Goal: Task Accomplishment & Management: Manage account settings

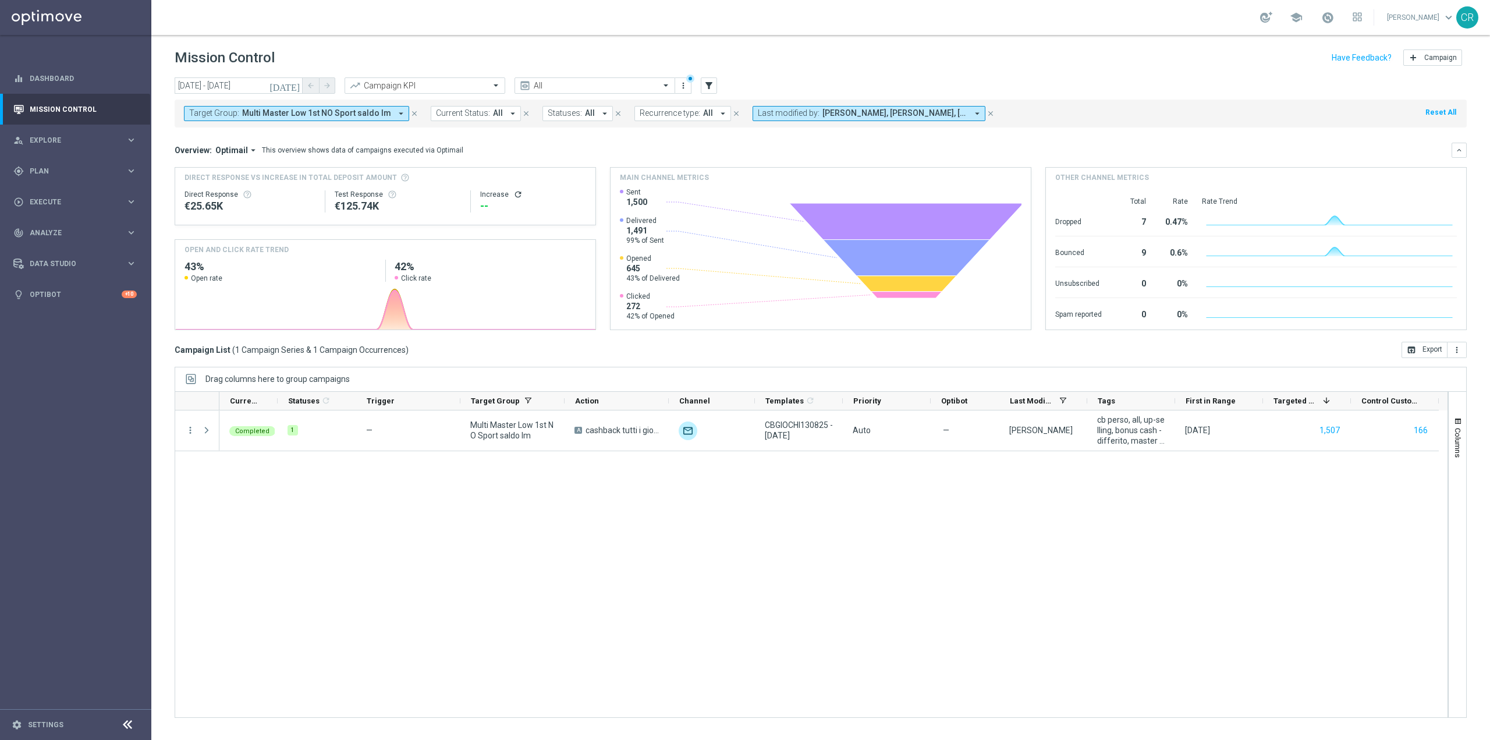
scroll to position [24235, 0]
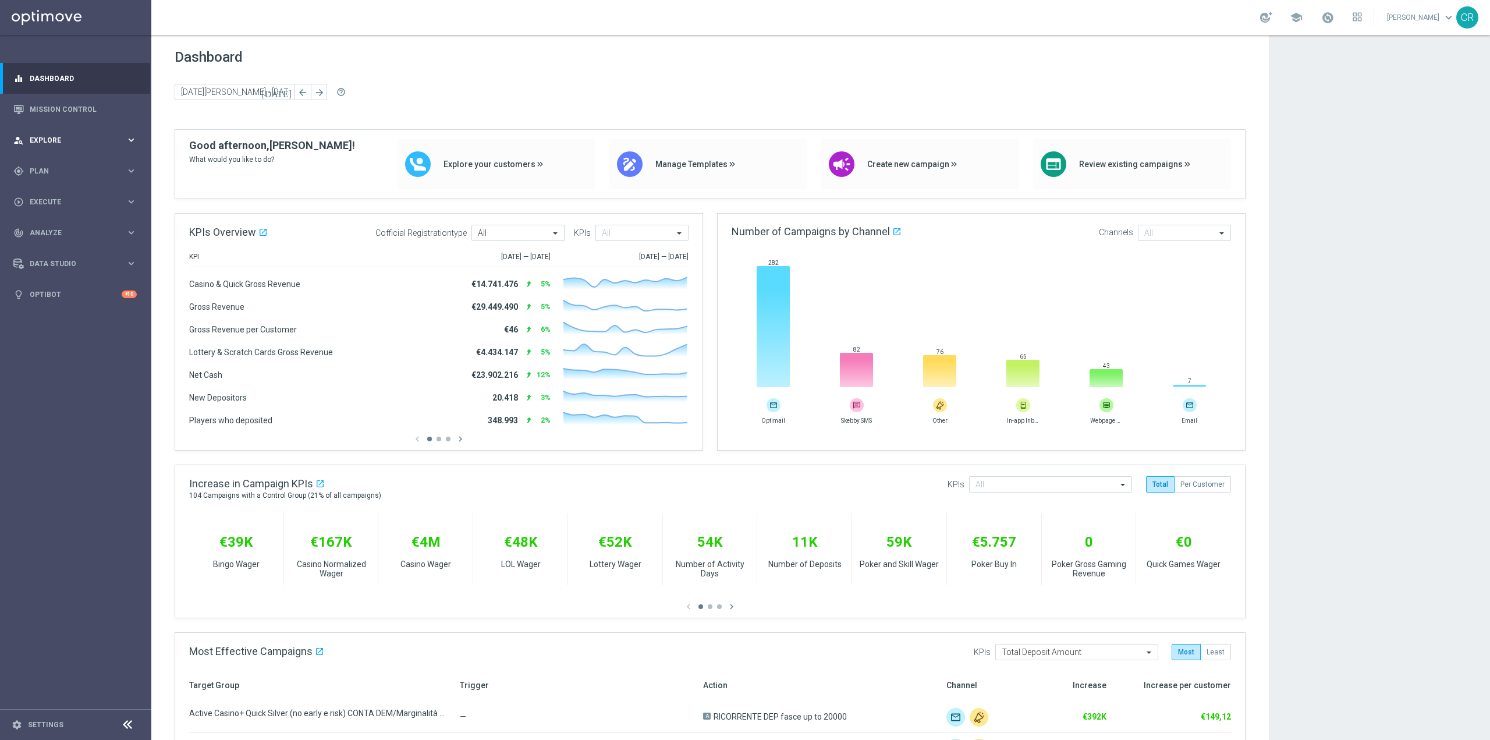
click at [58, 140] on span "Explore" at bounding box center [78, 140] width 96 height 7
click at [91, 309] on span "Plan" at bounding box center [78, 310] width 96 height 7
click at [87, 229] on span "Templates" at bounding box center [72, 229] width 83 height 7
click at [62, 243] on link "Optimail" at bounding box center [78, 247] width 85 height 9
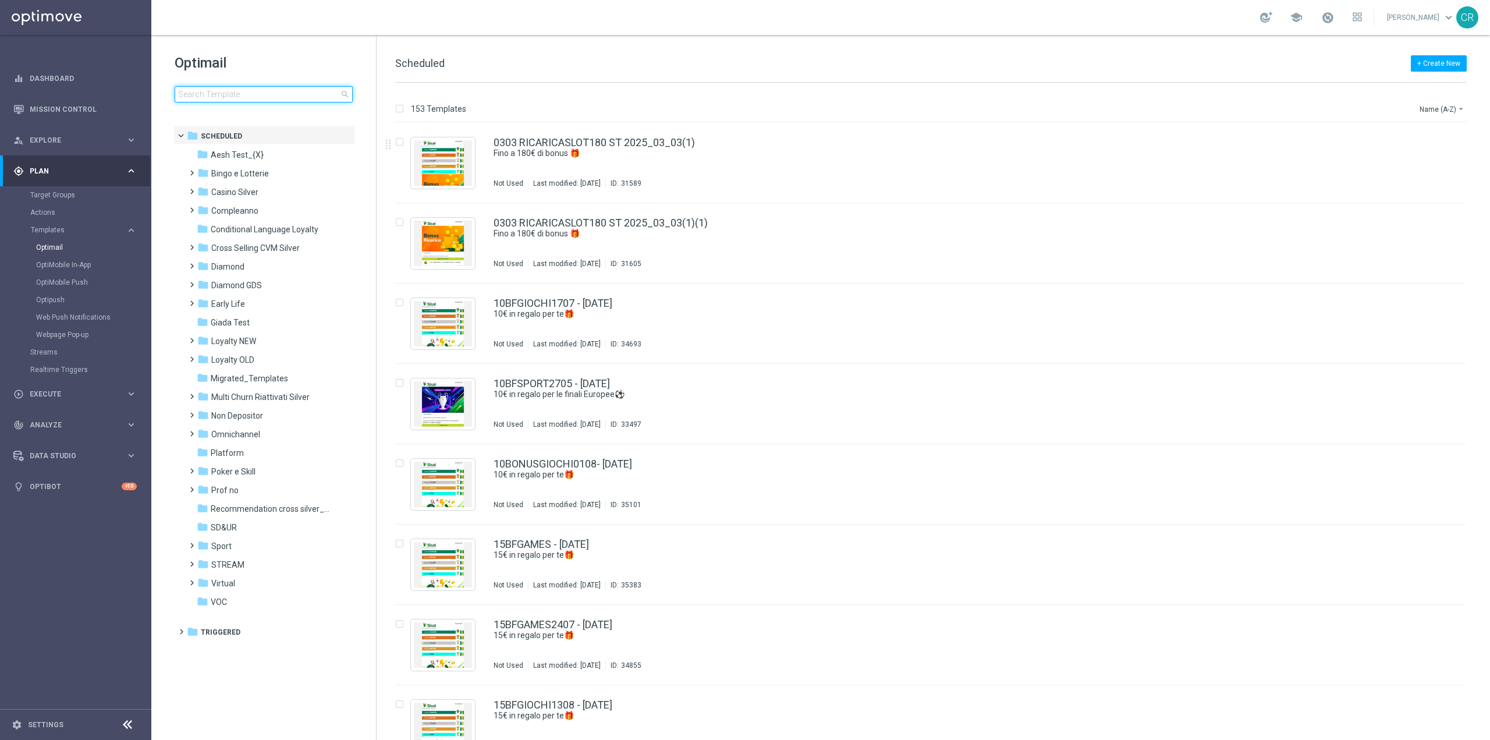
click at [316, 90] on input at bounding box center [264, 94] width 178 height 16
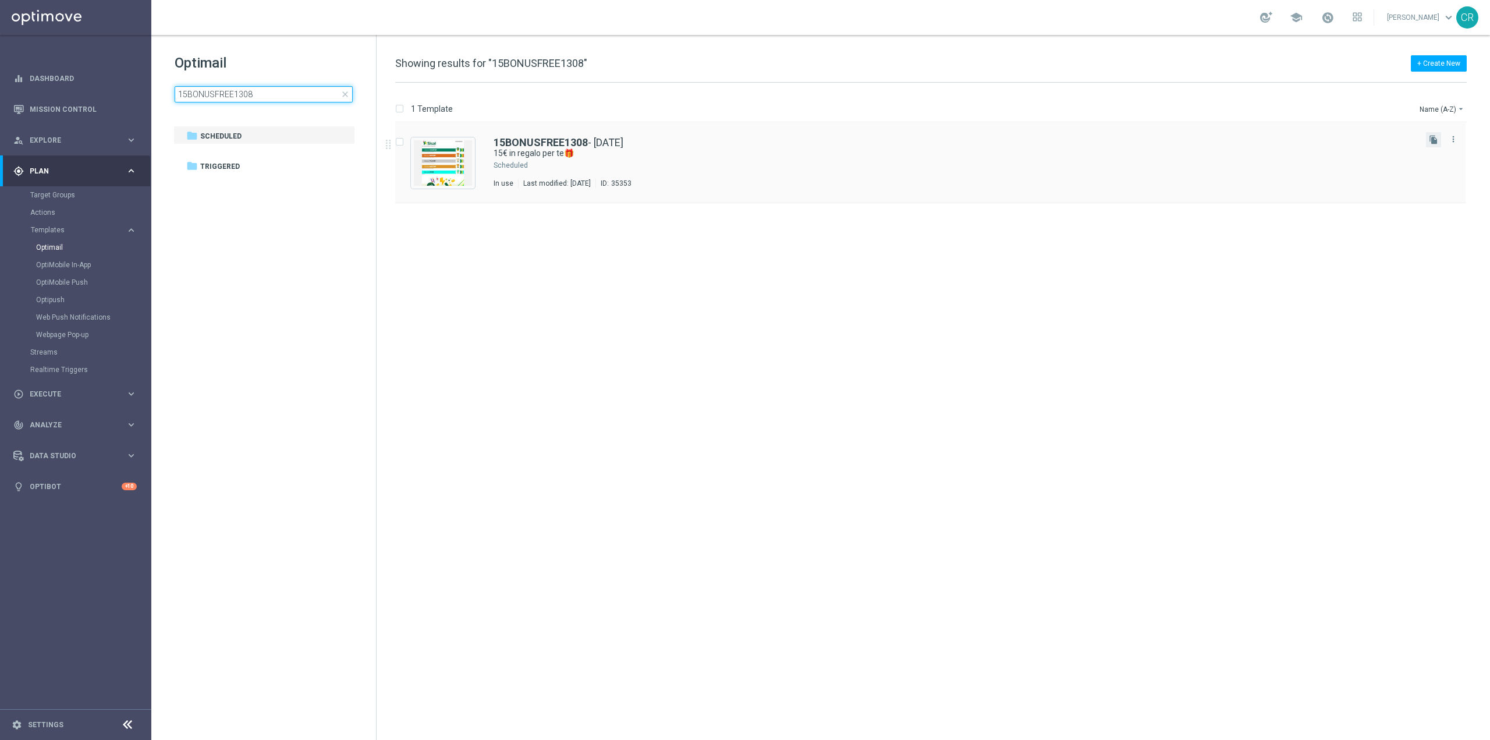
type input "15BONUSFREE1308"
click at [1433, 145] on button "file_copy" at bounding box center [1433, 139] width 15 height 15
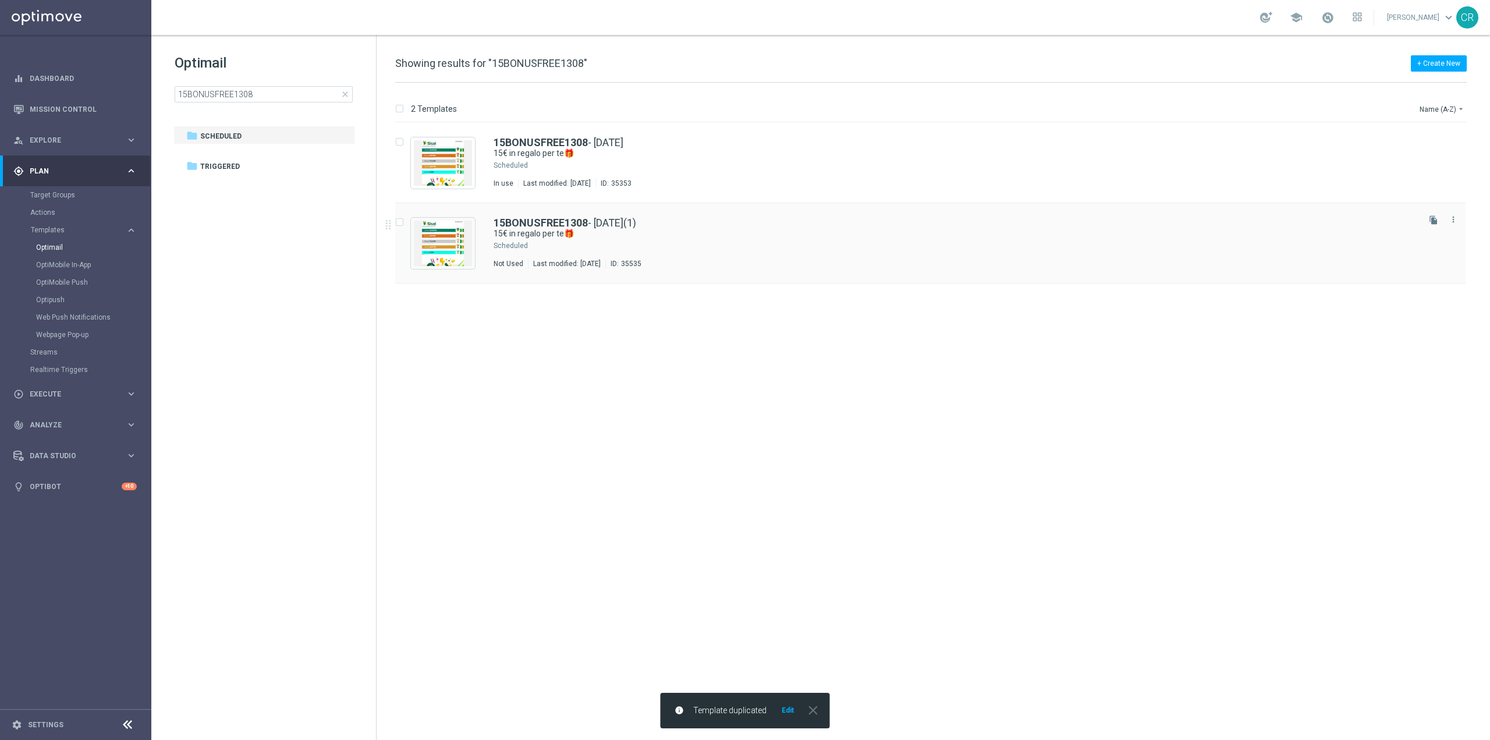
click at [829, 227] on div "15BONUSFREE1308 - 2025-08-13(1)" at bounding box center [954, 223] width 923 height 10
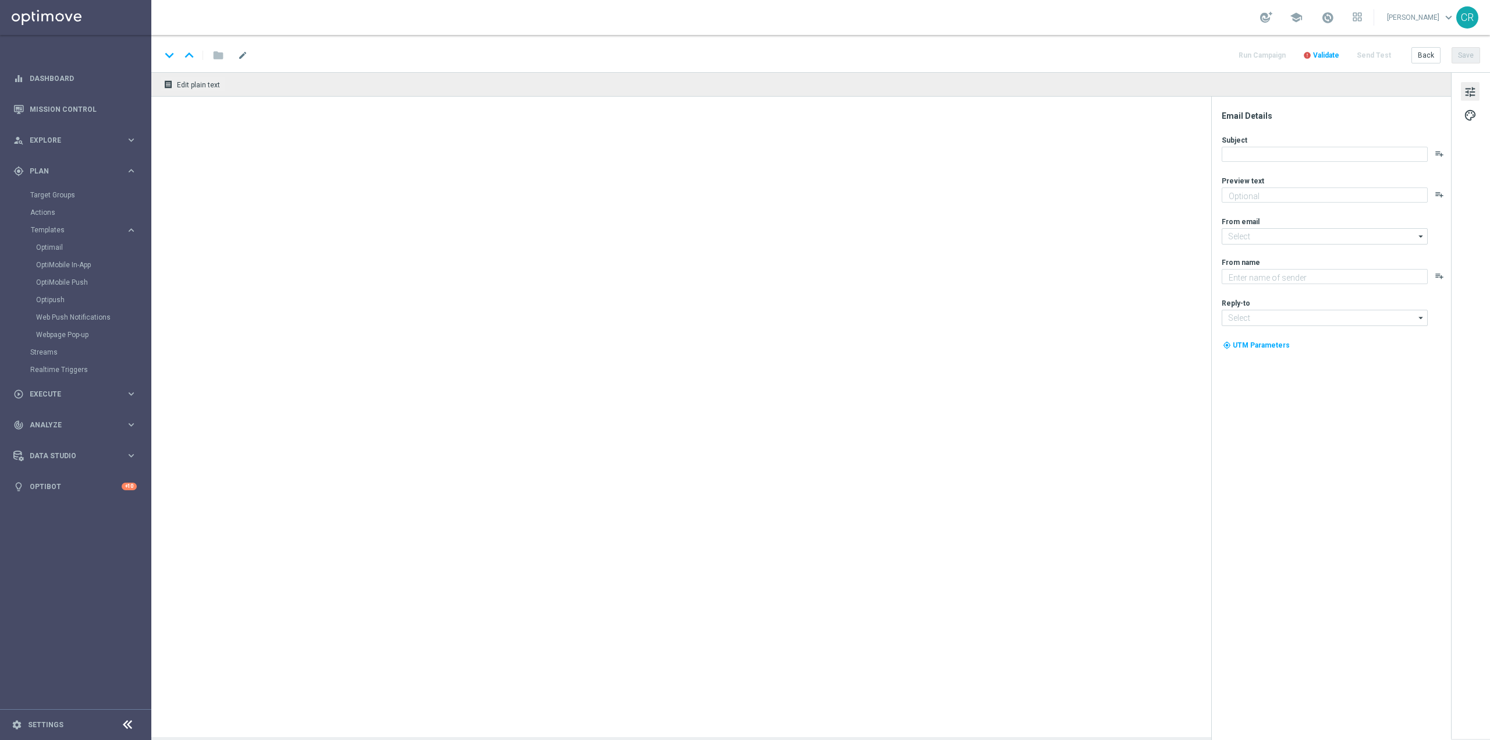
type textarea "da usare su qualsiasi gioco!"
type input "[EMAIL_ADDRESS][DOMAIN_NAME]"
type textarea "Sisal"
type input "[EMAIL_ADDRESS][DOMAIN_NAME]"
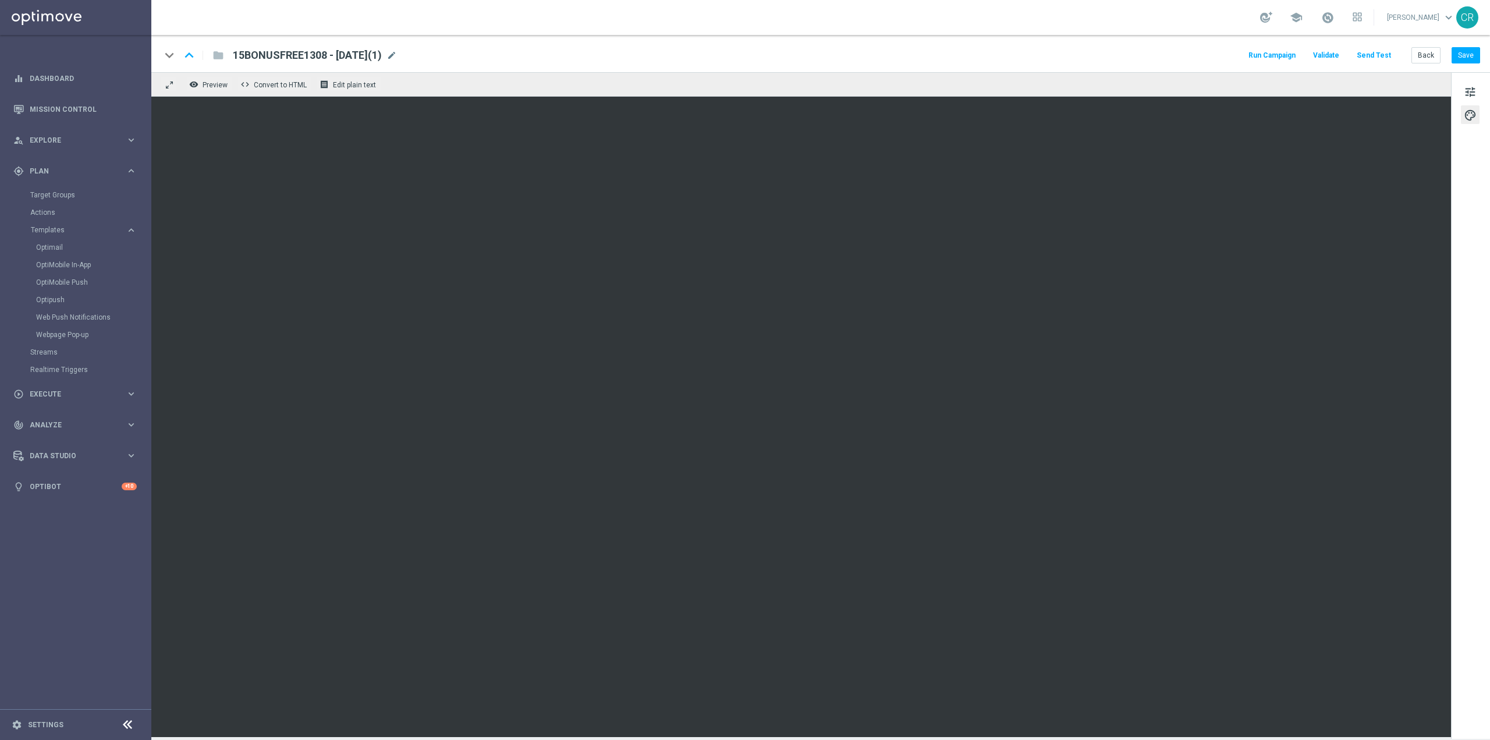
click at [286, 59] on span "15BONUSFREE1308 - 2025-08-13(1)" at bounding box center [307, 55] width 149 height 14
type textarea "8"
drag, startPoint x: 310, startPoint y: 52, endPoint x: 226, endPoint y: 44, distance: 84.8
click at [226, 44] on div "keyboard_arrow_down keyboard_arrow_up folder 15BONUSFREE1308 - 2025-08-13(1) Ru…" at bounding box center [820, 53] width 1338 height 37
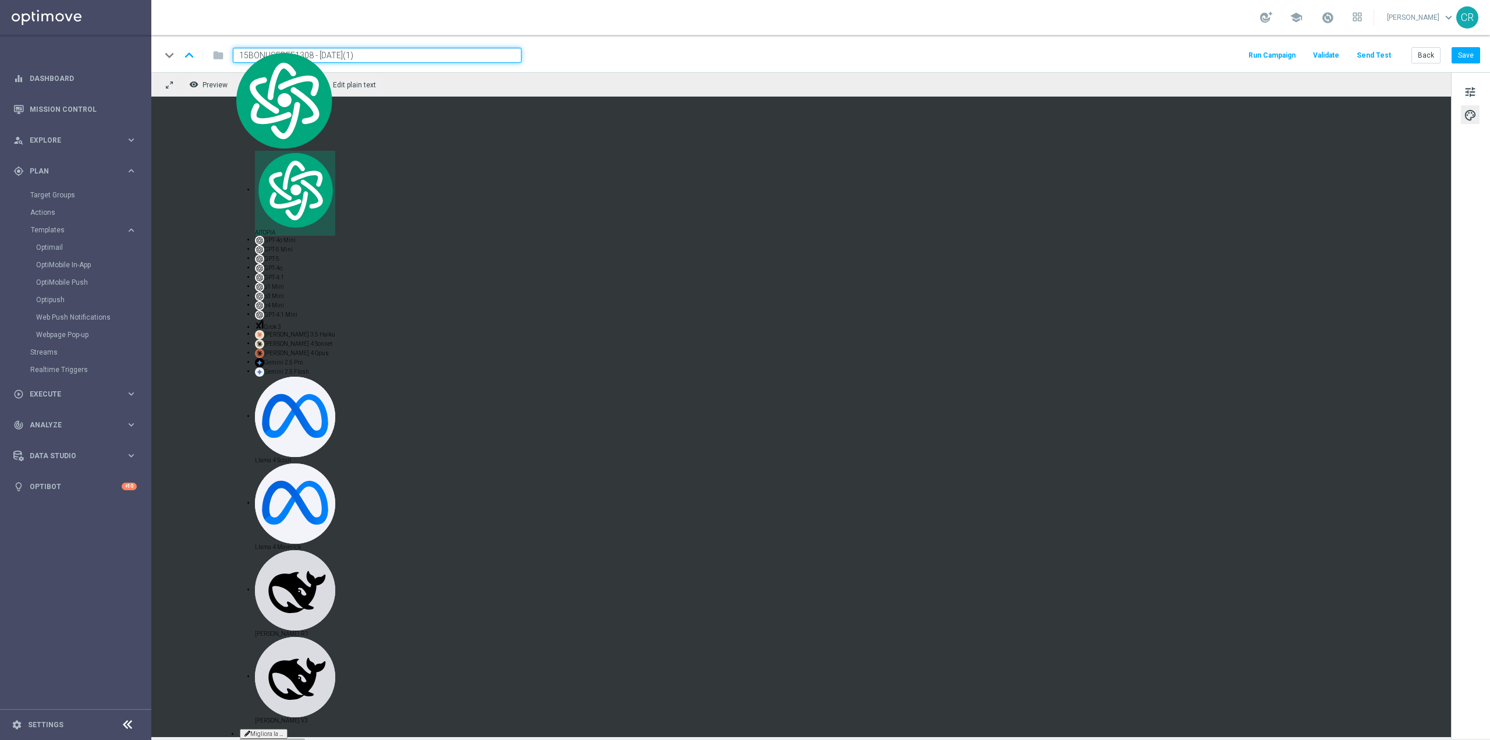
paste input "RETE200825"
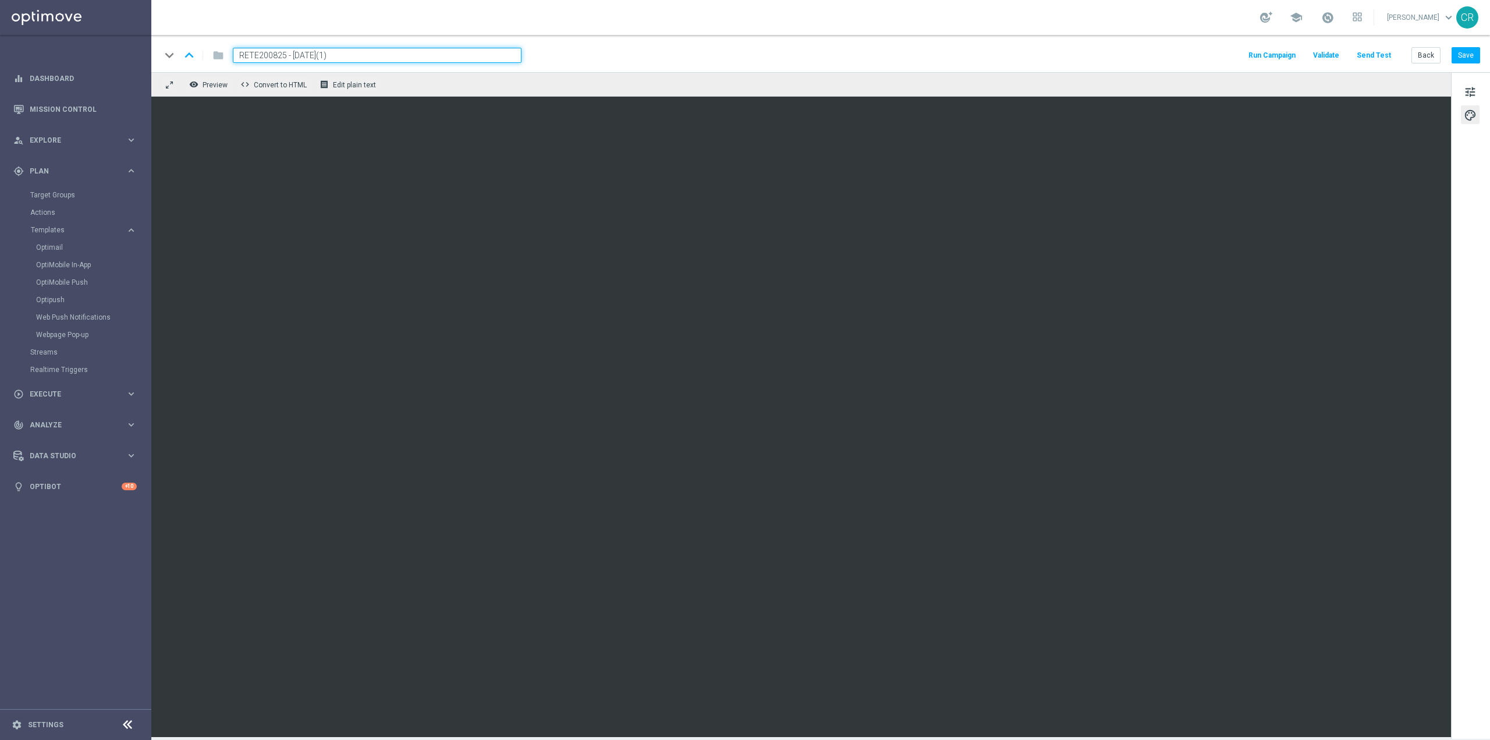
click at [379, 58] on input "RETE200825 - 2025-08-13(1)" at bounding box center [377, 55] width 289 height 15
click at [363, 56] on div "RETE200825 - 2025-08-13(1) mode_edit" at bounding box center [298, 55] width 130 height 15
type input "RETE200825 - 2025-08-20"
click at [1267, 79] on div "remove_red_eye Preview code Convert to HTML receipt Edit plain text" at bounding box center [800, 84] width 1299 height 24
click at [1468, 60] on button "Save" at bounding box center [1465, 55] width 29 height 16
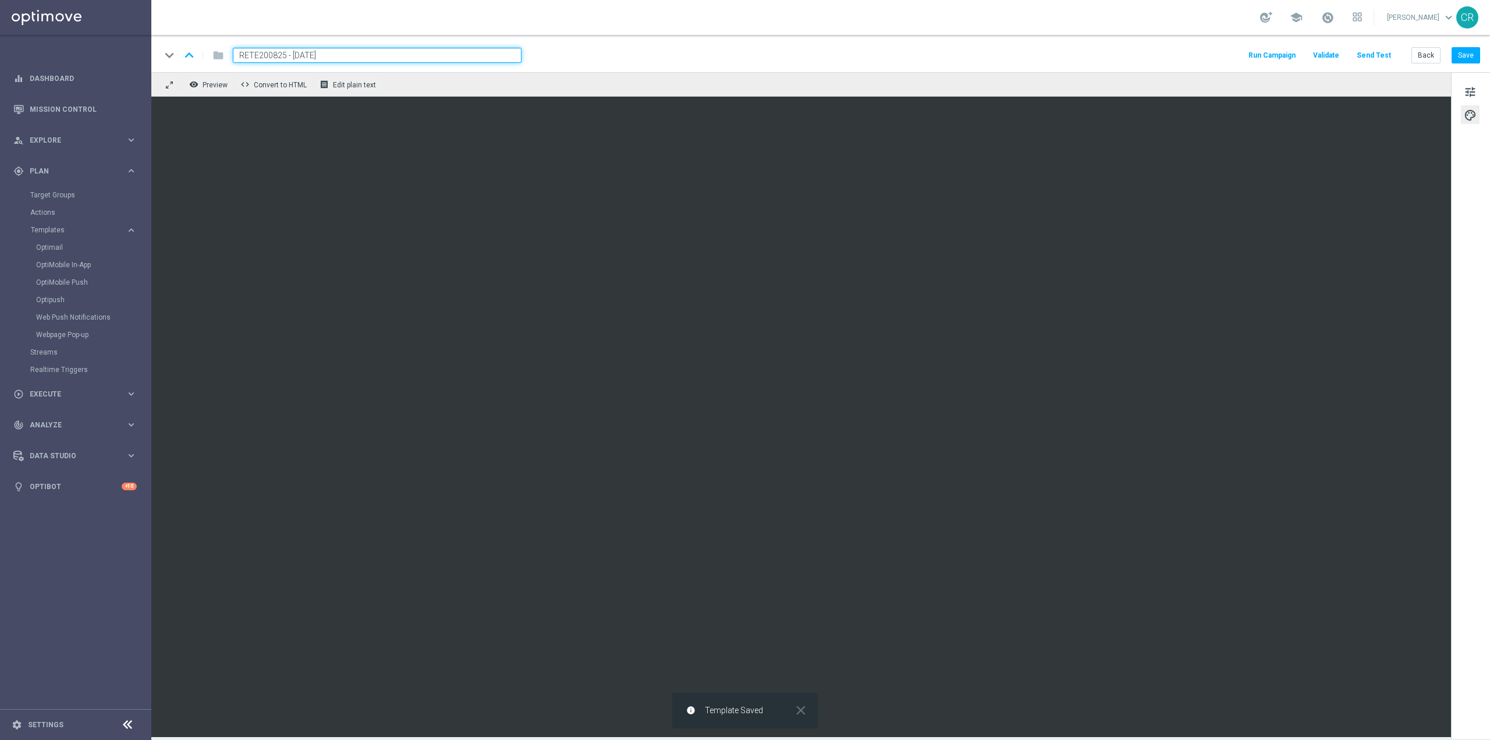
click at [386, 55] on input "RETE200825 - 2025-08-20" at bounding box center [377, 55] width 289 height 15
drag, startPoint x: 386, startPoint y: 55, endPoint x: 63, endPoint y: 55, distance: 323.0
click at [63, 55] on main "equalizer Dashboard Mission Control" at bounding box center [745, 370] width 1490 height 740
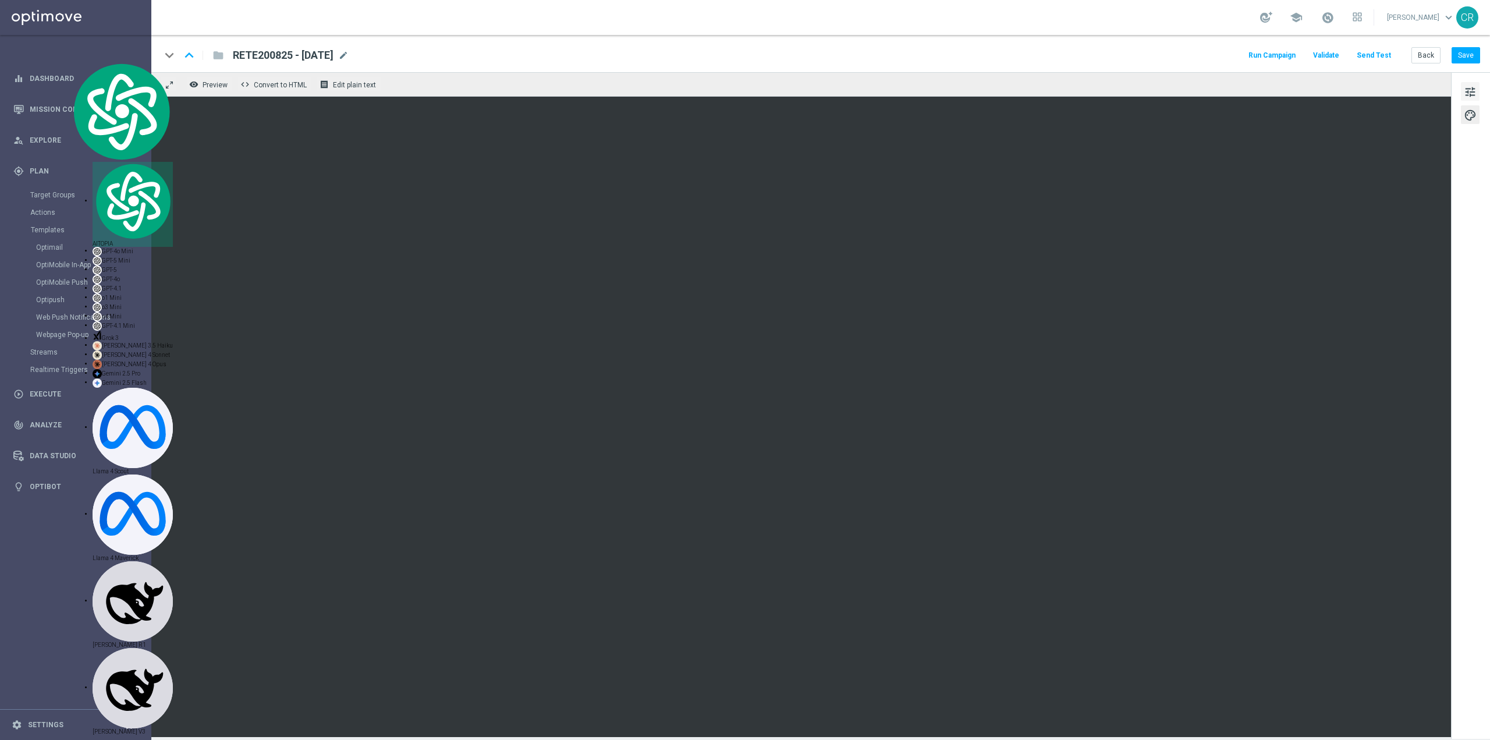
click at [1469, 92] on span "tune" at bounding box center [1469, 91] width 13 height 15
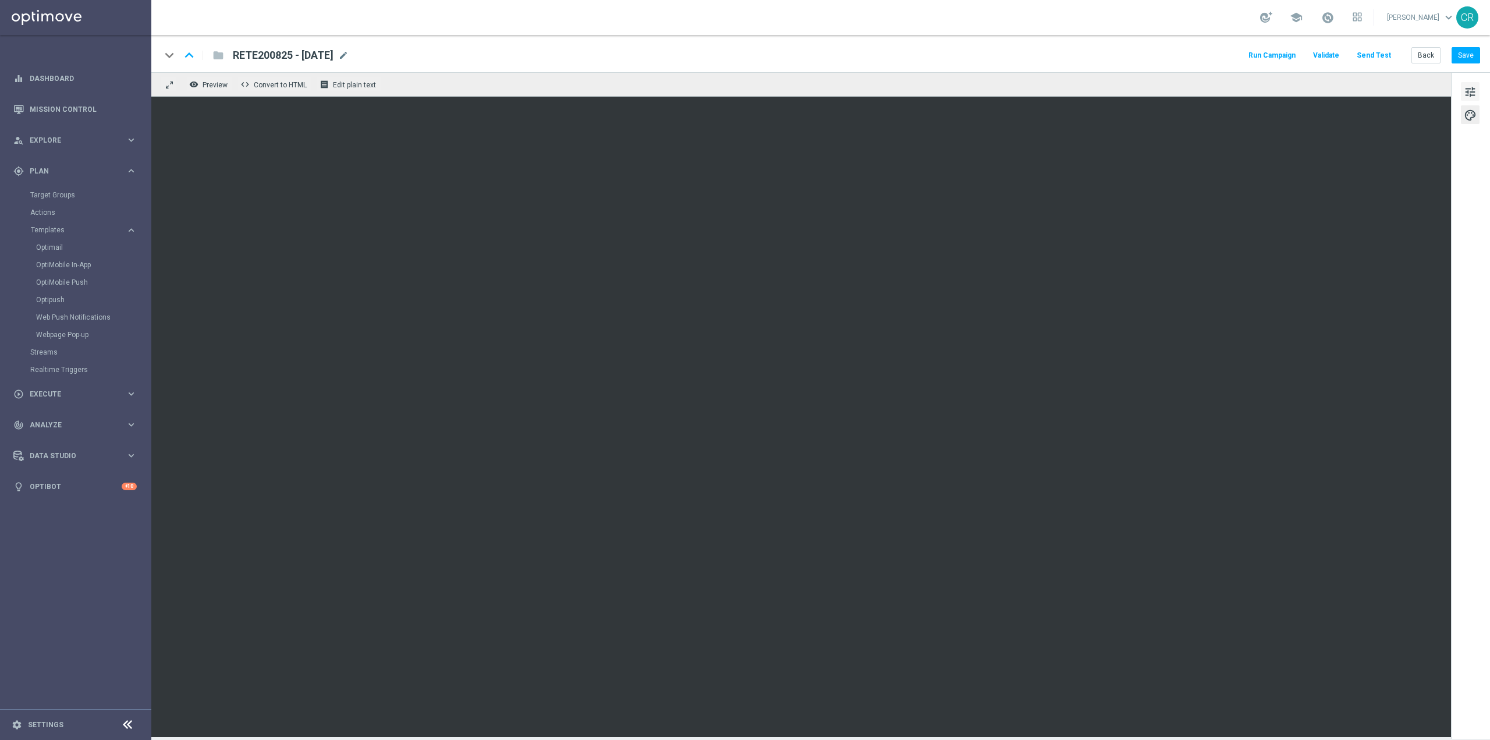
click at [1477, 87] on button "tune" at bounding box center [1470, 91] width 19 height 19
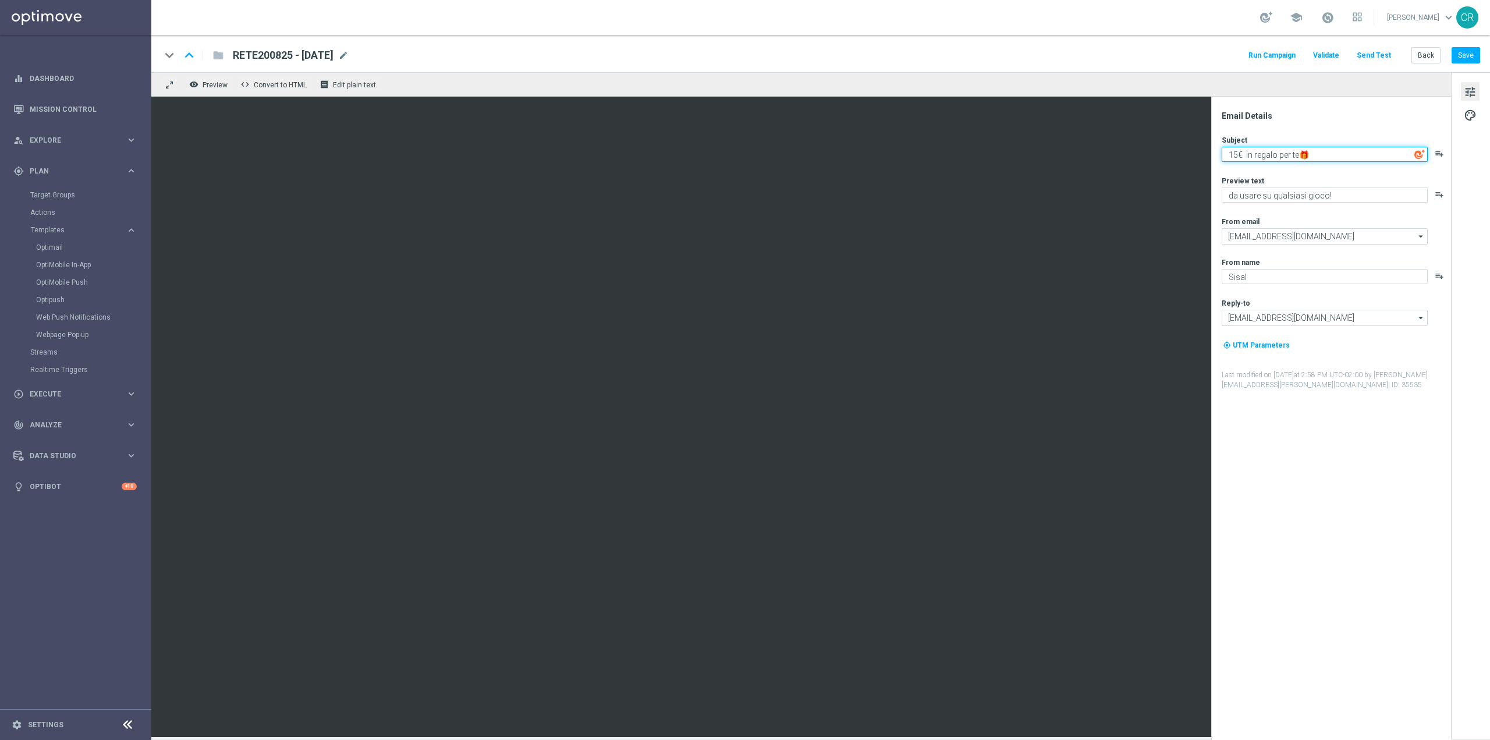
click at [1233, 153] on textarea "15€ in regalo per te🎁" at bounding box center [1324, 154] width 206 height 15
type textarea "5€ in regalo per te🎁"
click at [1337, 543] on div "Email Details Subject 5€ in regalo per te🎁 playlist_add Preview text da usare s…" at bounding box center [1334, 425] width 232 height 629
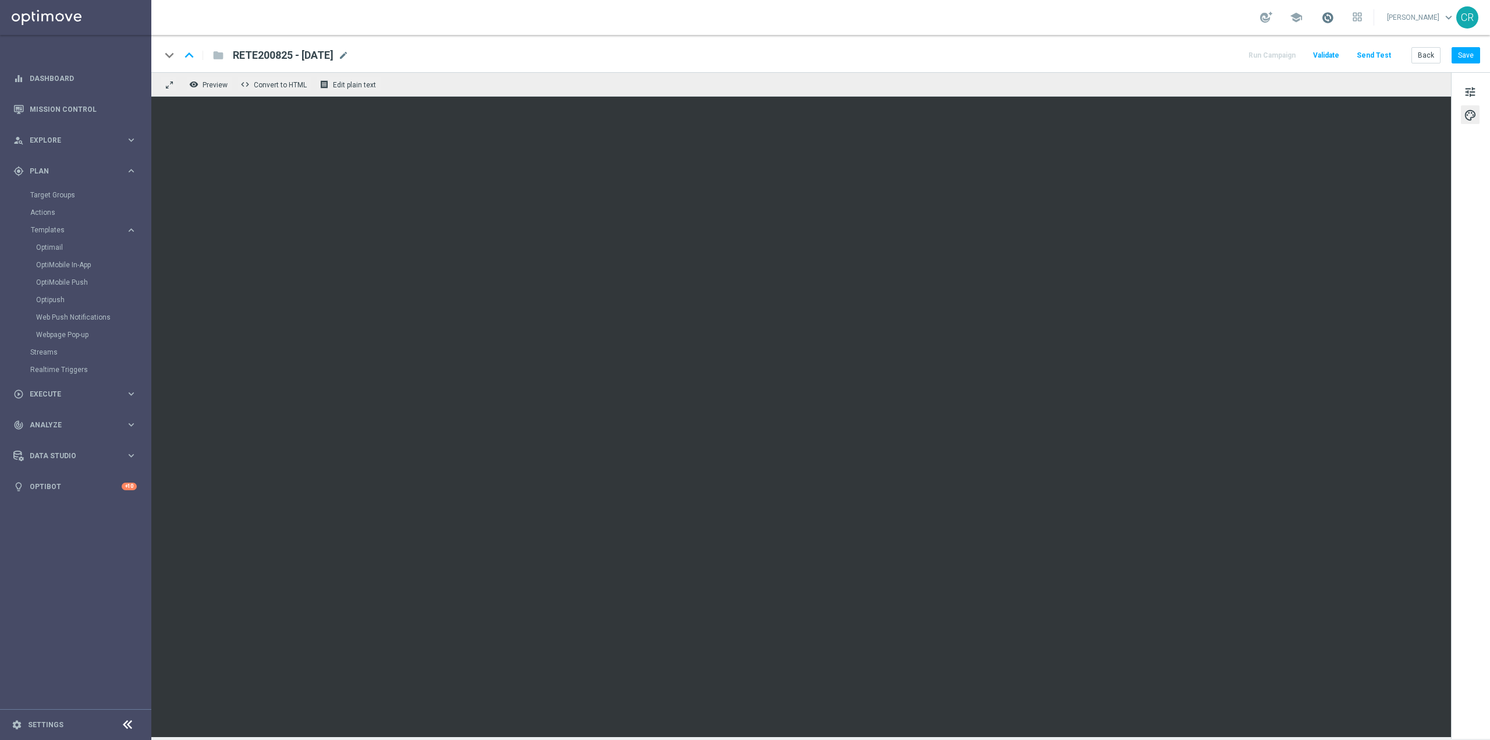
click at [1321, 12] on span at bounding box center [1327, 17] width 13 height 13
click at [1466, 56] on button "Save" at bounding box center [1465, 55] width 29 height 16
click at [1472, 50] on button "Save" at bounding box center [1465, 55] width 29 height 16
click at [64, 246] on link "Optimail" at bounding box center [78, 247] width 85 height 9
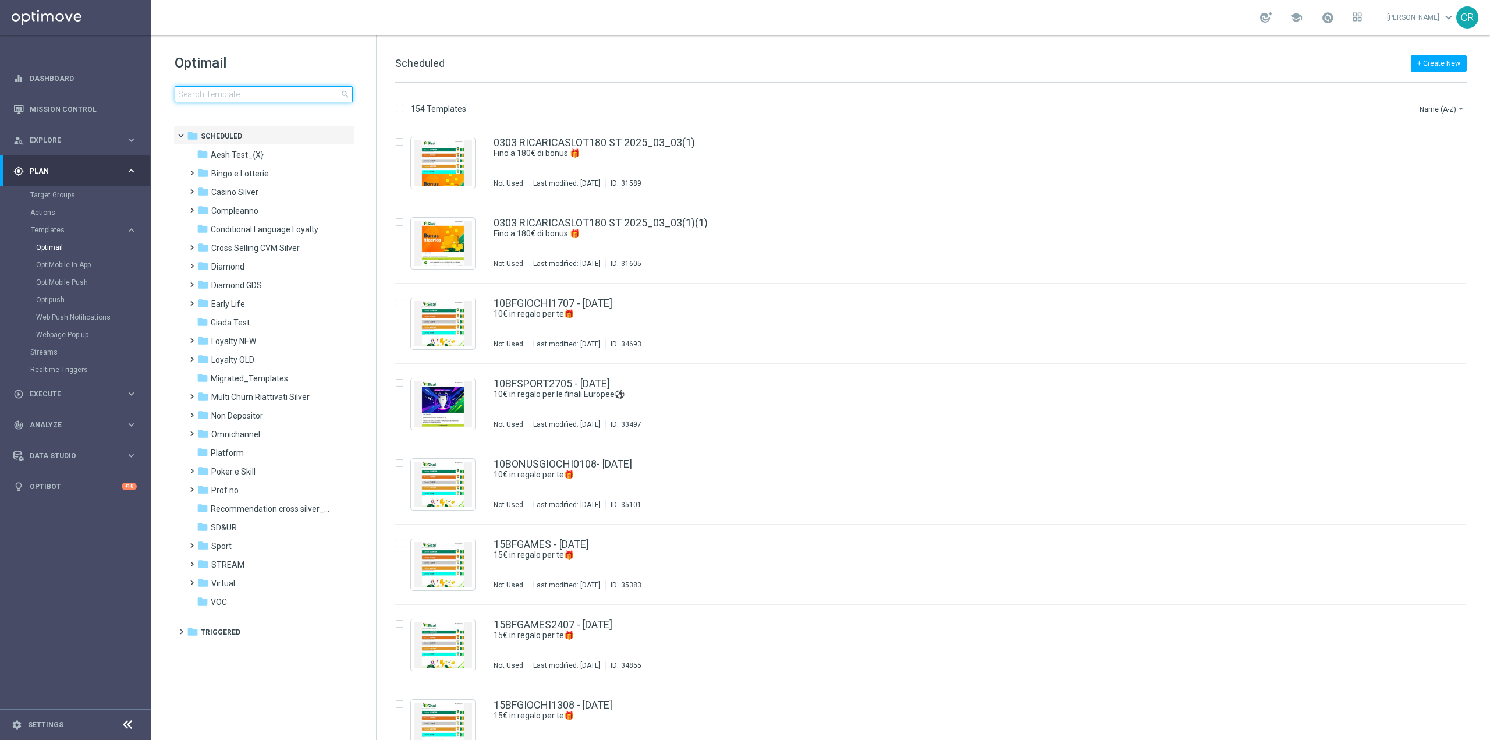
click at [321, 91] on input at bounding box center [264, 94] width 178 height 16
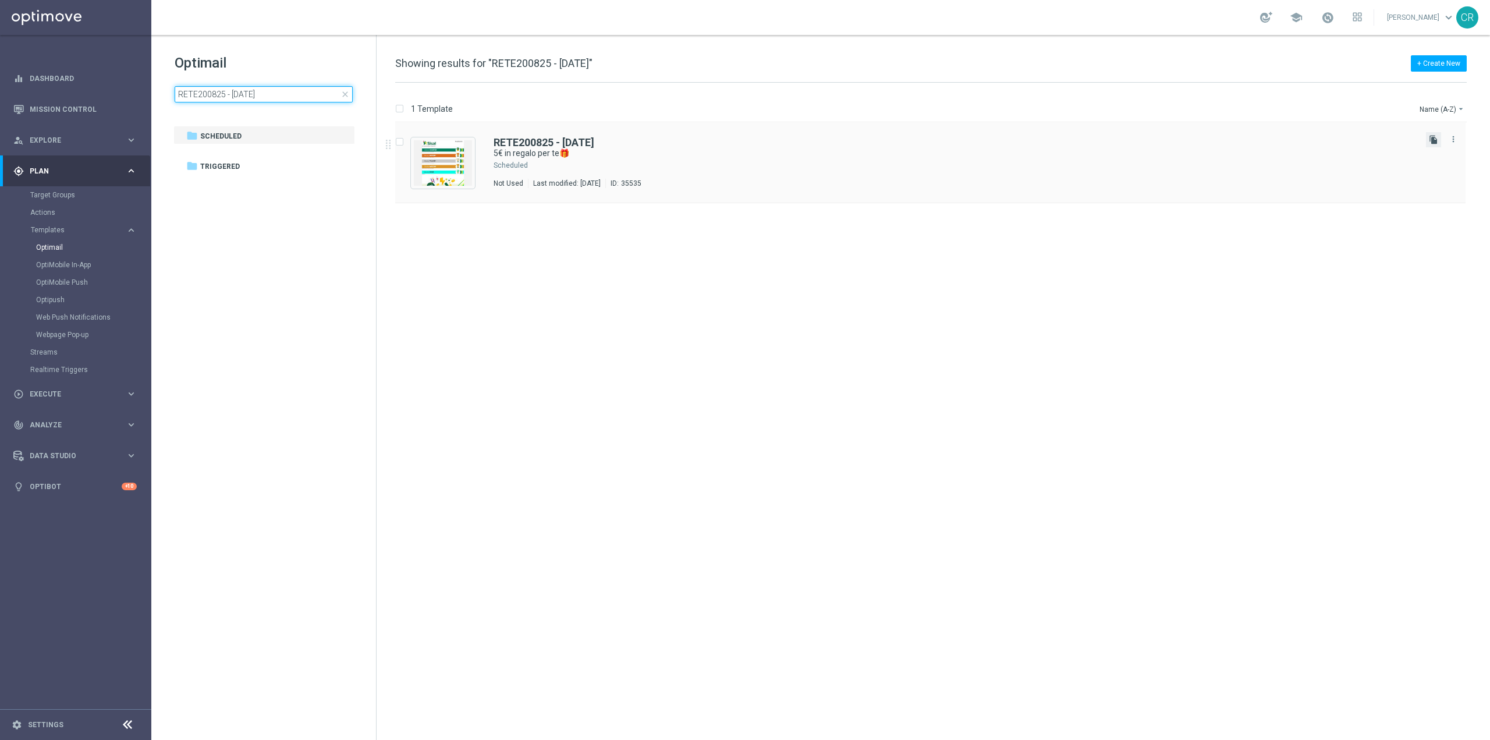
type input "RETE200825 - 2025-08-20"
click at [1430, 140] on icon "file_copy" at bounding box center [1433, 139] width 9 height 9
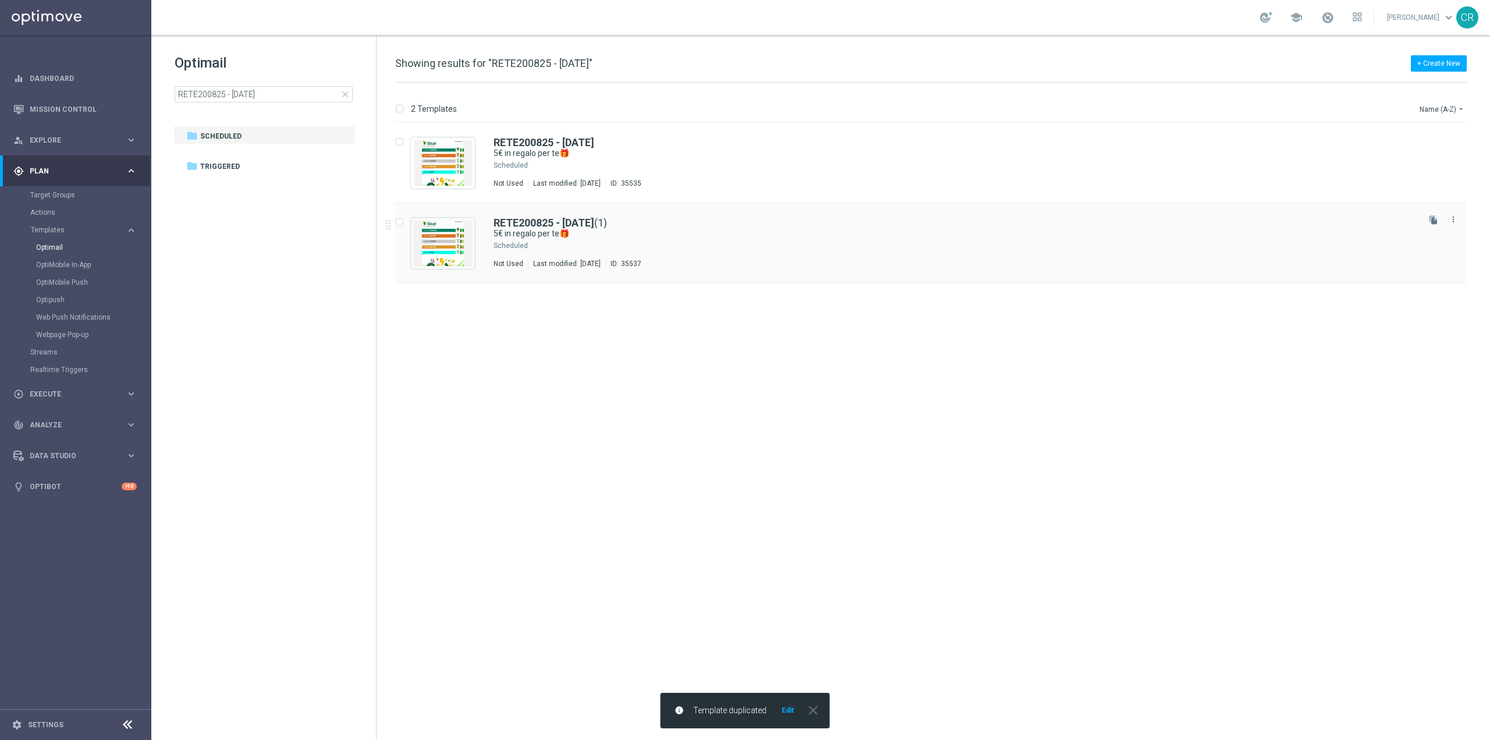
click at [1009, 245] on div "Press SPACE to select this row." at bounding box center [973, 245] width 887 height 9
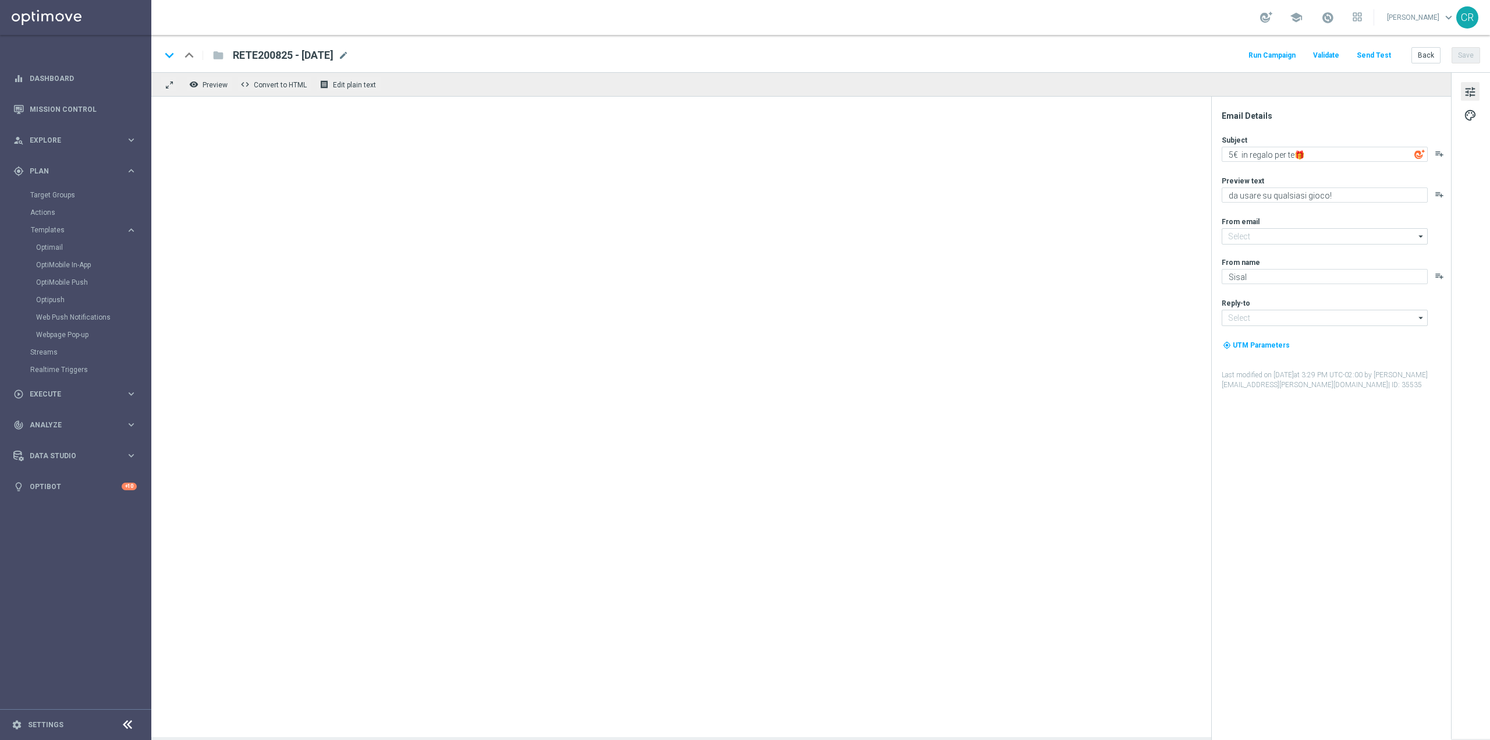
type input "[EMAIL_ADDRESS][DOMAIN_NAME]"
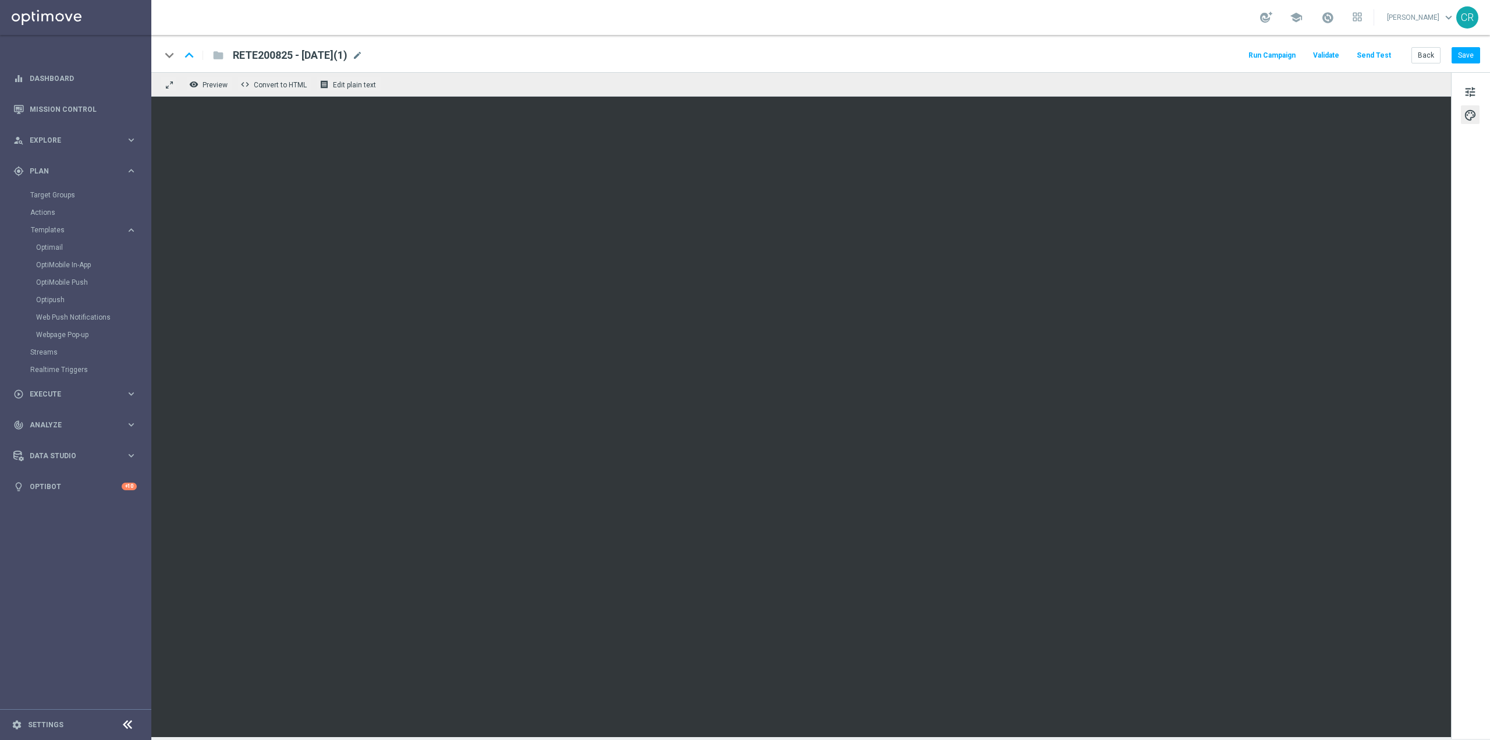
click at [334, 59] on span "RETE200825 - 2025-08-20(1)" at bounding box center [290, 55] width 115 height 14
drag, startPoint x: 284, startPoint y: 55, endPoint x: 222, endPoint y: 56, distance: 61.7
click at [222, 56] on div "keyboard_arrow_down keyboard_arrow_up folder RETE200825 - 2025-08-20(1)" at bounding box center [341, 55] width 361 height 15
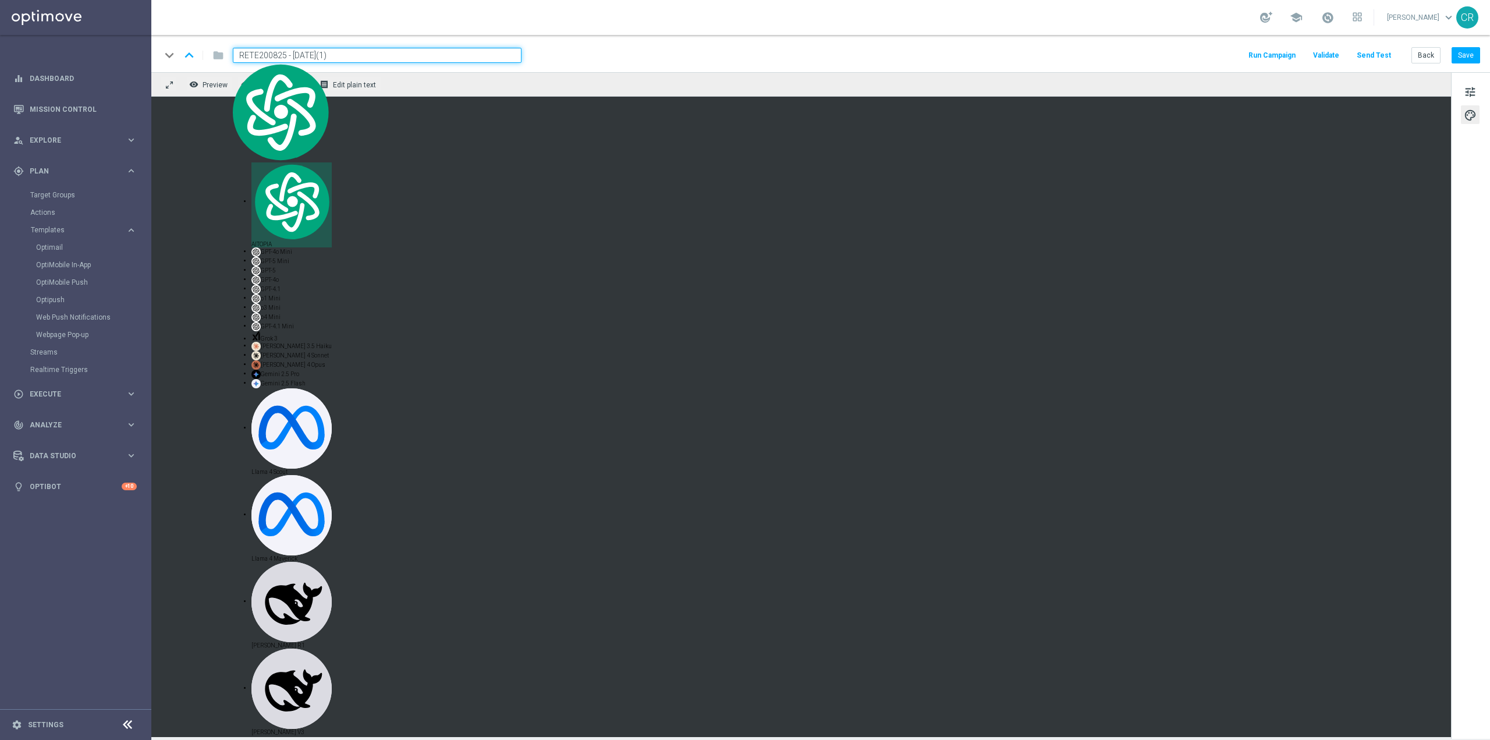
paste input "20GIOCHI2008"
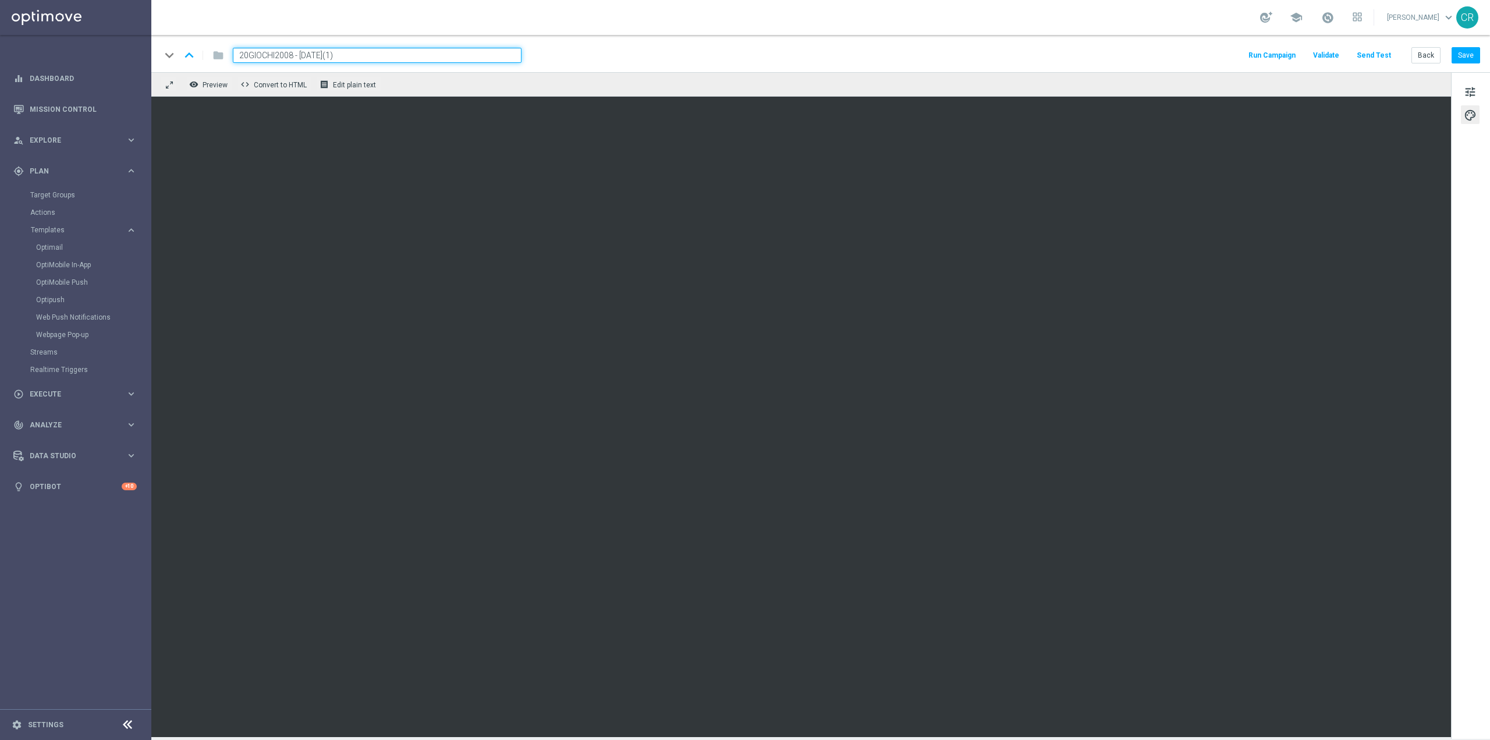
click at [373, 47] on div "keyboard_arrow_down keyboard_arrow_up folder 20GIOCHI2008 - 2025-08-20(1) Run C…" at bounding box center [820, 53] width 1338 height 37
click at [373, 51] on input "20GIOCHI2008 - 2025-08-20(1)" at bounding box center [377, 55] width 289 height 15
type input "20GIOCHI2008 - 2025-08-20"
click at [1466, 53] on button "Save" at bounding box center [1465, 55] width 29 height 16
click at [1468, 90] on span "tune" at bounding box center [1469, 91] width 13 height 15
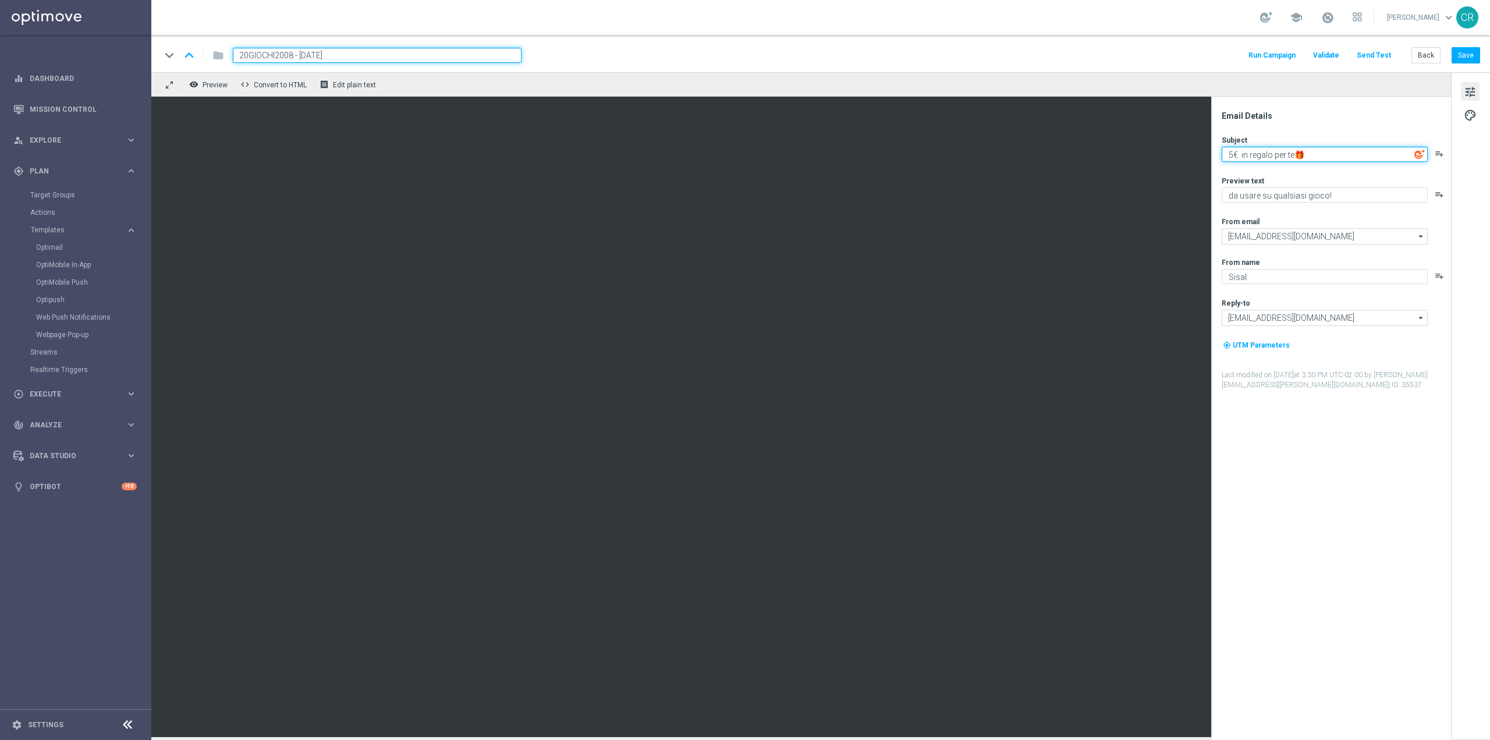
click at [1234, 153] on textarea "5€ in regalo per te🎁" at bounding box center [1324, 154] width 206 height 15
type textarea "20€ in regalo per te🎁"
click at [1467, 41] on div "keyboard_arrow_down keyboard_arrow_up folder 20GIOCHI2008 - 2025-08-20 Run Camp…" at bounding box center [820, 53] width 1338 height 37
click at [1467, 49] on button "Save" at bounding box center [1465, 55] width 29 height 16
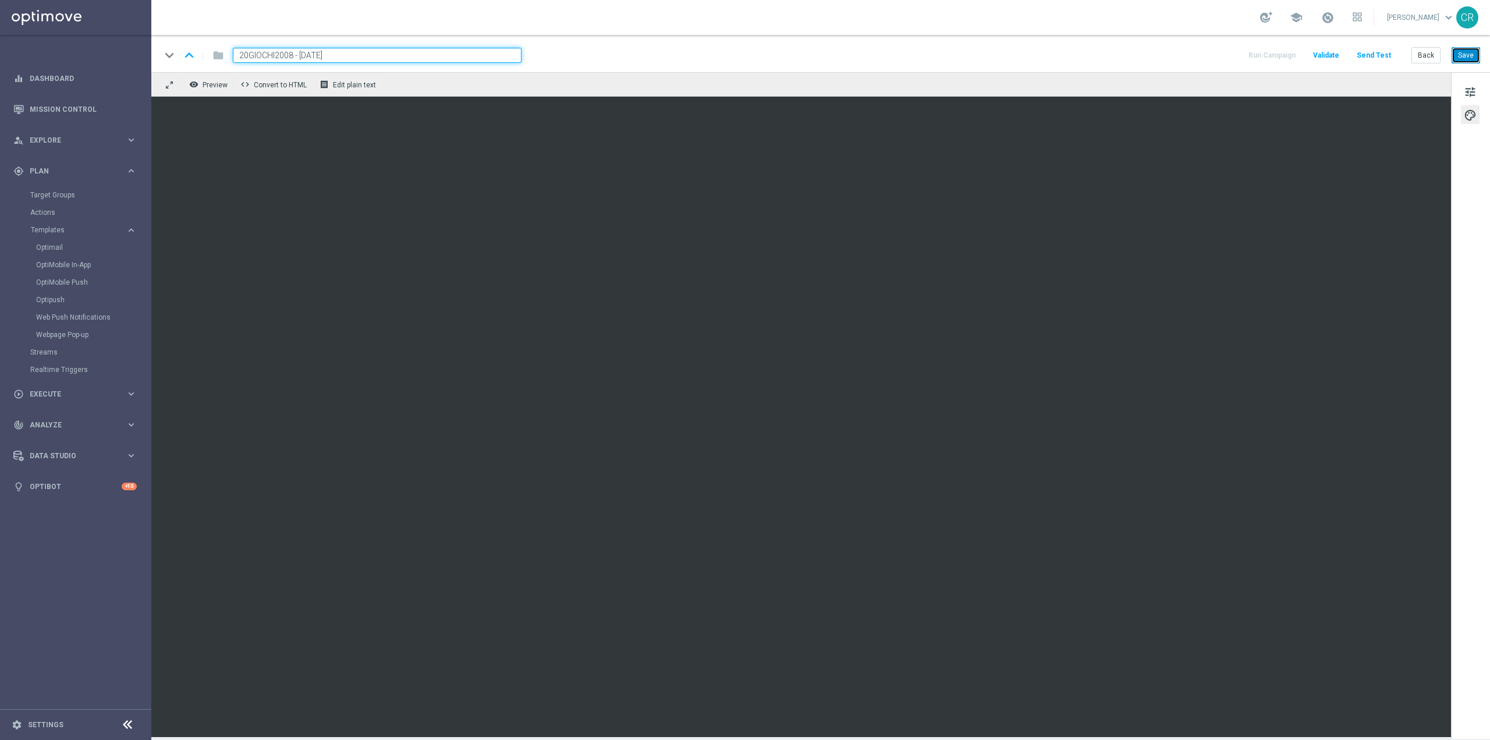
click at [1469, 55] on button "Save" at bounding box center [1465, 55] width 29 height 16
click at [348, 63] on div "keyboard_arrow_down keyboard_arrow_up folder 20GIOCHI2008 - 2025-08-20 Run Camp…" at bounding box center [820, 53] width 1338 height 37
drag, startPoint x: 357, startPoint y: 58, endPoint x: 5, endPoint y: 60, distance: 352.1
click at [7, 59] on main "equalizer Dashboard Mission Control" at bounding box center [745, 370] width 1490 height 740
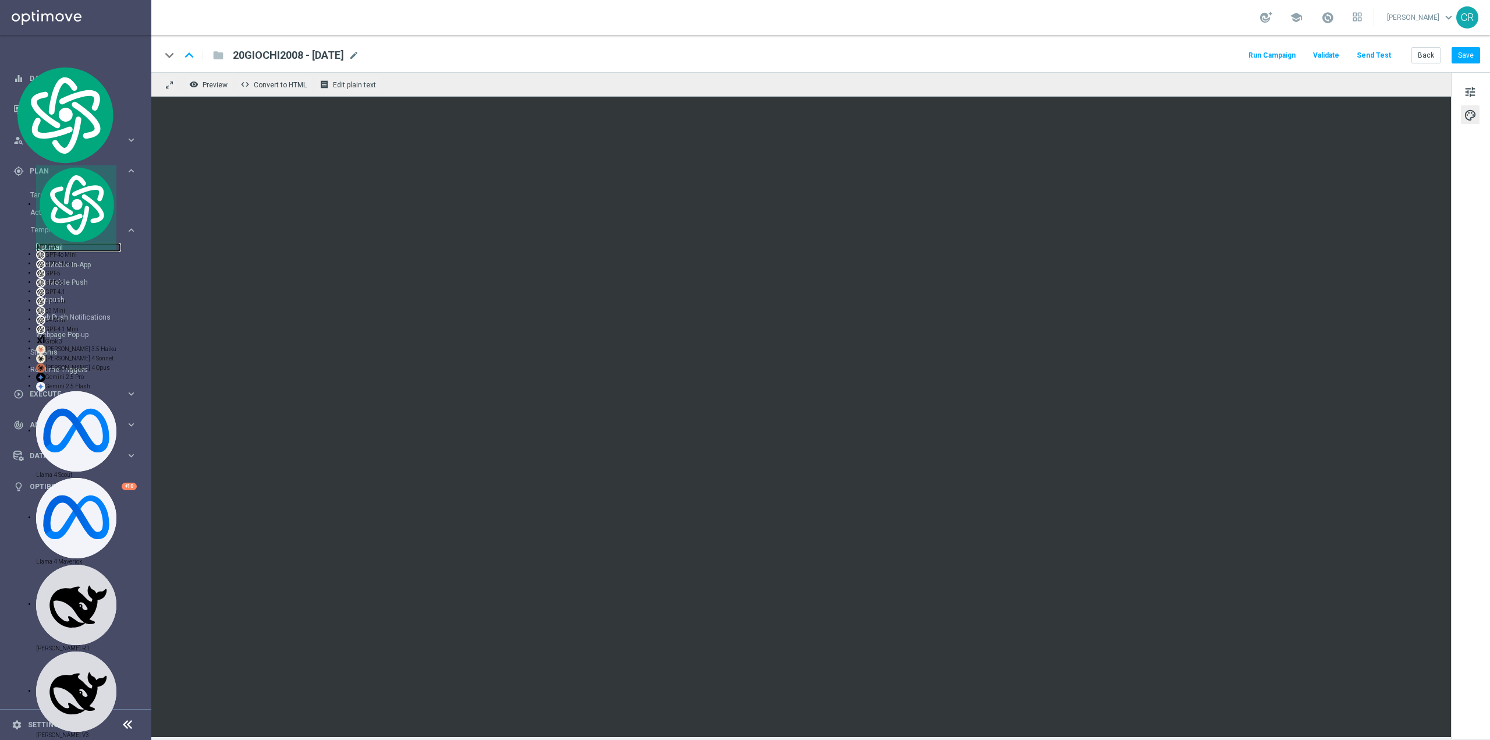
click at [44, 244] on link "Optimail" at bounding box center [78, 247] width 85 height 9
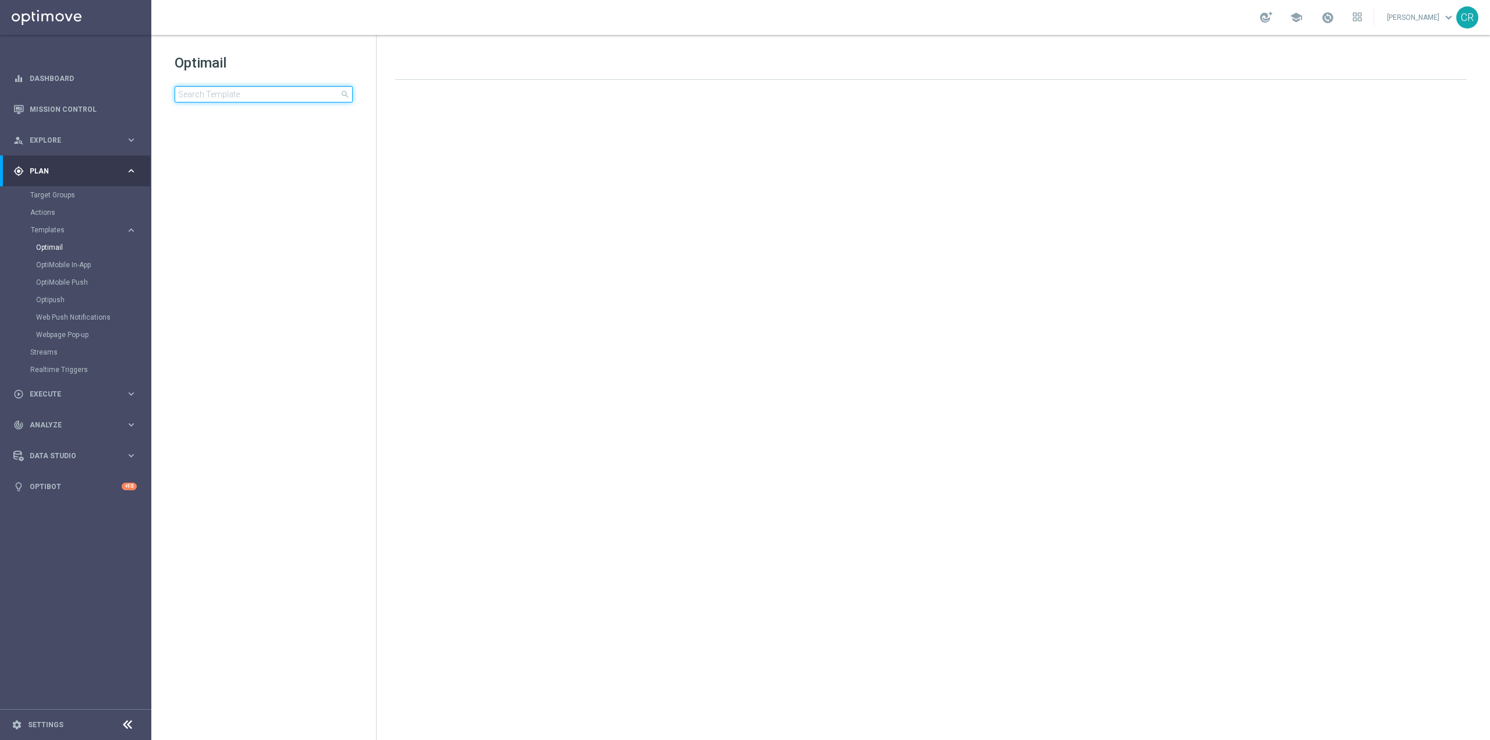
click at [287, 100] on input at bounding box center [264, 94] width 178 height 16
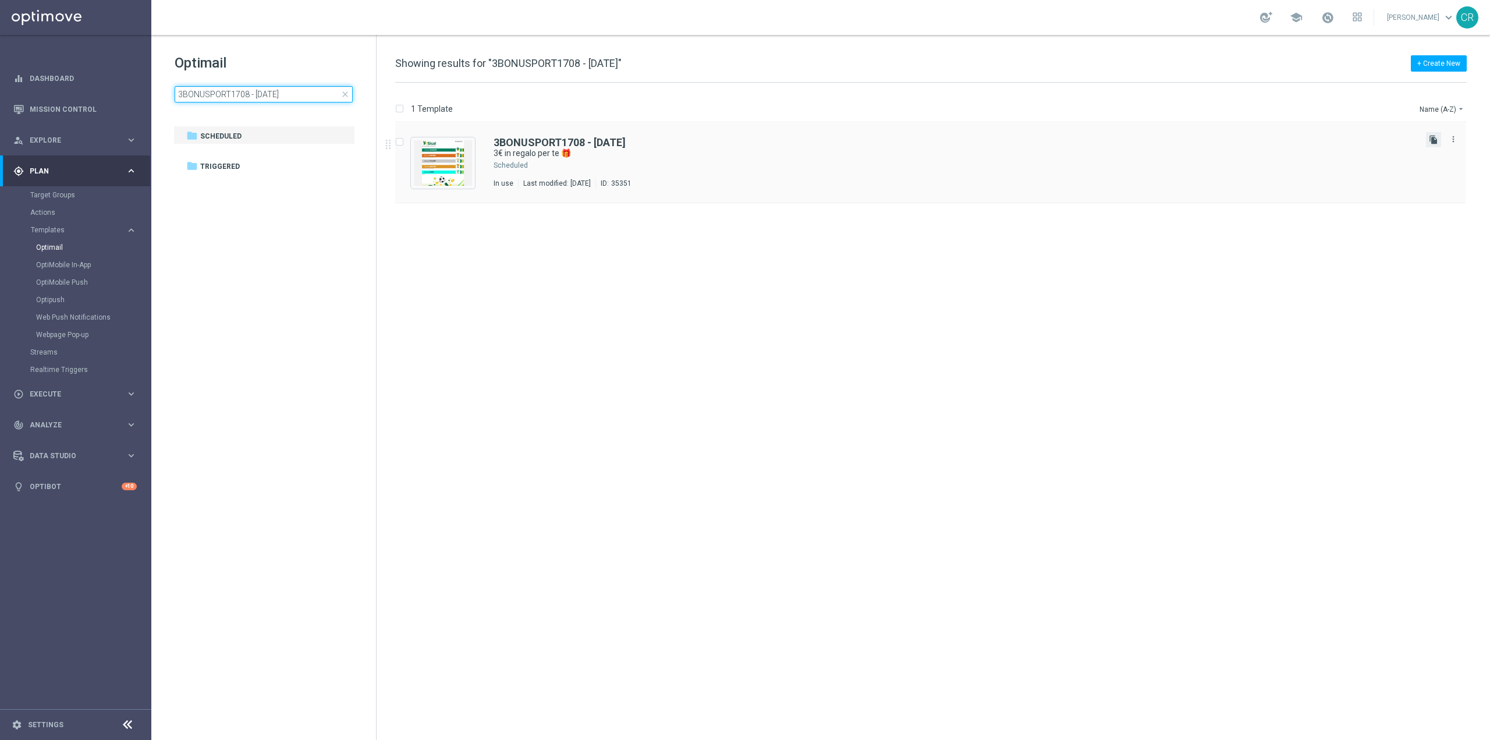
type input "3BONUSPORT1708 - 2025-08-17"
click at [1429, 136] on icon "file_copy" at bounding box center [1433, 139] width 9 height 9
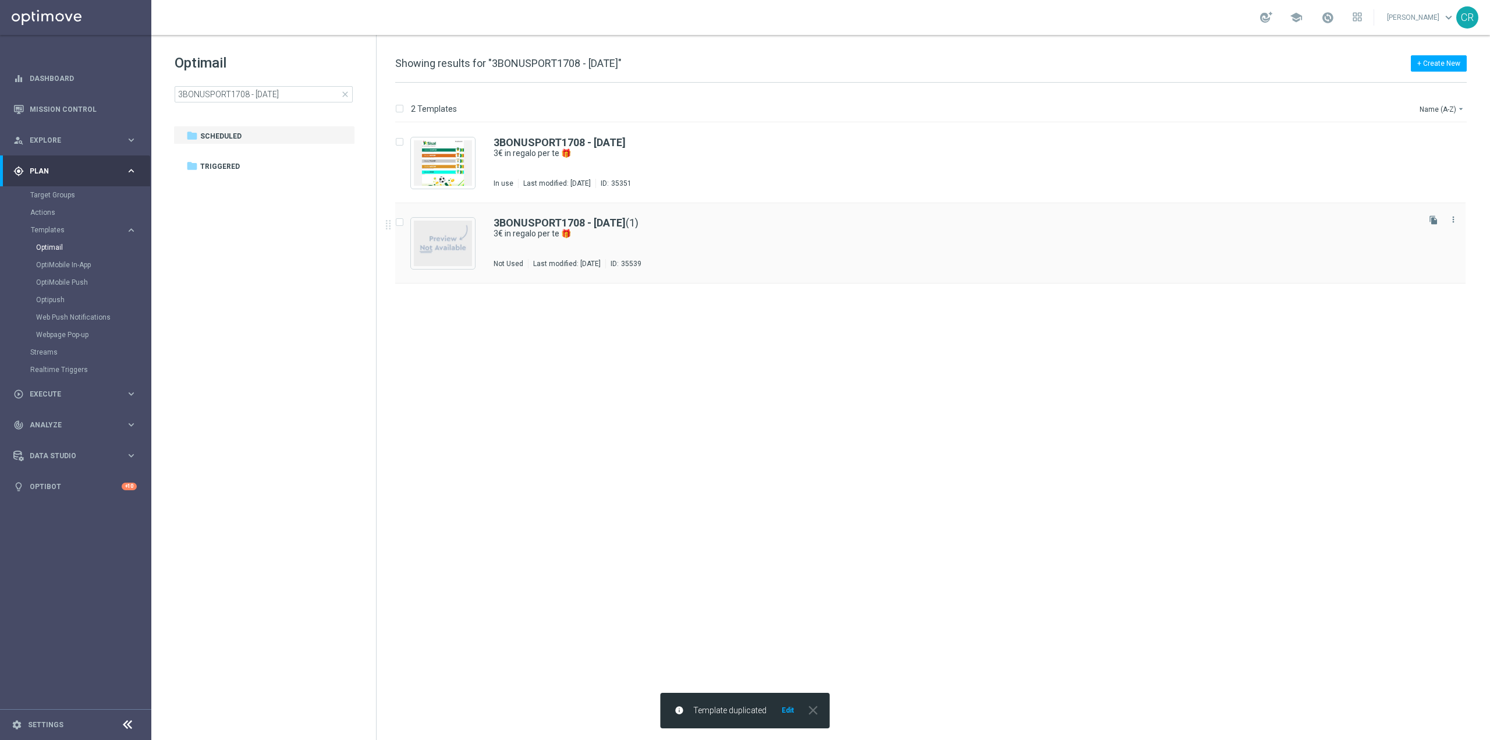
click at [803, 241] on div "3BONUSPORT1708 - 2025-08-17 (1) 3€ in regalo per te 🎁 Not Used Last modified: W…" at bounding box center [954, 243] width 923 height 51
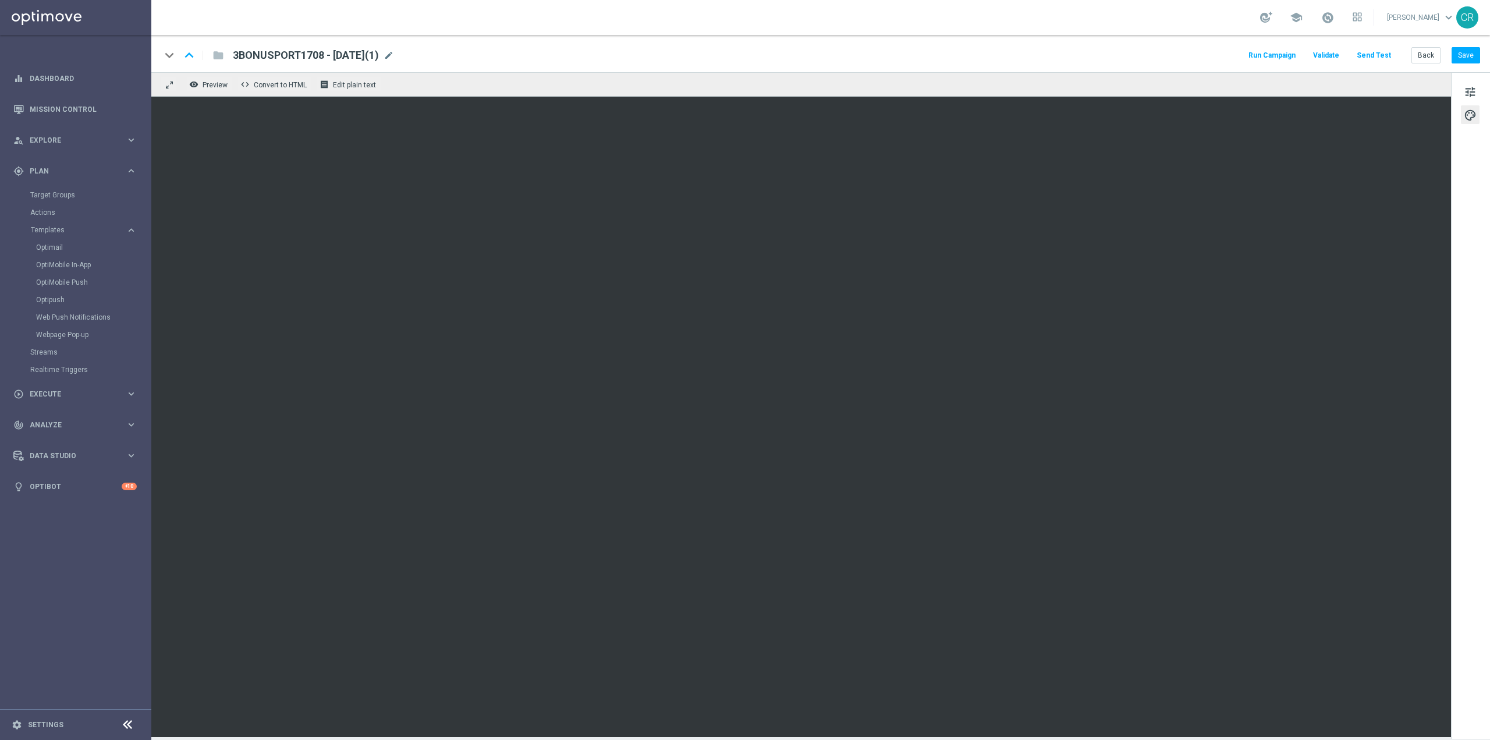
click at [370, 52] on span "3BONUSPORT1708 - 2025-08-17(1)" at bounding box center [306, 55] width 146 height 14
drag, startPoint x: 307, startPoint y: 59, endPoint x: 116, endPoint y: 81, distance: 192.7
click at [116, 81] on main "equalizer Dashboard Mission Control" at bounding box center [745, 370] width 1490 height 740
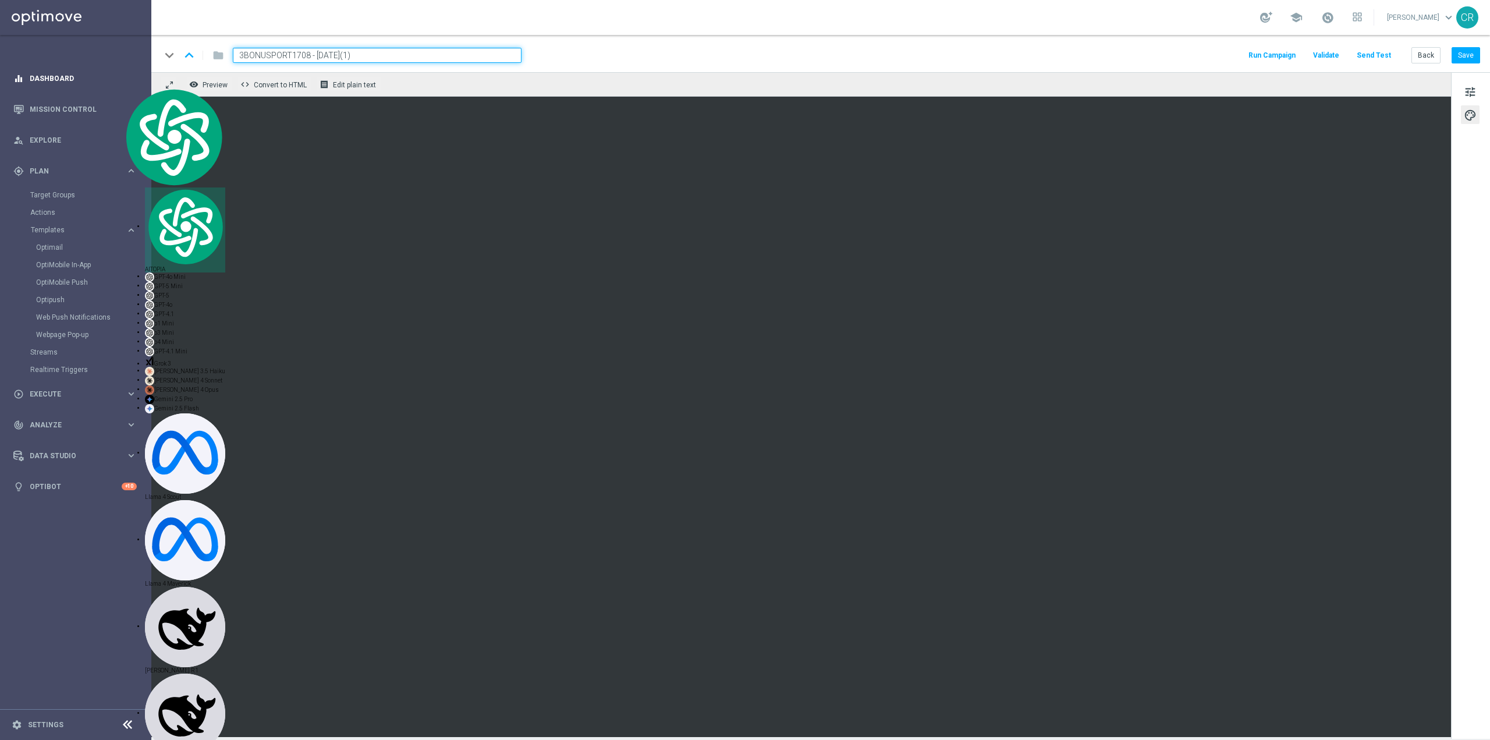
paste input "BONUSSPORT200825"
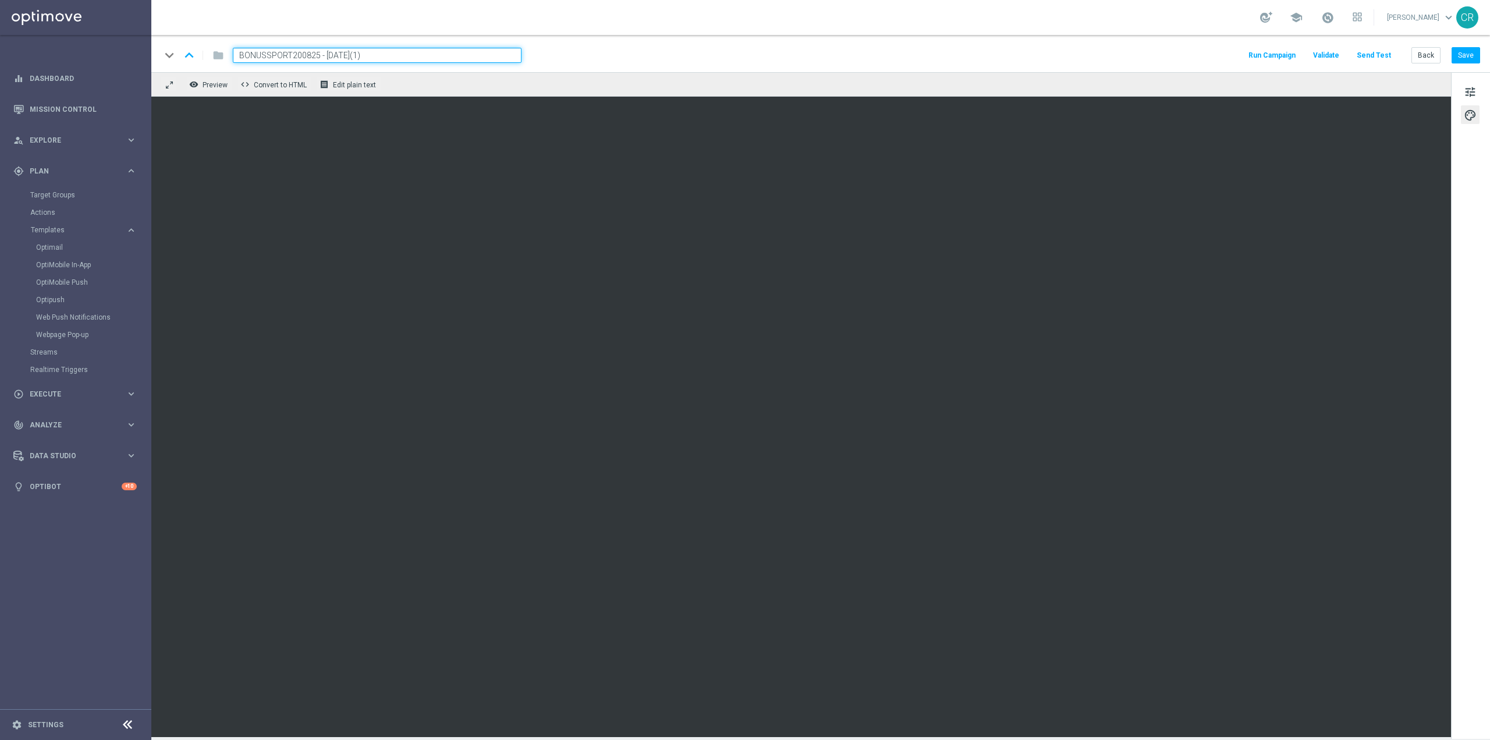
click at [397, 59] on input "BONUSSPORT200825 - 2025-08-17(1)" at bounding box center [377, 55] width 289 height 15
type input "BONUSSPORT200825 - 2025-08-20"
click at [1477, 57] on button "Save" at bounding box center [1465, 55] width 29 height 16
click at [1468, 88] on span "tune" at bounding box center [1469, 91] width 13 height 15
click at [1477, 87] on button "tune" at bounding box center [1470, 91] width 19 height 19
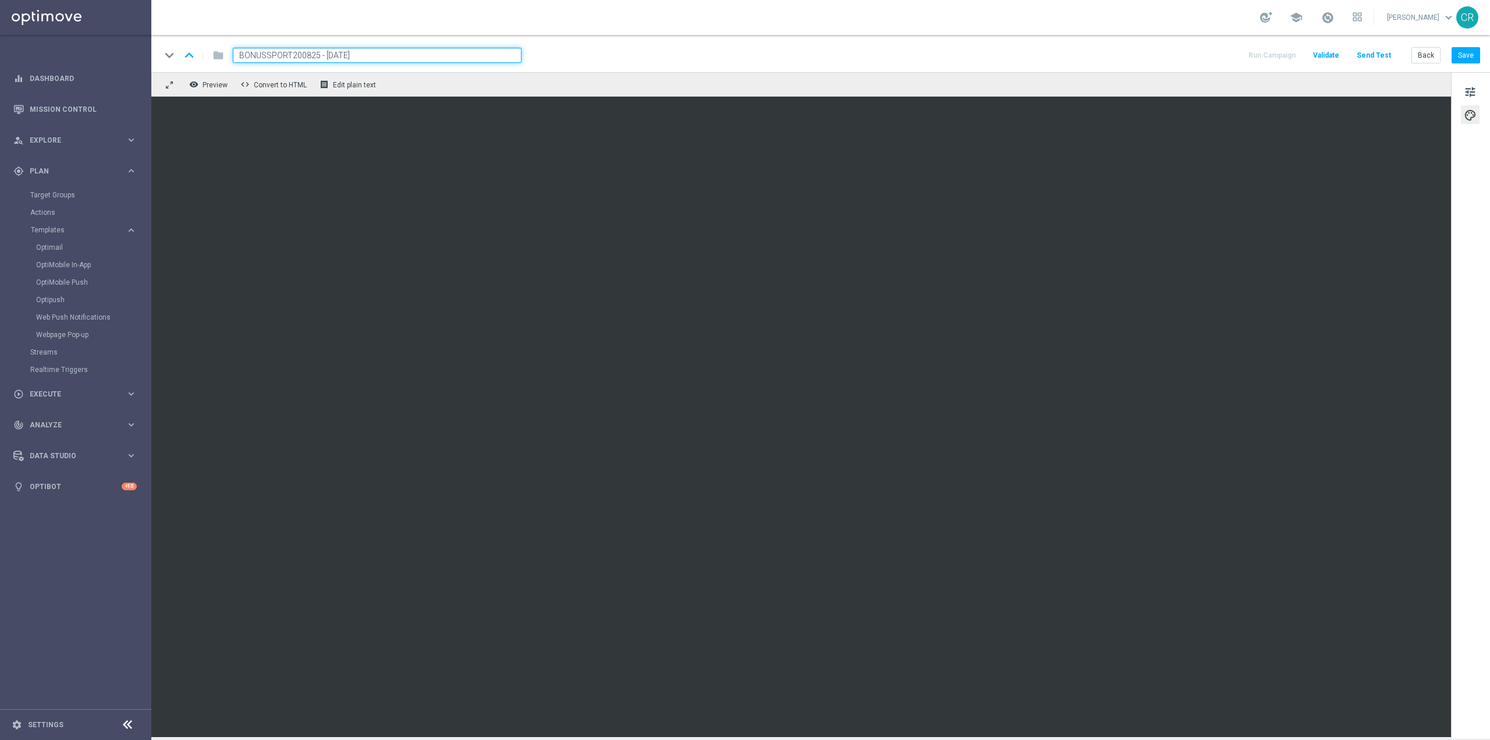
drag, startPoint x: 378, startPoint y: 53, endPoint x: 148, endPoint y: 51, distance: 229.9
click at [148, 51] on main "equalizer Dashboard Mission Control" at bounding box center [745, 370] width 1490 height 740
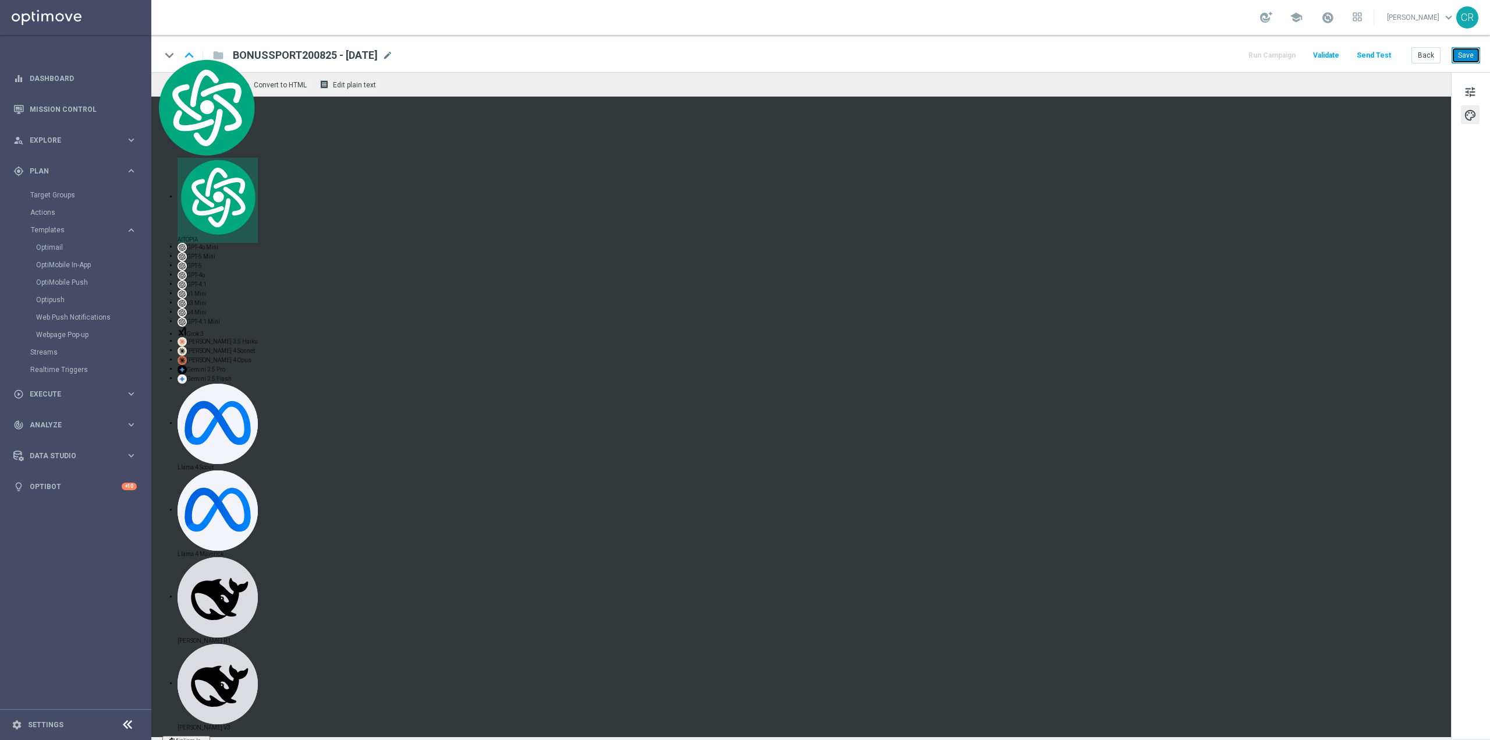
click at [1468, 54] on button "Save" at bounding box center [1465, 55] width 29 height 16
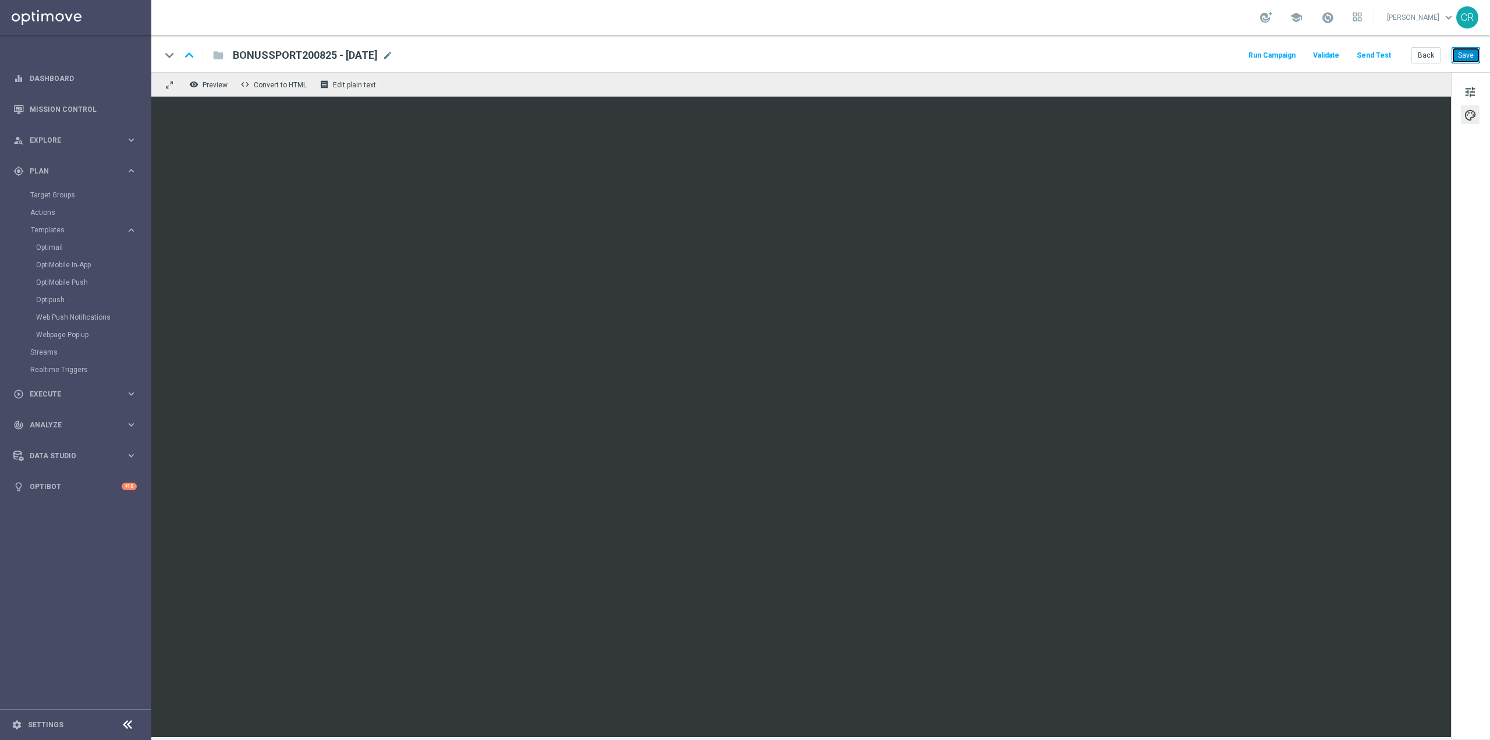
click at [1465, 56] on button "Save" at bounding box center [1465, 55] width 29 height 16
click at [1468, 52] on button "Save" at bounding box center [1465, 55] width 29 height 16
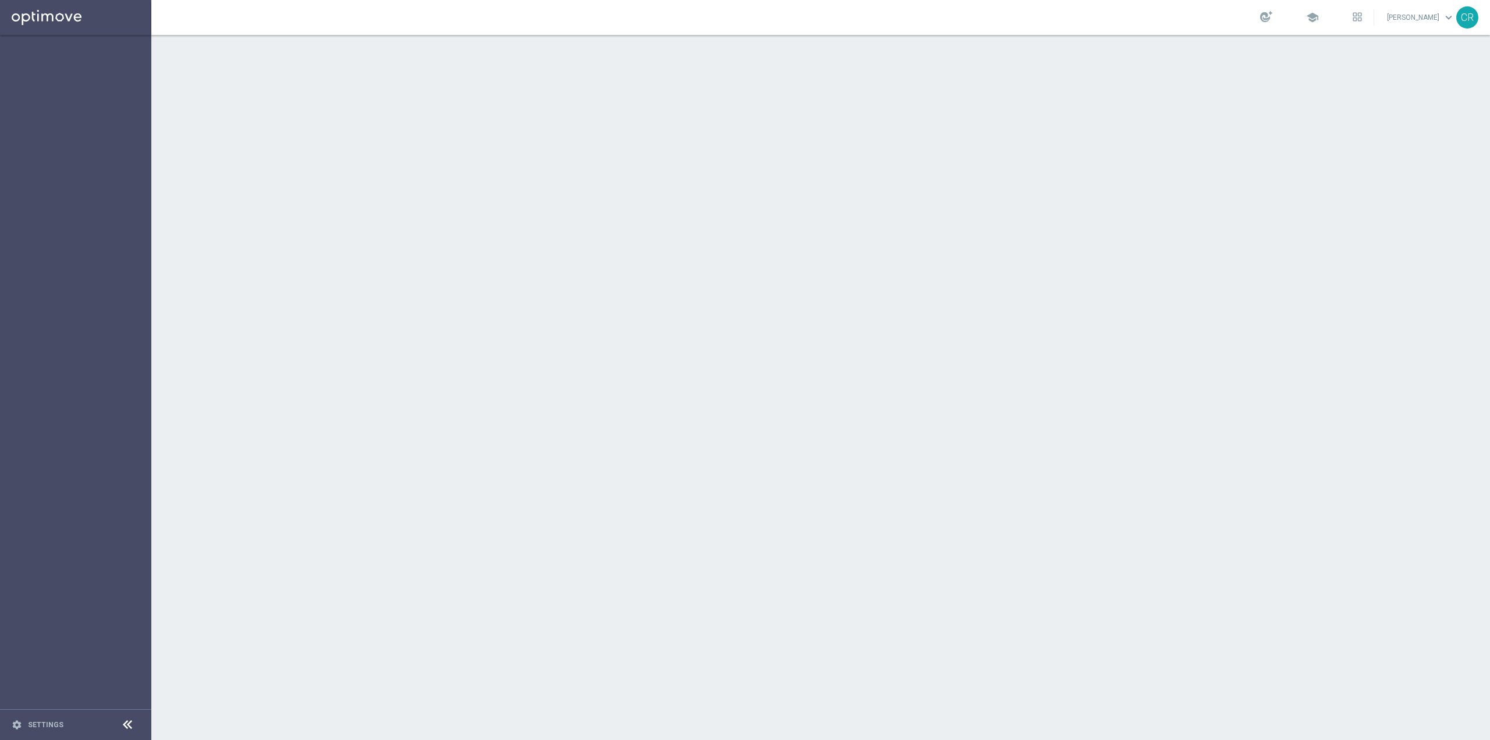
scroll to position [24235, 0]
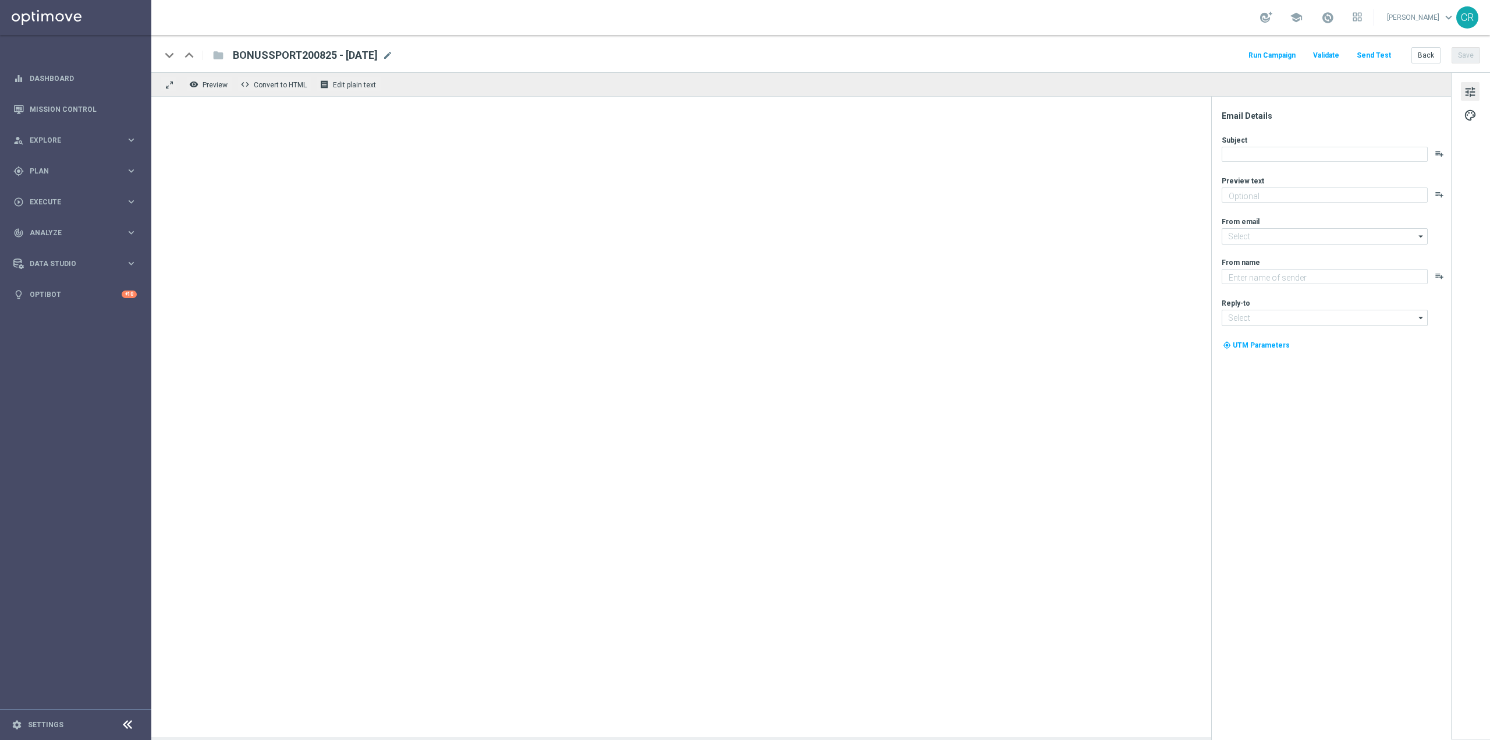
type textarea "da usare sulle Scommesse Sportive! ⚽"
type textarea "Sisal"
type input "newsletter@comunicazioni.sisal.it"
type input "info@sisal.it"
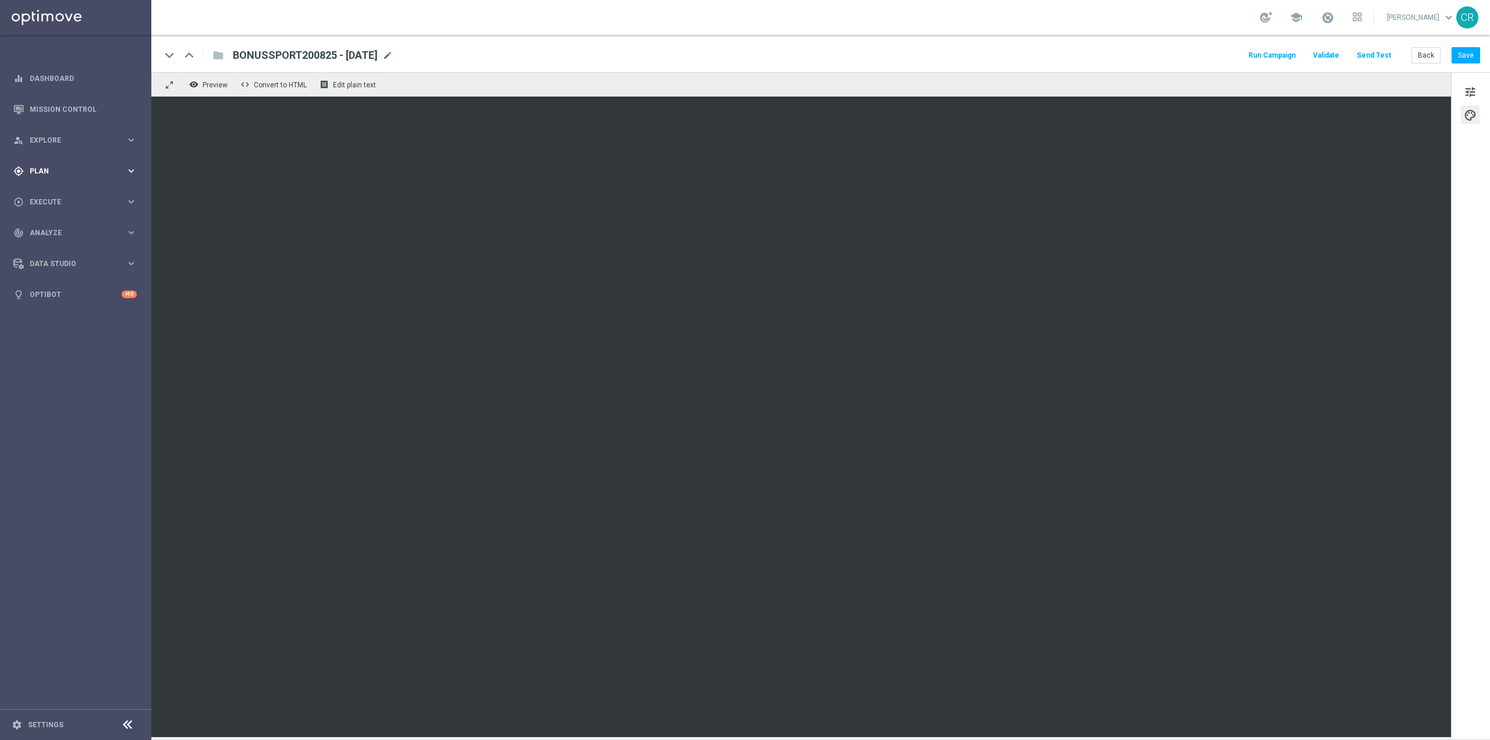
click at [77, 170] on span "Plan" at bounding box center [78, 171] width 96 height 7
click at [77, 228] on span "Templates" at bounding box center [72, 229] width 83 height 7
click at [71, 244] on link "Optimail" at bounding box center [78, 247] width 85 height 9
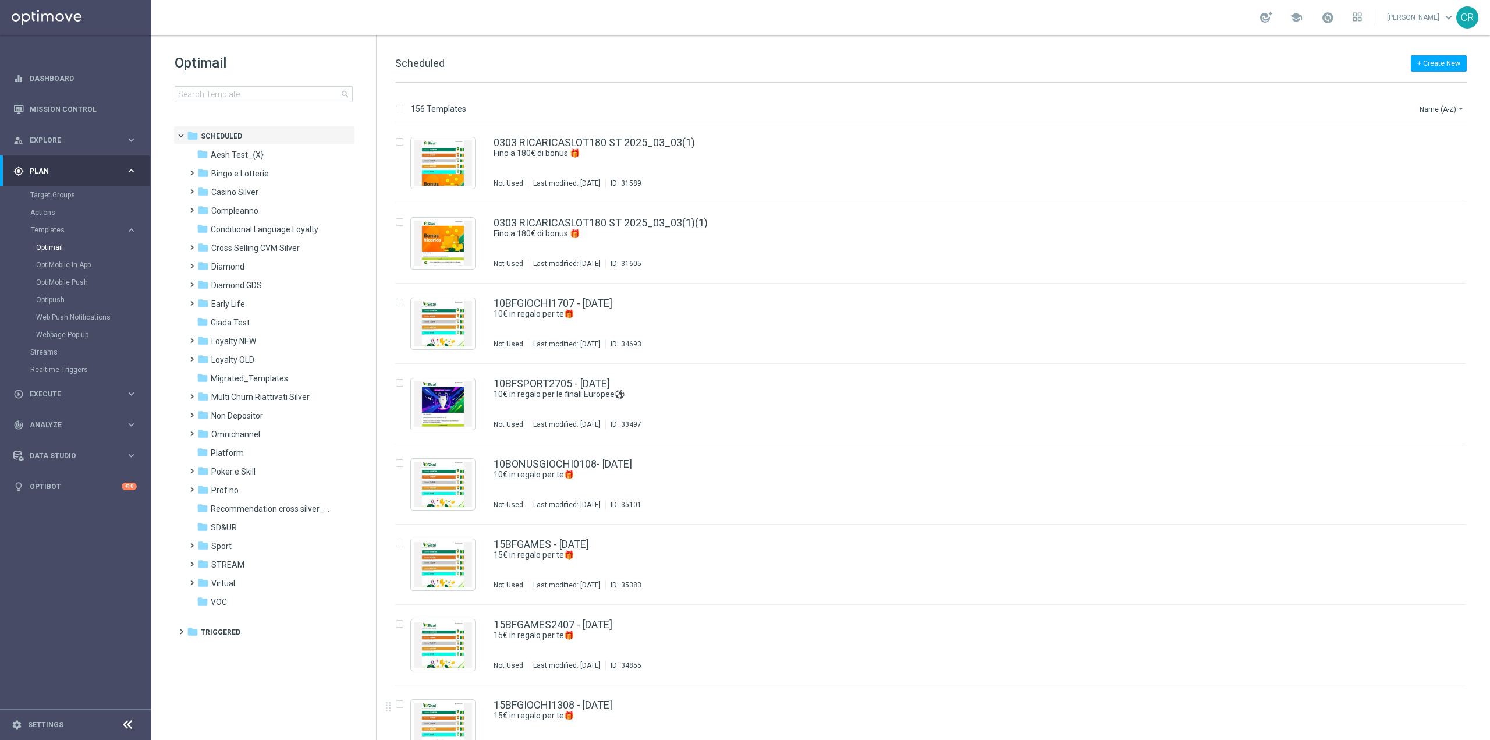
click at [318, 714] on tree-viewport "folder Scheduled more_vert folder Aesh Test_{X} more_vert" at bounding box center [273, 432] width 201 height 612
click at [248, 98] on input at bounding box center [264, 94] width 178 height 16
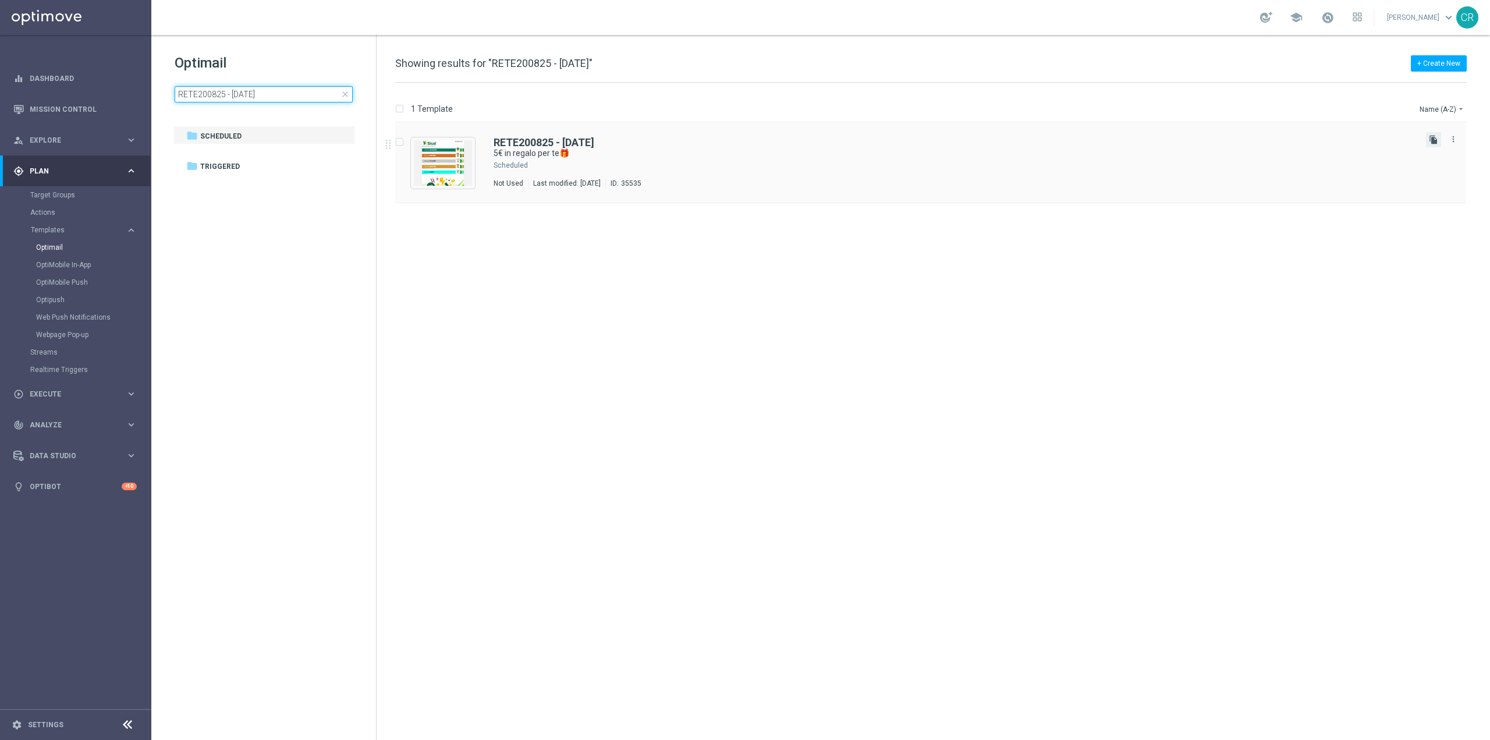
type input "RETE200825 - 2025-08-20"
click at [1434, 140] on icon "file_copy" at bounding box center [1433, 139] width 9 height 9
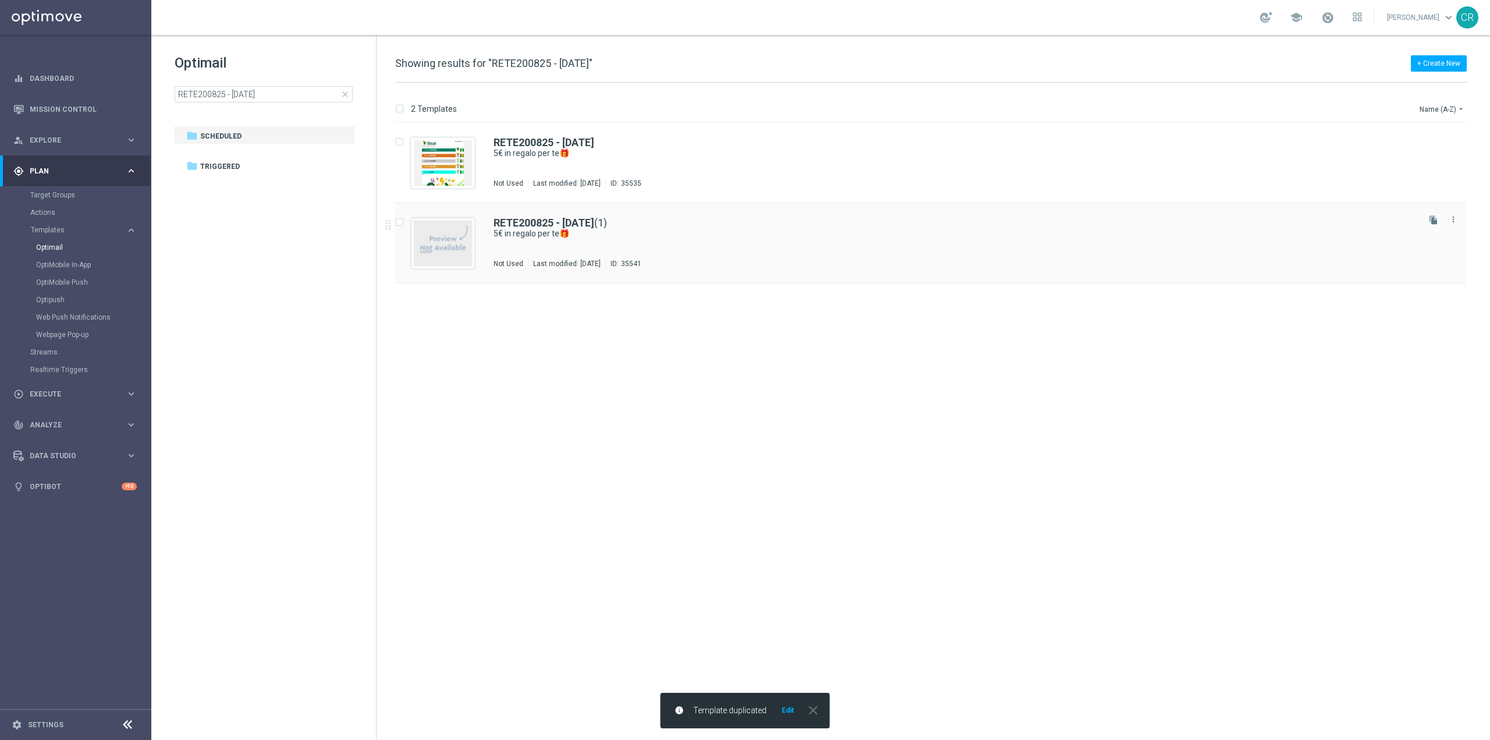
click at [805, 255] on div "RETE200825 - 2025-08-20 (1) 5€ in regalo per te🎁 Not Used Last modified: Wednes…" at bounding box center [954, 243] width 923 height 51
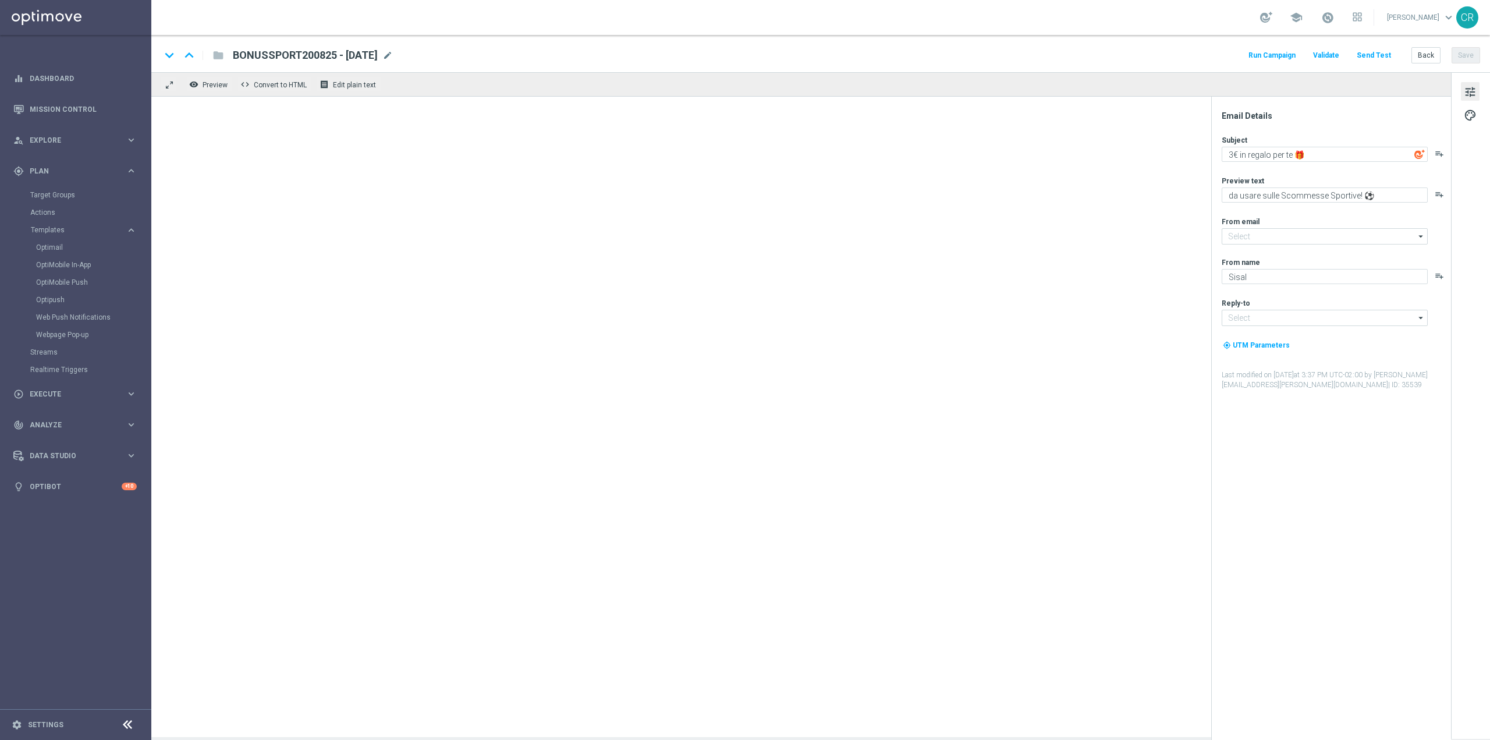
type textarea "5€ in regalo per te🎁"
type textarea "da usare su qualsiasi gioco!"
type input "[EMAIL_ADDRESS][DOMAIN_NAME]"
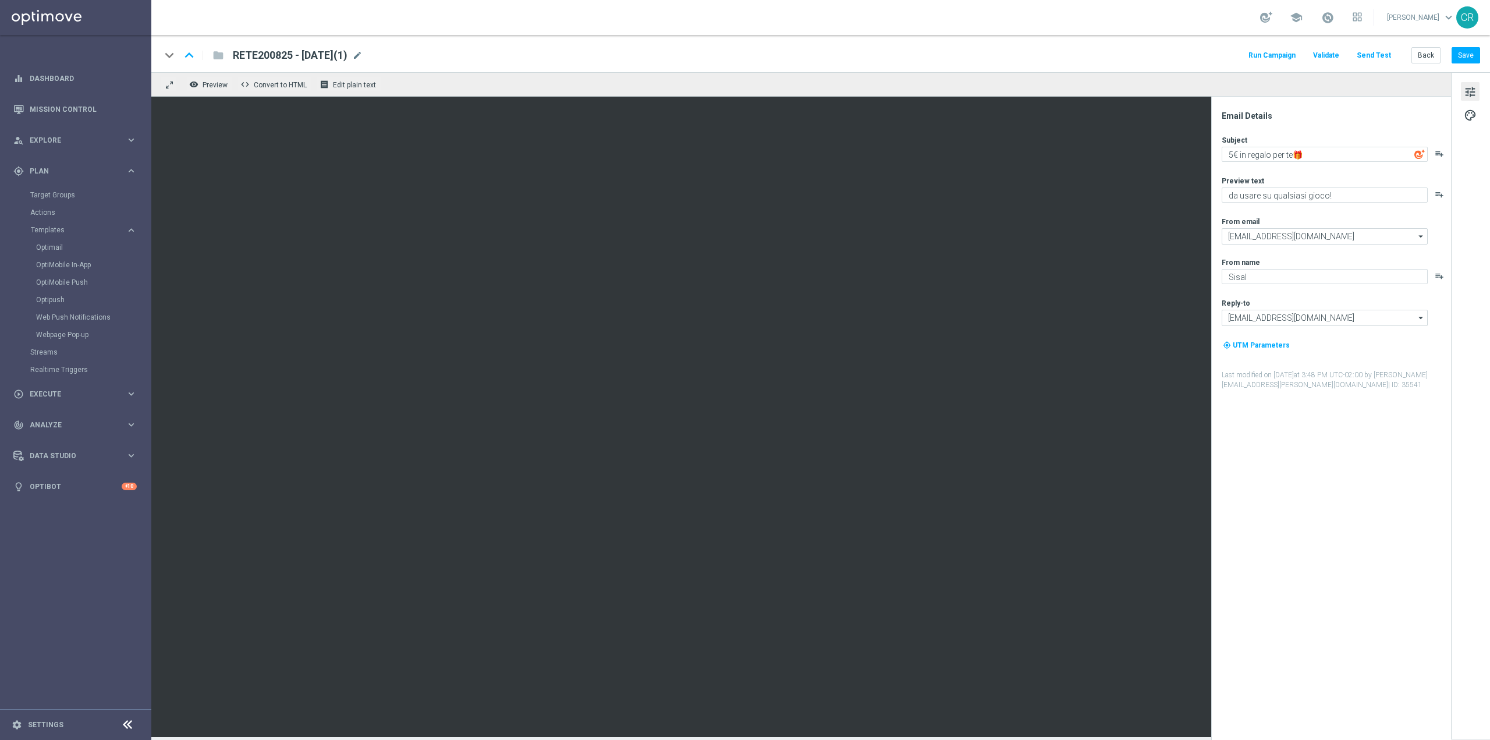
click at [411, 56] on div "keyboard_arrow_down keyboard_arrow_up folder RETE200825 - 2025-08-20(1) RETE200…" at bounding box center [820, 55] width 1319 height 15
click at [363, 51] on span "mode_edit" at bounding box center [357, 55] width 10 height 10
type input "RETE200825 - 2025-08-20"
type textarea "5"
drag, startPoint x: 286, startPoint y: 55, endPoint x: 189, endPoint y: 52, distance: 97.8
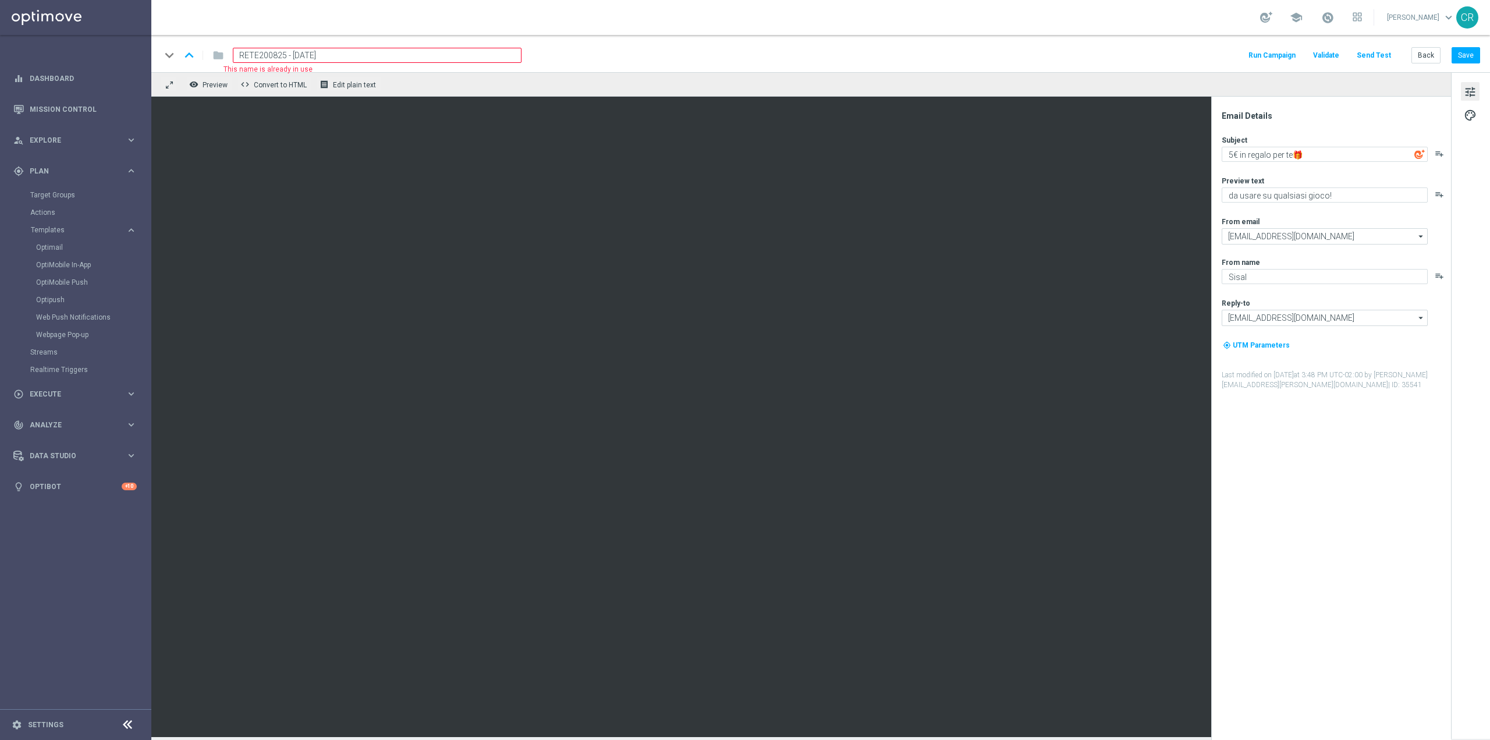
click at [189, 52] on div "keyboard_arrow_down keyboard_arrow_up folder RETE200825 - 2025-08-20 This name …" at bounding box center [341, 55] width 361 height 15
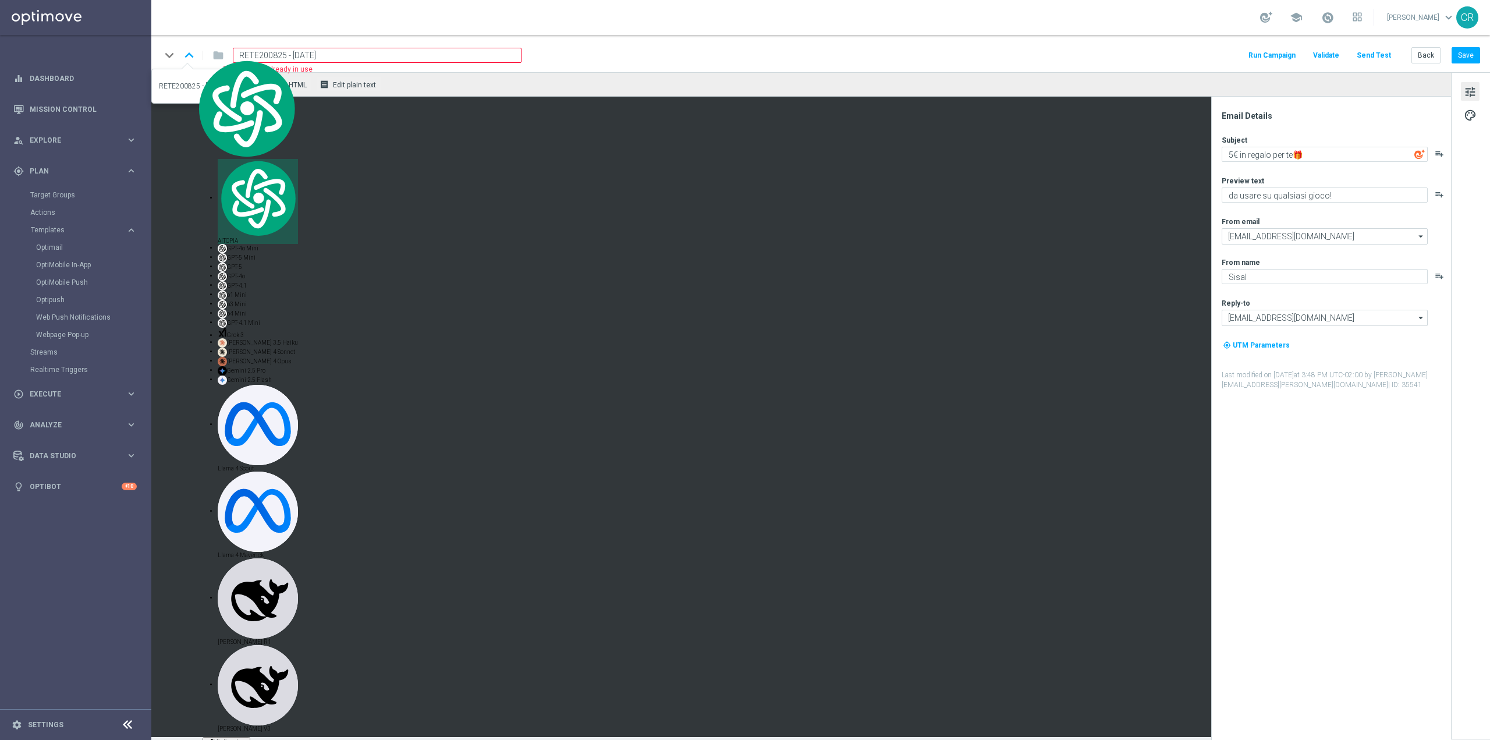
paste input "3BONUSGIOCHI2008"
type input "3BONUSGIOCHI2008 - [DATE]"
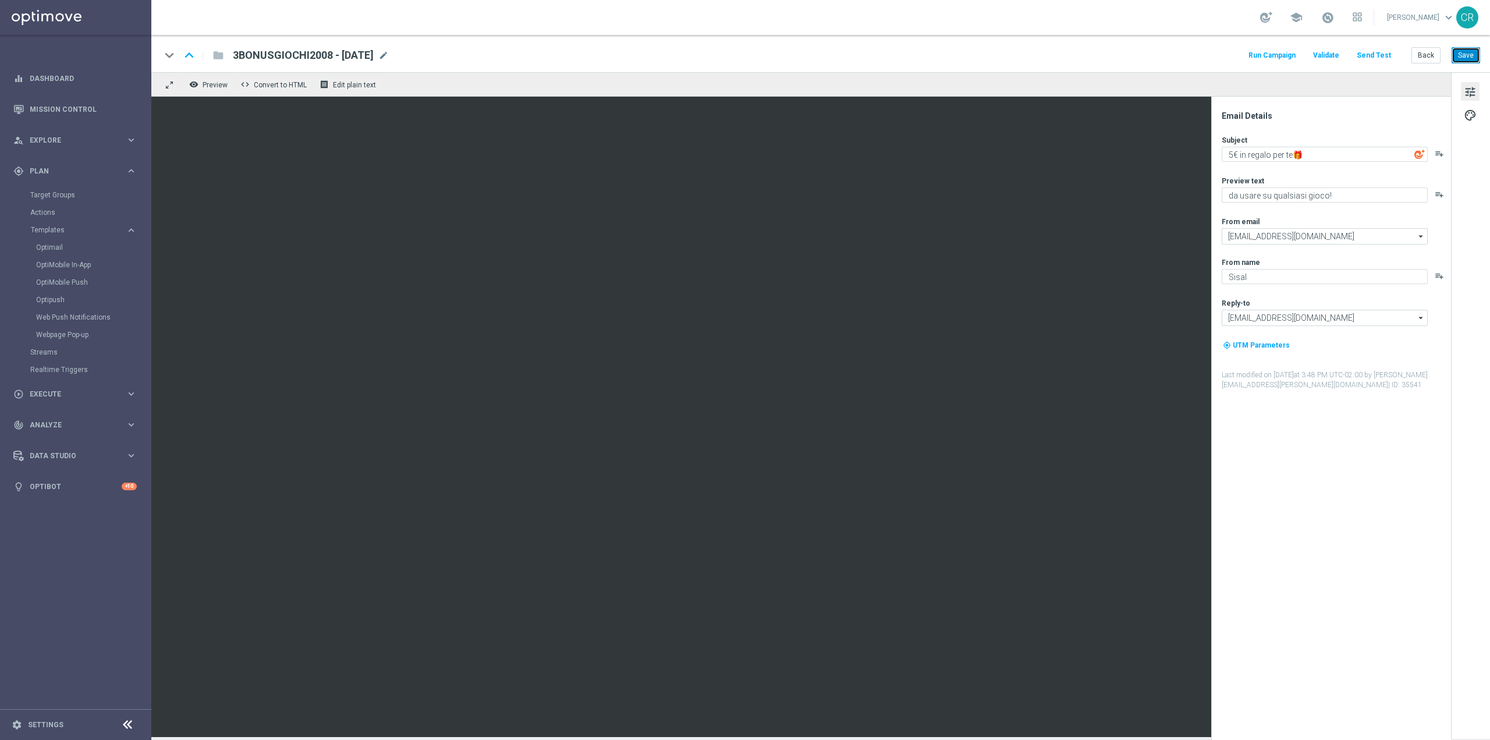
click at [1470, 54] on button "Save" at bounding box center [1465, 55] width 29 height 16
click at [1467, 88] on span "tune" at bounding box center [1469, 91] width 13 height 15
click at [1232, 155] on textarea "5€ in regalo per te🎁" at bounding box center [1324, 154] width 206 height 15
type textarea "3€ in regalo per te🎁"
click at [1465, 52] on button "Save" at bounding box center [1465, 55] width 29 height 16
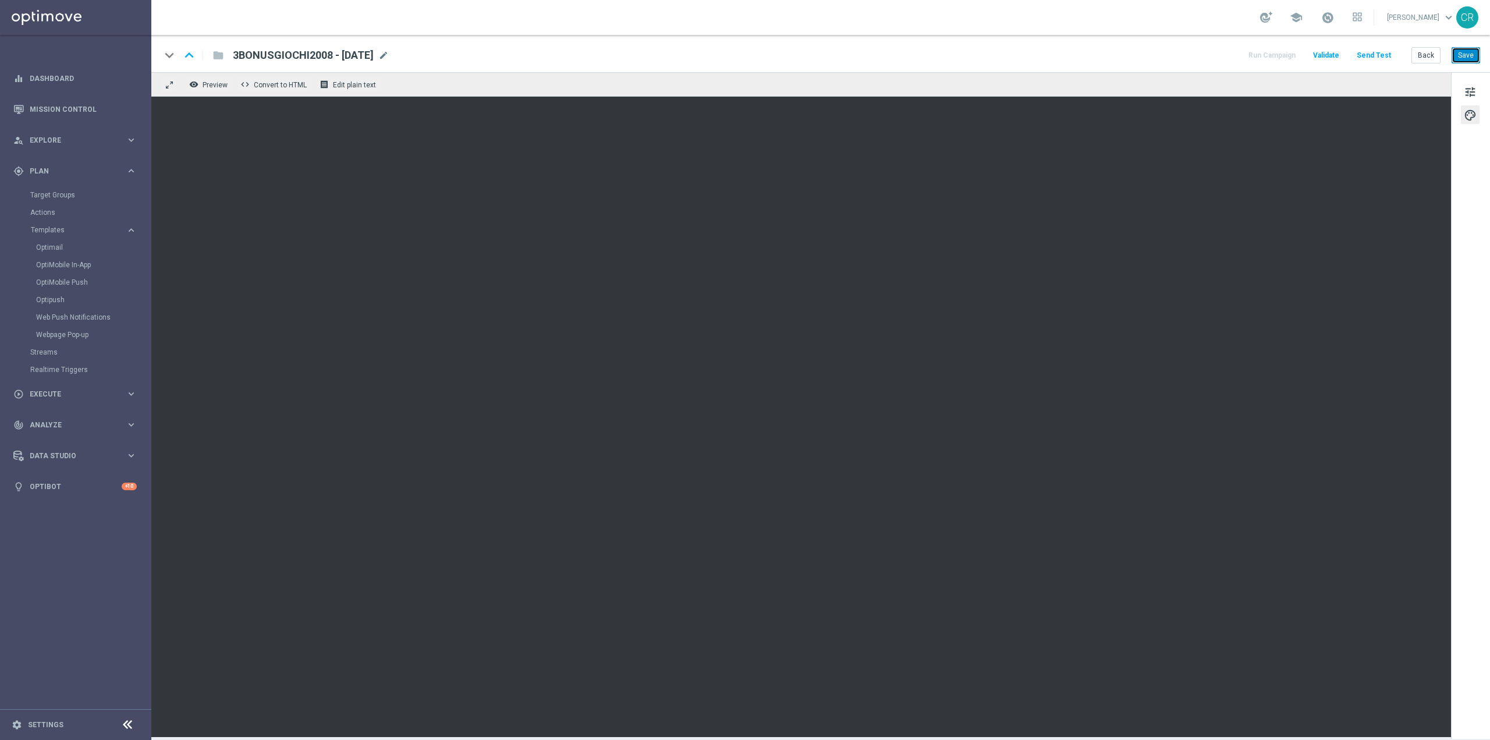
click at [1469, 58] on button "Save" at bounding box center [1465, 55] width 29 height 16
click at [1473, 60] on button "Save" at bounding box center [1465, 55] width 29 height 16
click at [1473, 58] on button "Save" at bounding box center [1465, 55] width 29 height 16
click at [61, 246] on link "Optimail" at bounding box center [78, 247] width 85 height 9
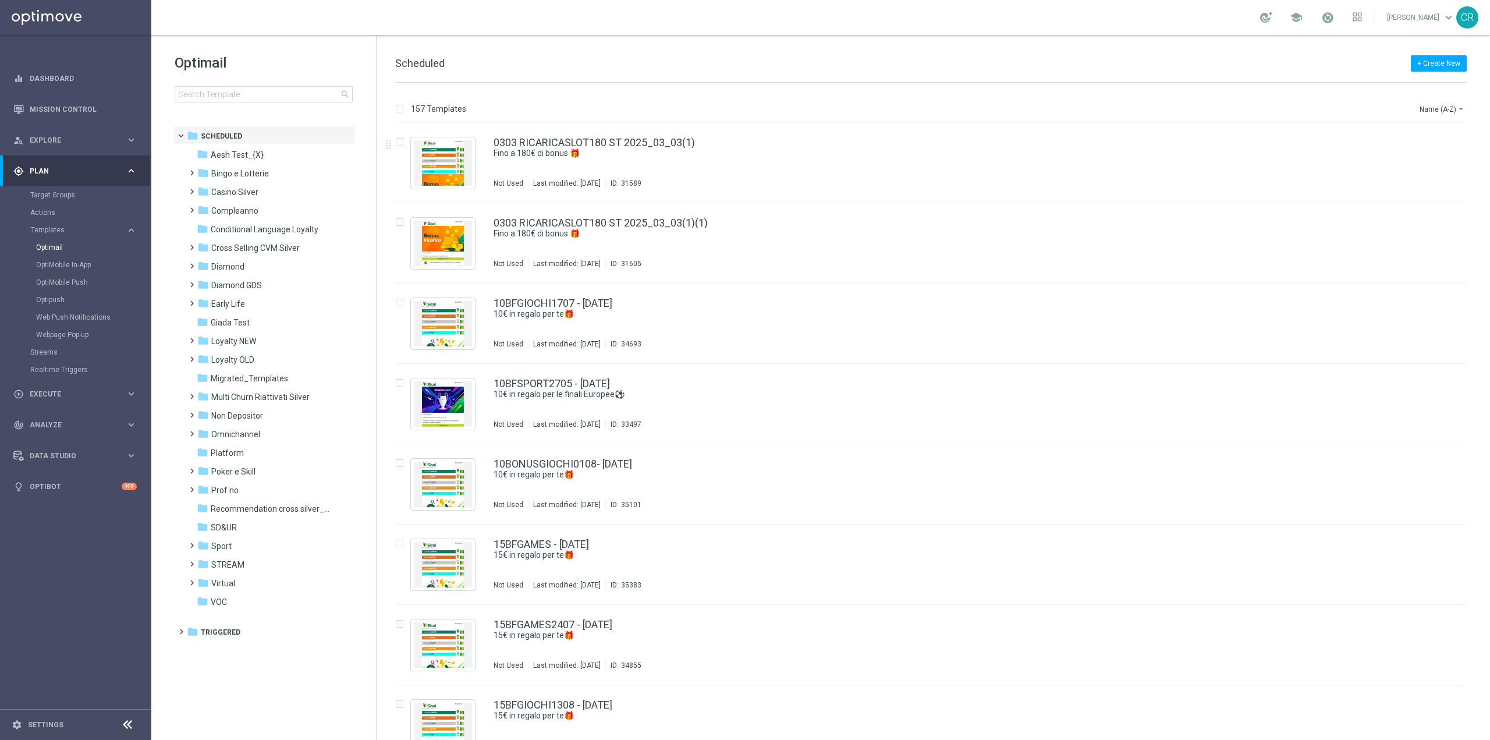
click at [235, 85] on div "Optimail search" at bounding box center [275, 78] width 201 height 49
click at [228, 100] on input at bounding box center [264, 94] width 178 height 16
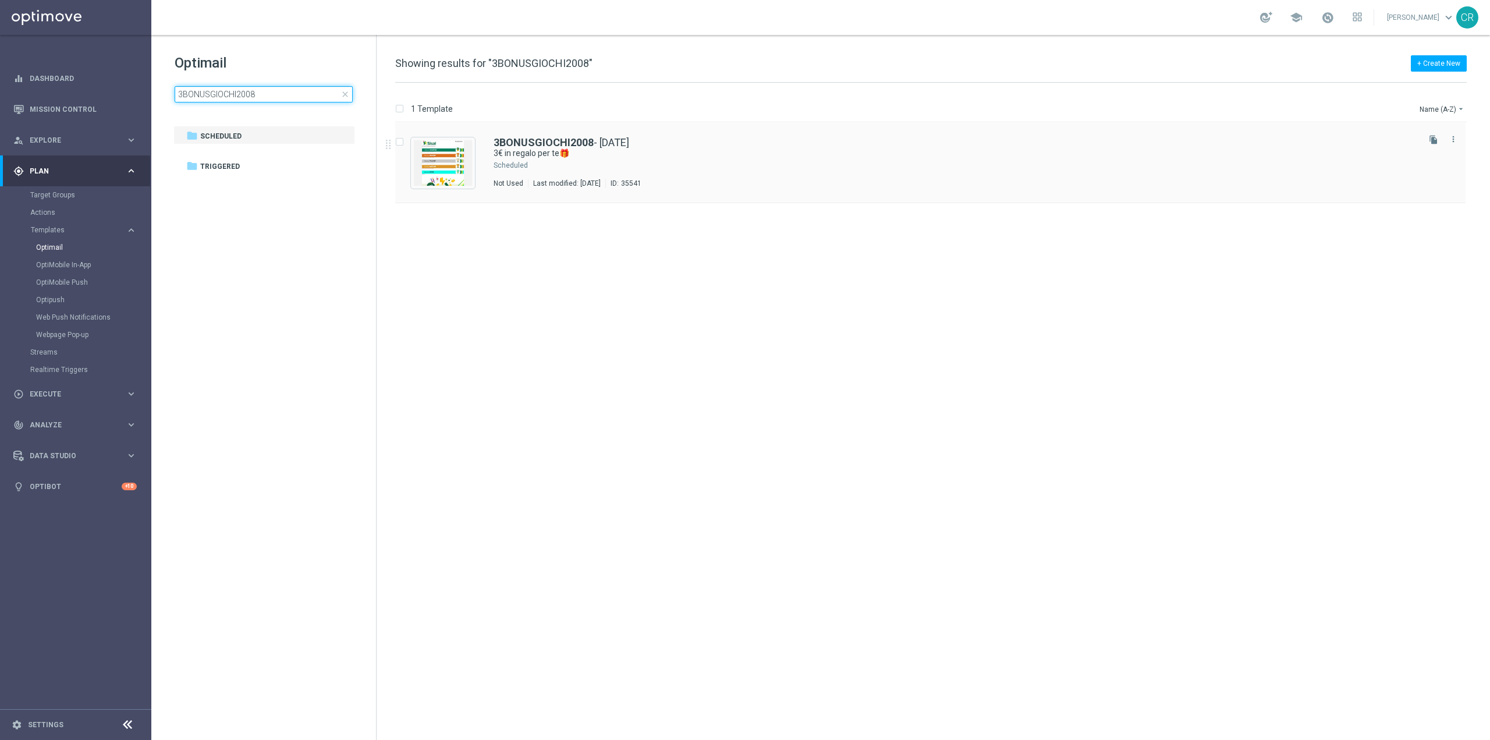
type input "3BONUSGIOCHI2008"
click at [827, 166] on div "Press SPACE to select this row." at bounding box center [973, 165] width 887 height 9
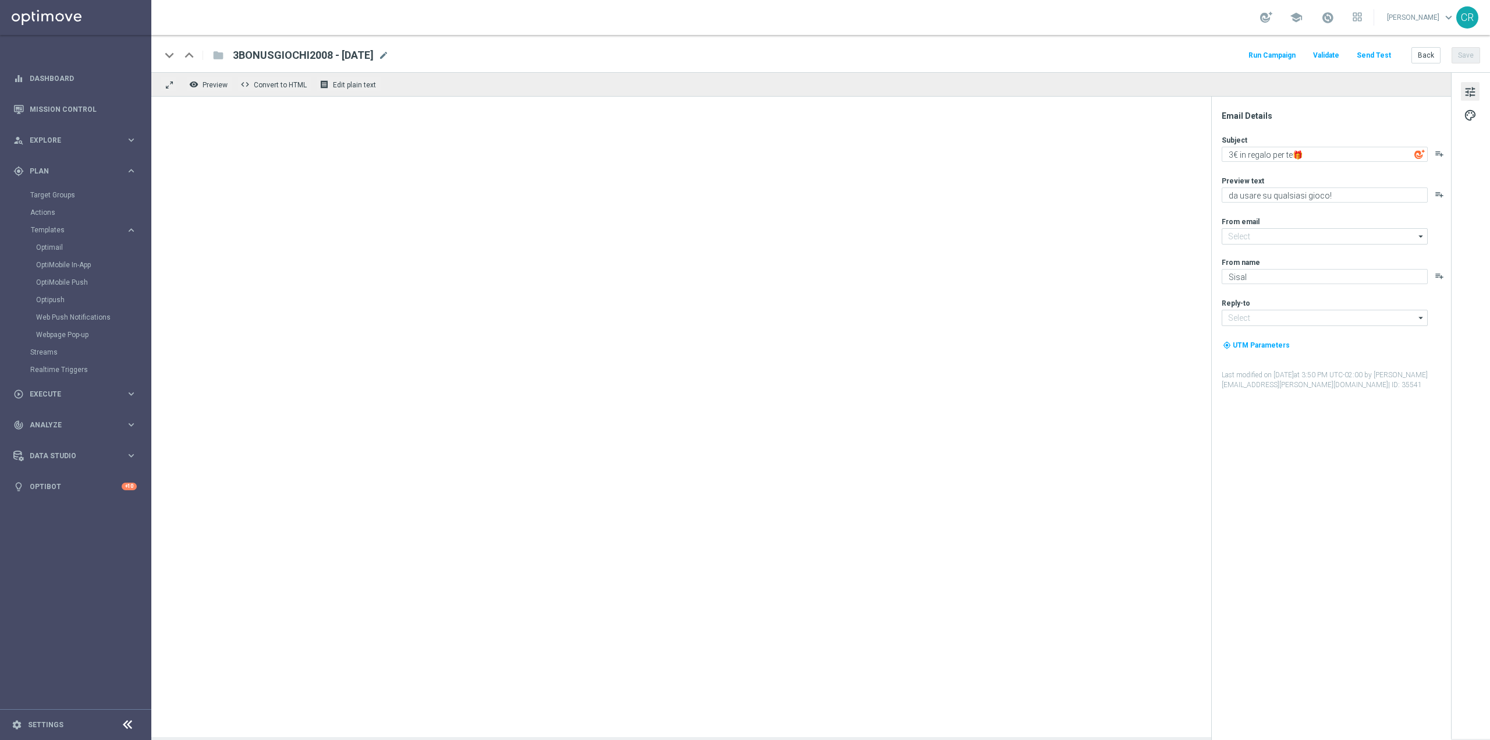
type input "[EMAIL_ADDRESS][DOMAIN_NAME]"
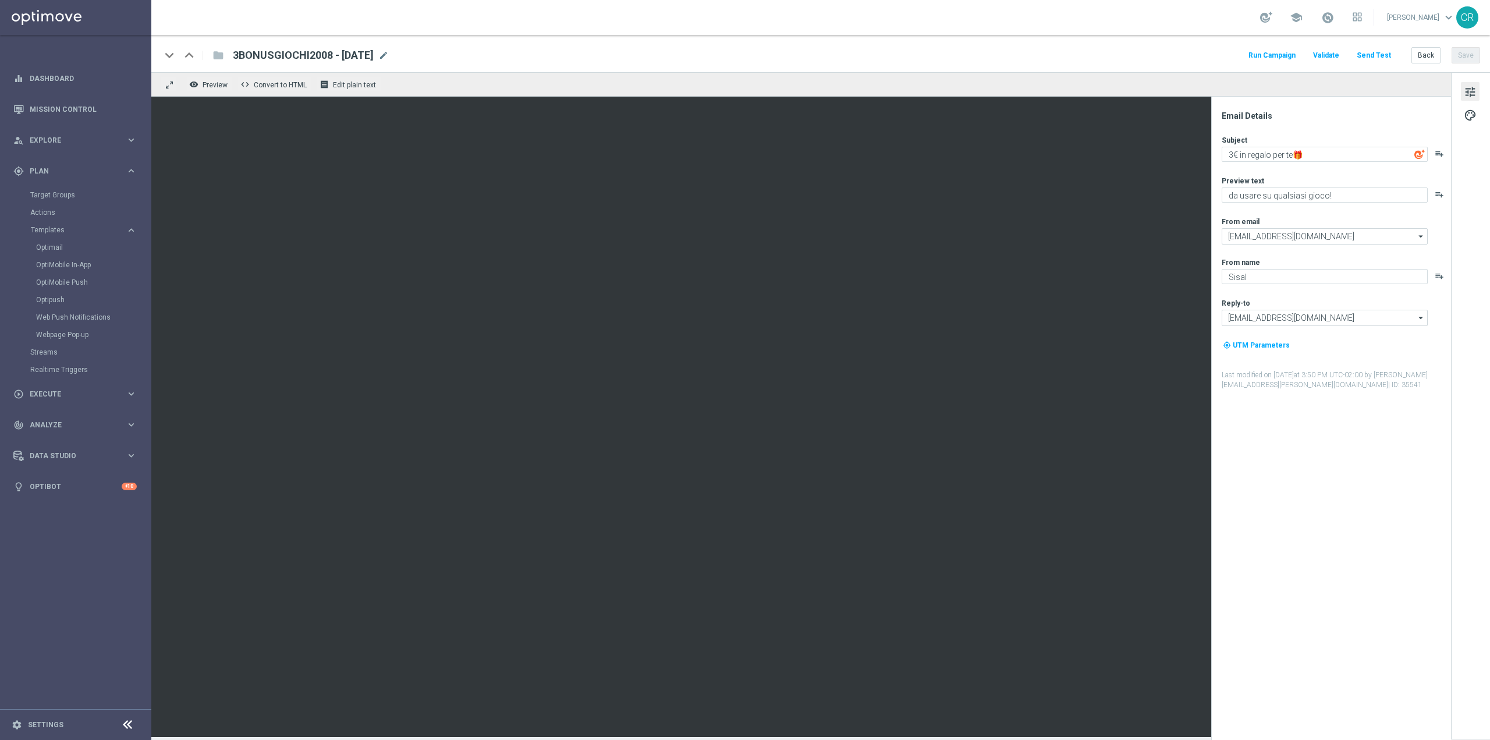
click at [374, 54] on span "3BONUSGIOCHI2008 - [DATE]" at bounding box center [303, 55] width 141 height 14
drag, startPoint x: 395, startPoint y: 55, endPoint x: 14, endPoint y: 45, distance: 380.7
click at [14, 45] on main "equalizer Dashboard Mission Control" at bounding box center [745, 370] width 1490 height 740
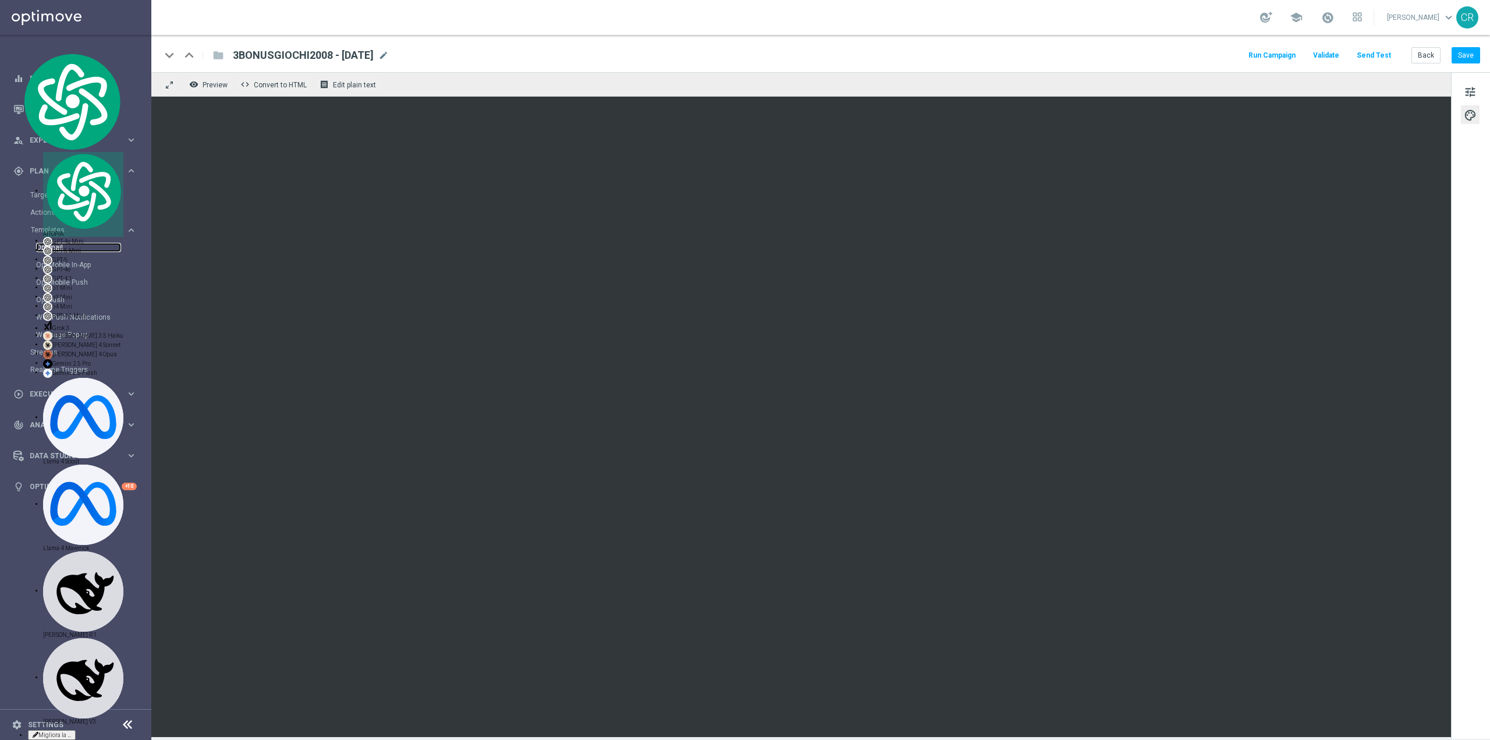
click at [55, 246] on link "Optimail" at bounding box center [78, 247] width 85 height 9
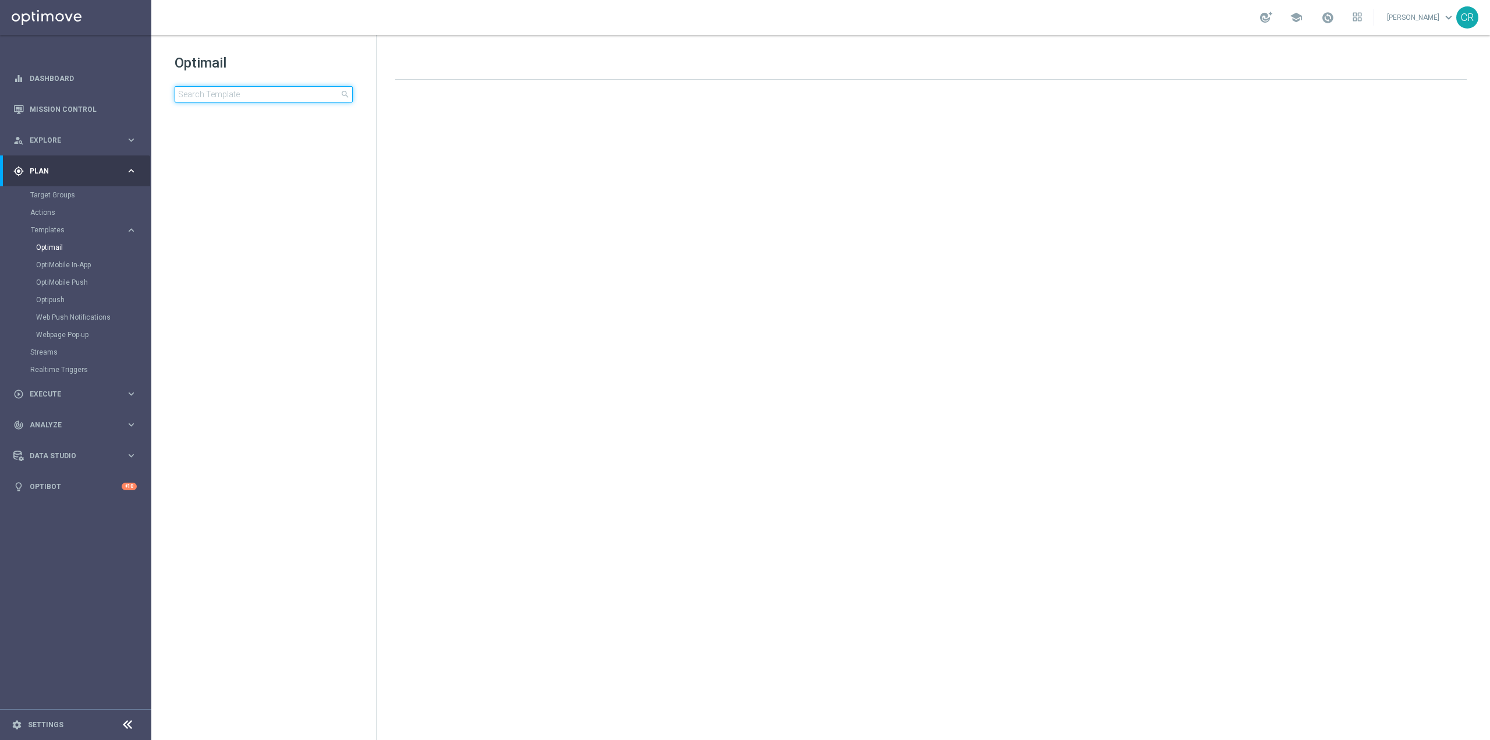
click at [246, 93] on input at bounding box center [264, 94] width 178 height 16
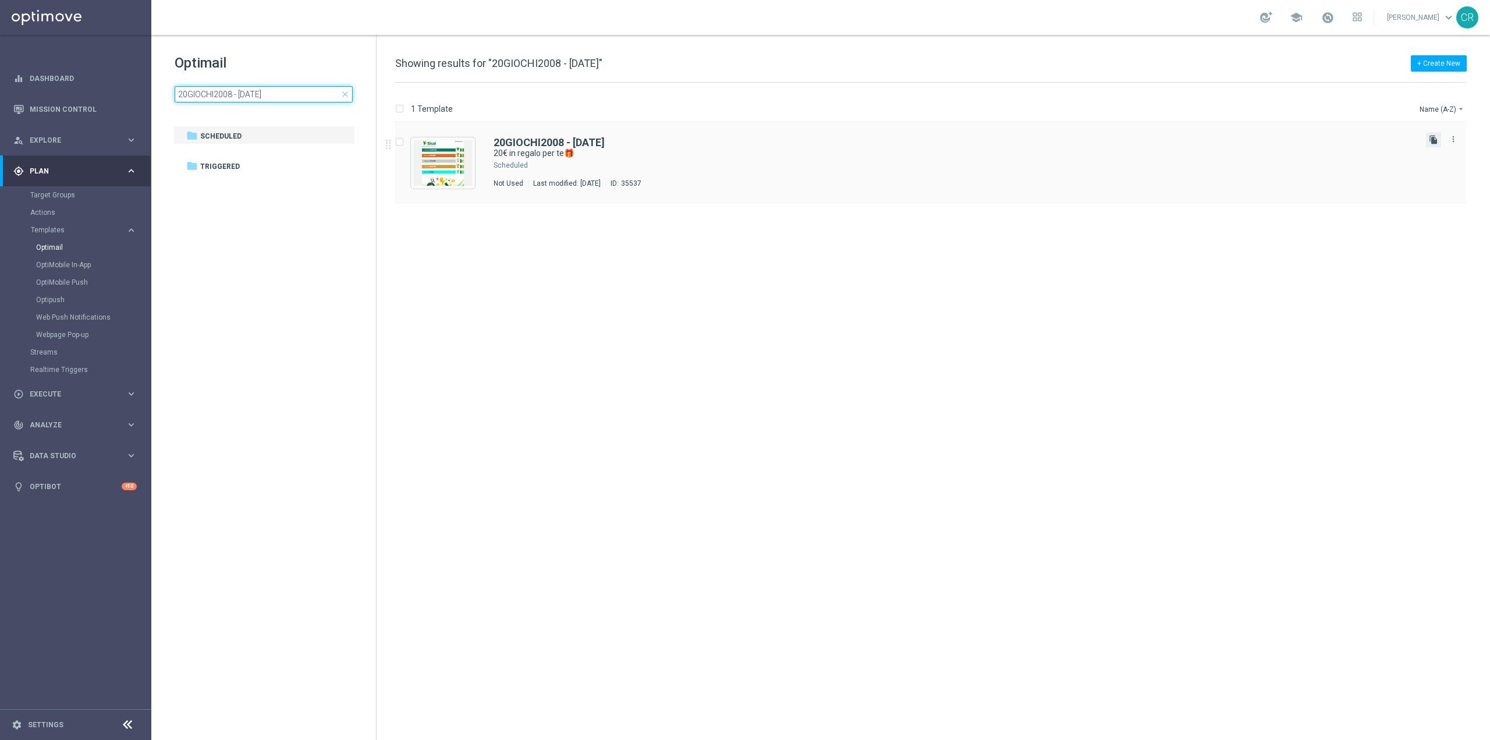
type input "20GIOCHI2008 - 2025-08-20"
click at [1430, 140] on icon "file_copy" at bounding box center [1433, 139] width 9 height 9
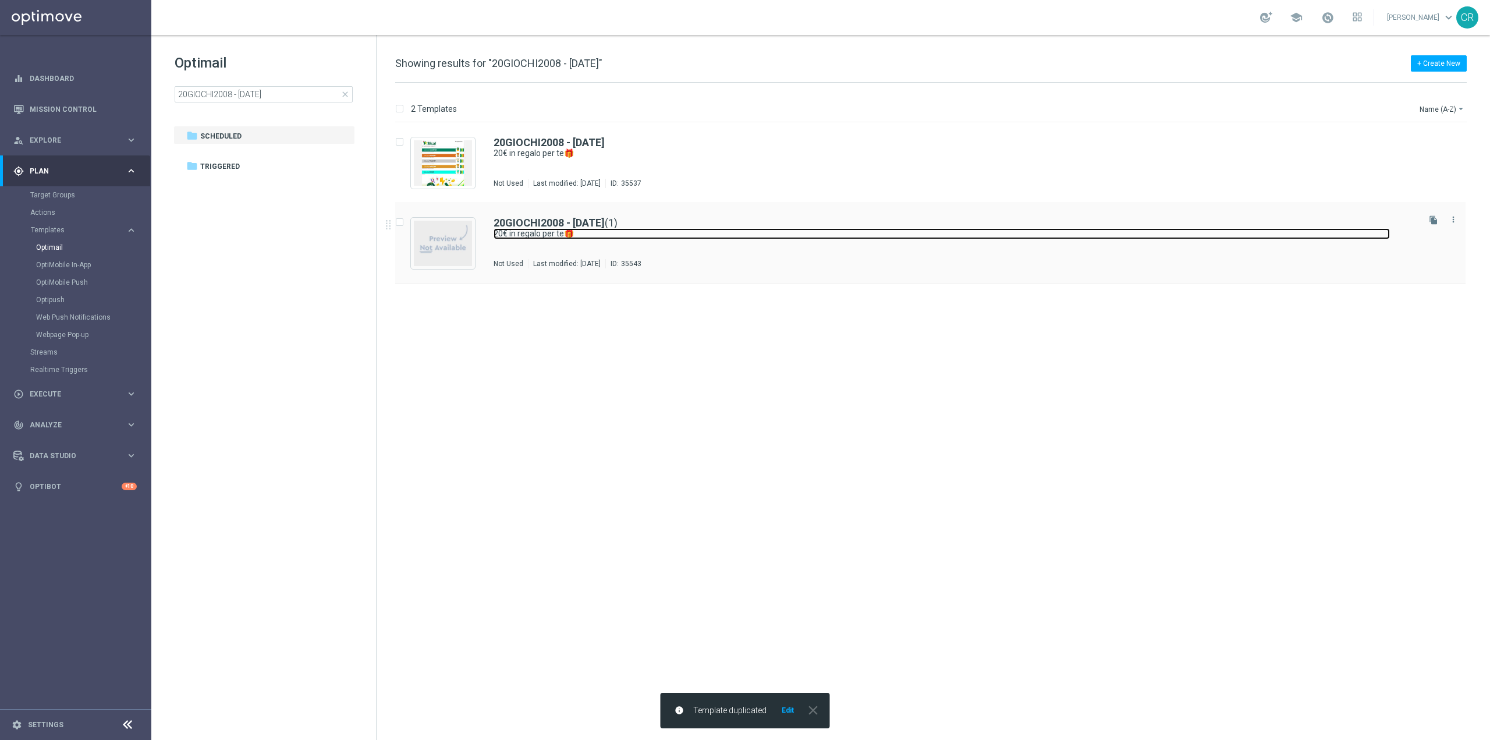
click at [1019, 237] on link "20€ in regalo per te🎁" at bounding box center [941, 233] width 896 height 11
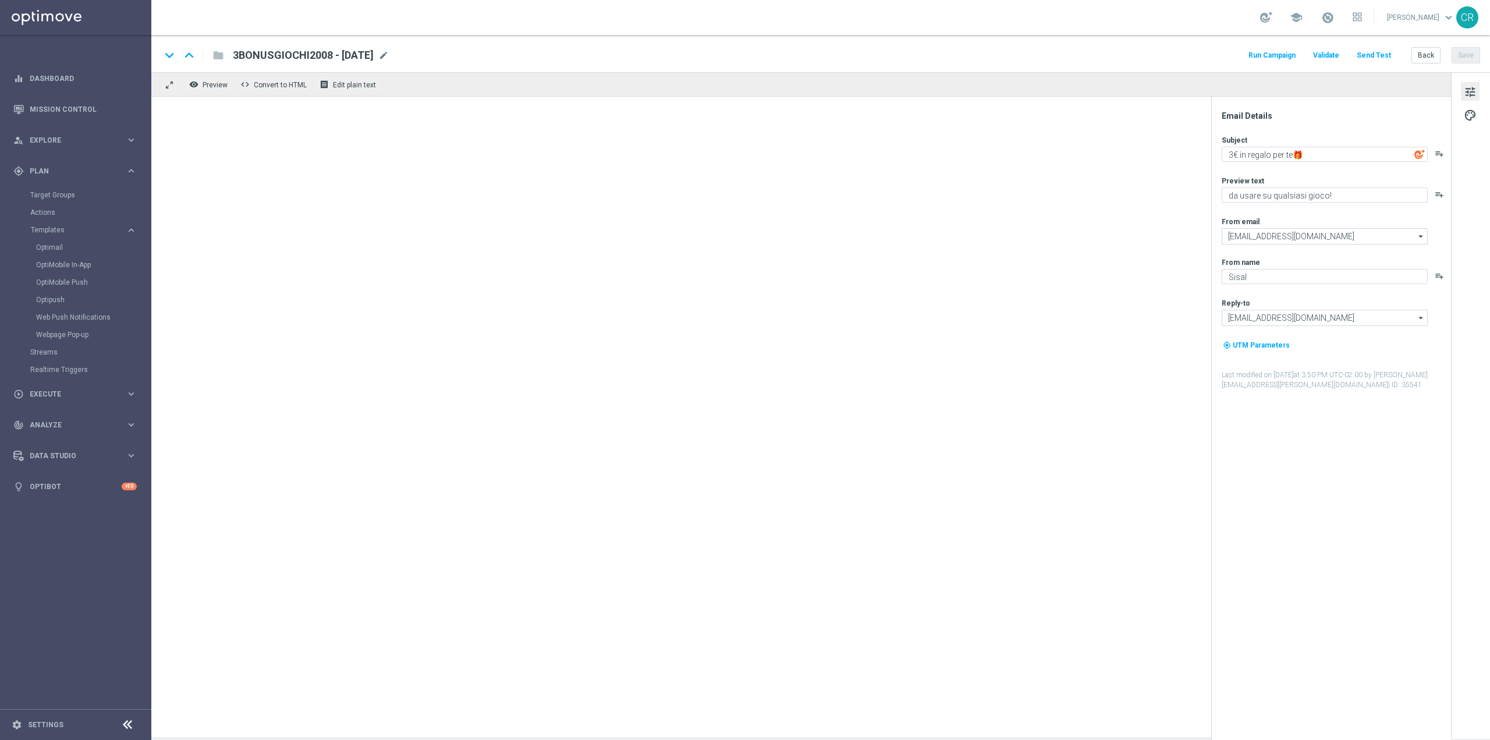
type textarea "20€ in regalo per te🎁"
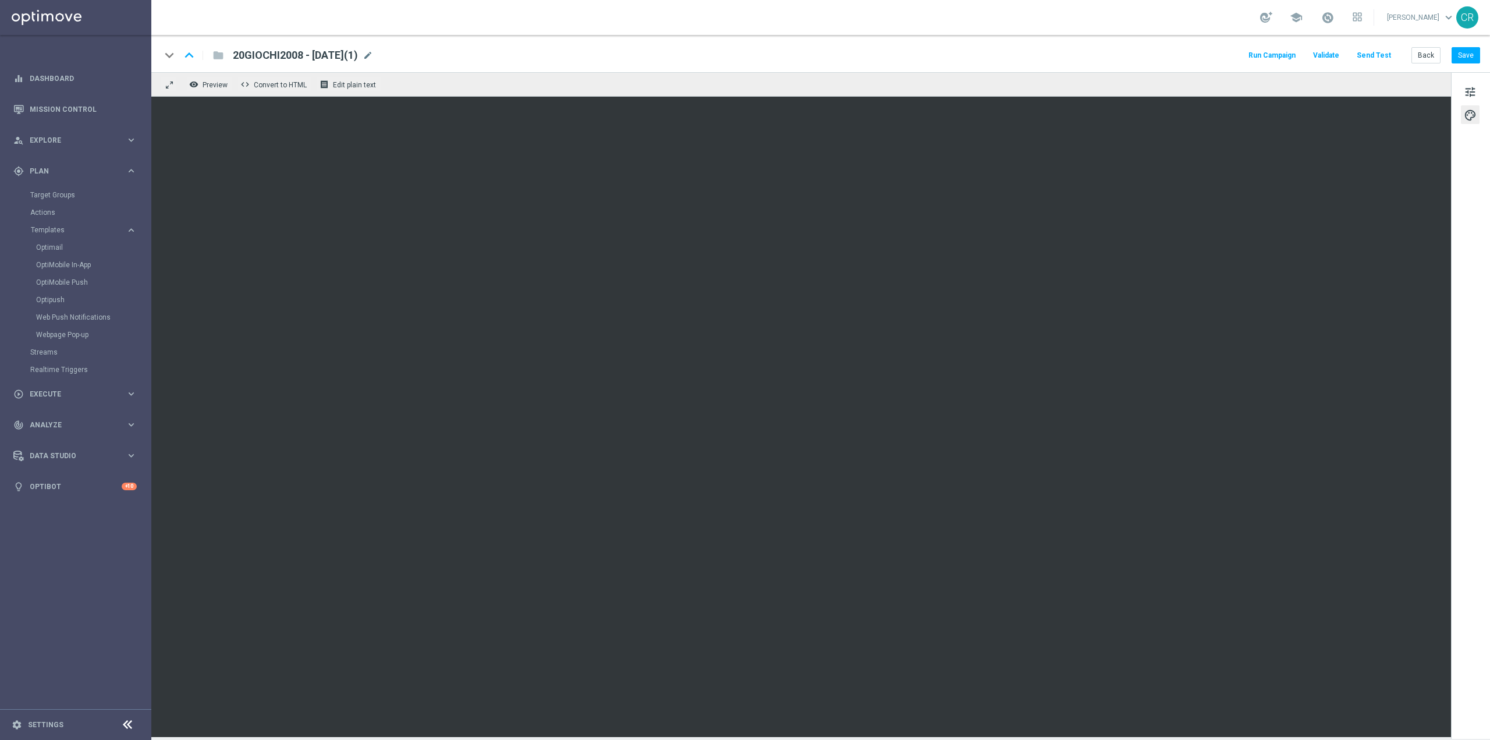
click at [359, 47] on div "keyboard_arrow_down keyboard_arrow_up folder 20GIOCHI2008 - 2025-08-20(1) 20GIO…" at bounding box center [820, 53] width 1338 height 37
click at [358, 57] on span "20GIOCHI2008 - 2025-08-20(1)" at bounding box center [295, 55] width 125 height 14
drag, startPoint x: 292, startPoint y: 55, endPoint x: 119, endPoint y: 61, distance: 173.5
click at [120, 61] on main "equalizer Dashboard Mission Control" at bounding box center [745, 370] width 1490 height 740
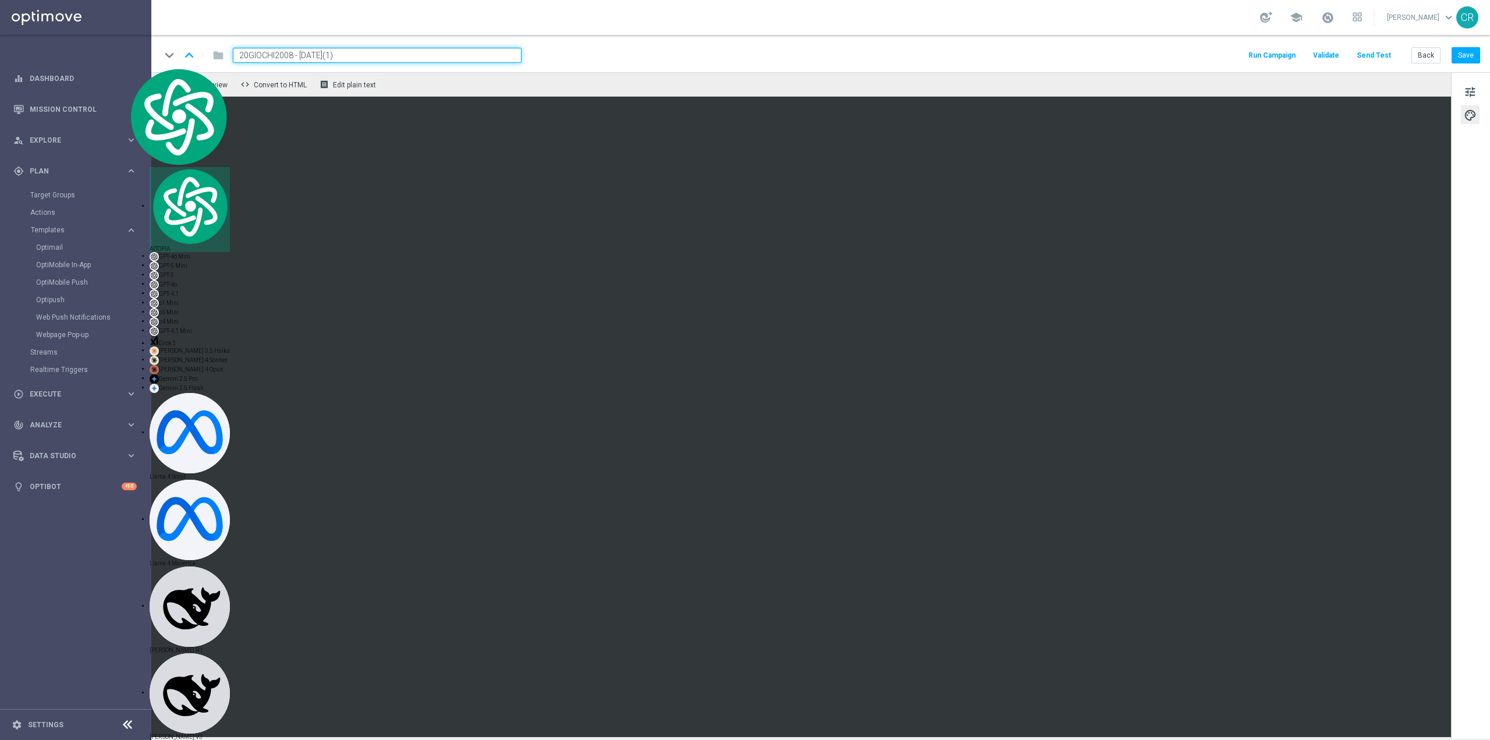
paste input "BFGIOCHI200825"
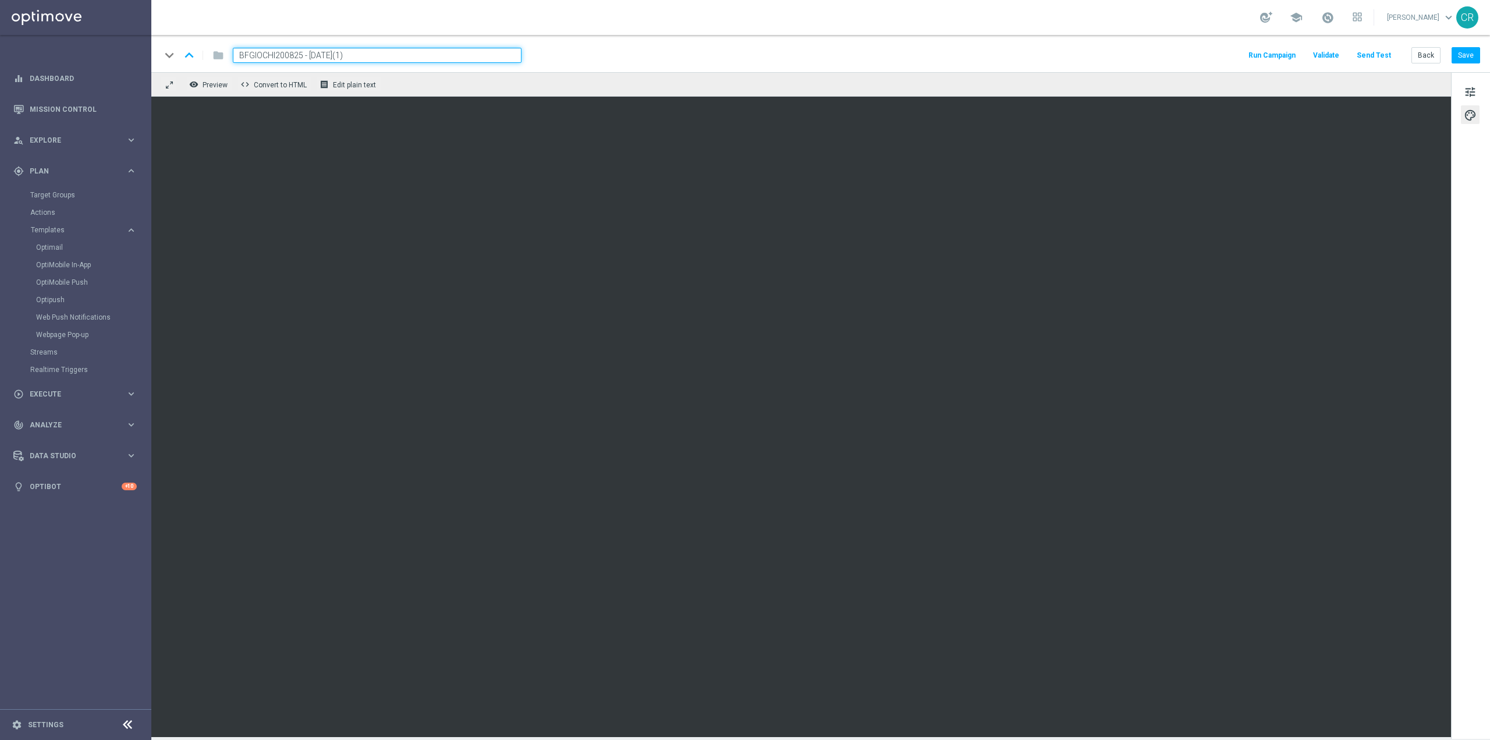
click at [387, 52] on input "BFGIOCHI200825 - 2025-08-20(1)" at bounding box center [377, 55] width 289 height 15
type input "BFGIOCHI200825 - [DATE]"
click at [1475, 59] on button "Save" at bounding box center [1465, 55] width 29 height 16
click at [356, 55] on span "BFGIOCHI200825 - [DATE]" at bounding box center [294, 55] width 123 height 14
drag, startPoint x: 383, startPoint y: 56, endPoint x: 0, endPoint y: 157, distance: 395.9
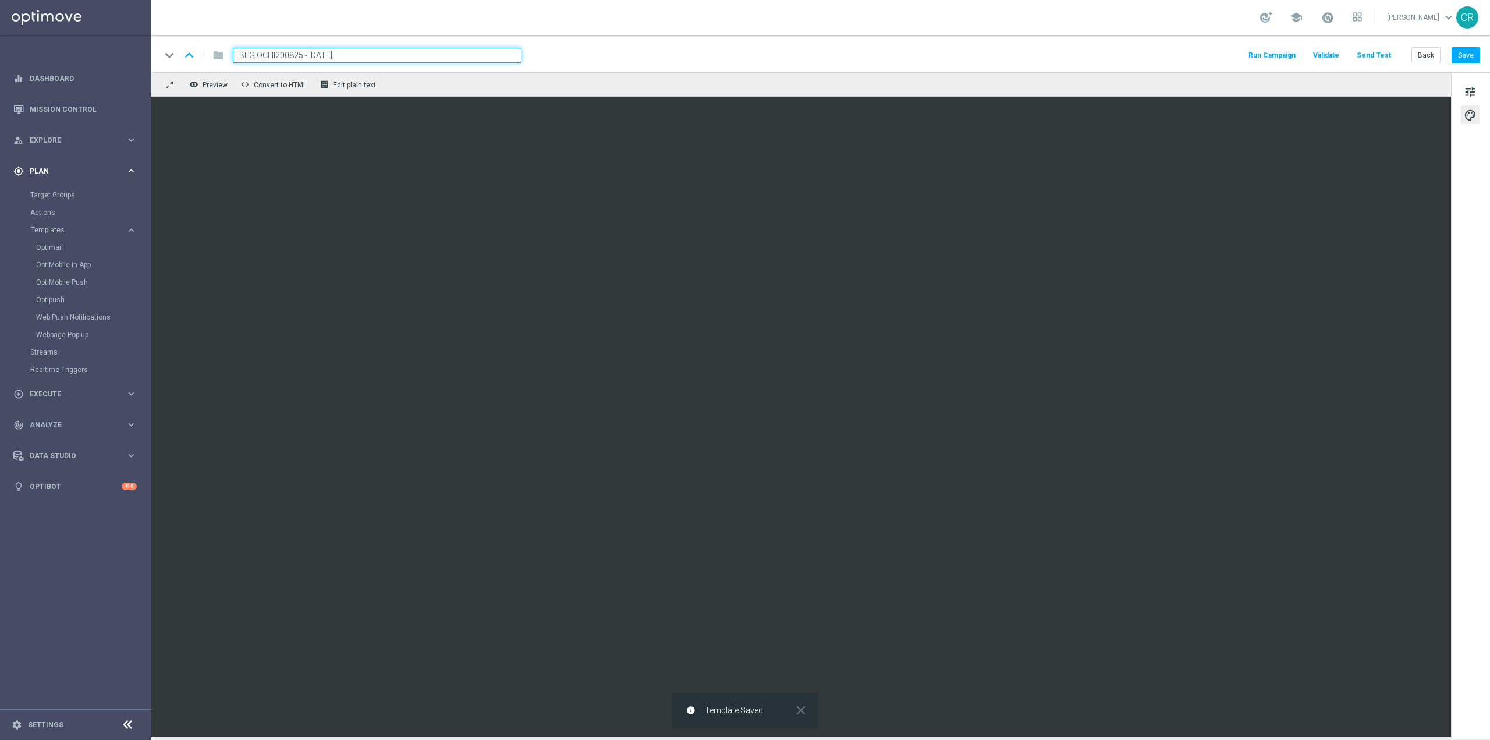
click at [0, 157] on main "equalizer Dashboard Mission Control" at bounding box center [745, 370] width 1490 height 740
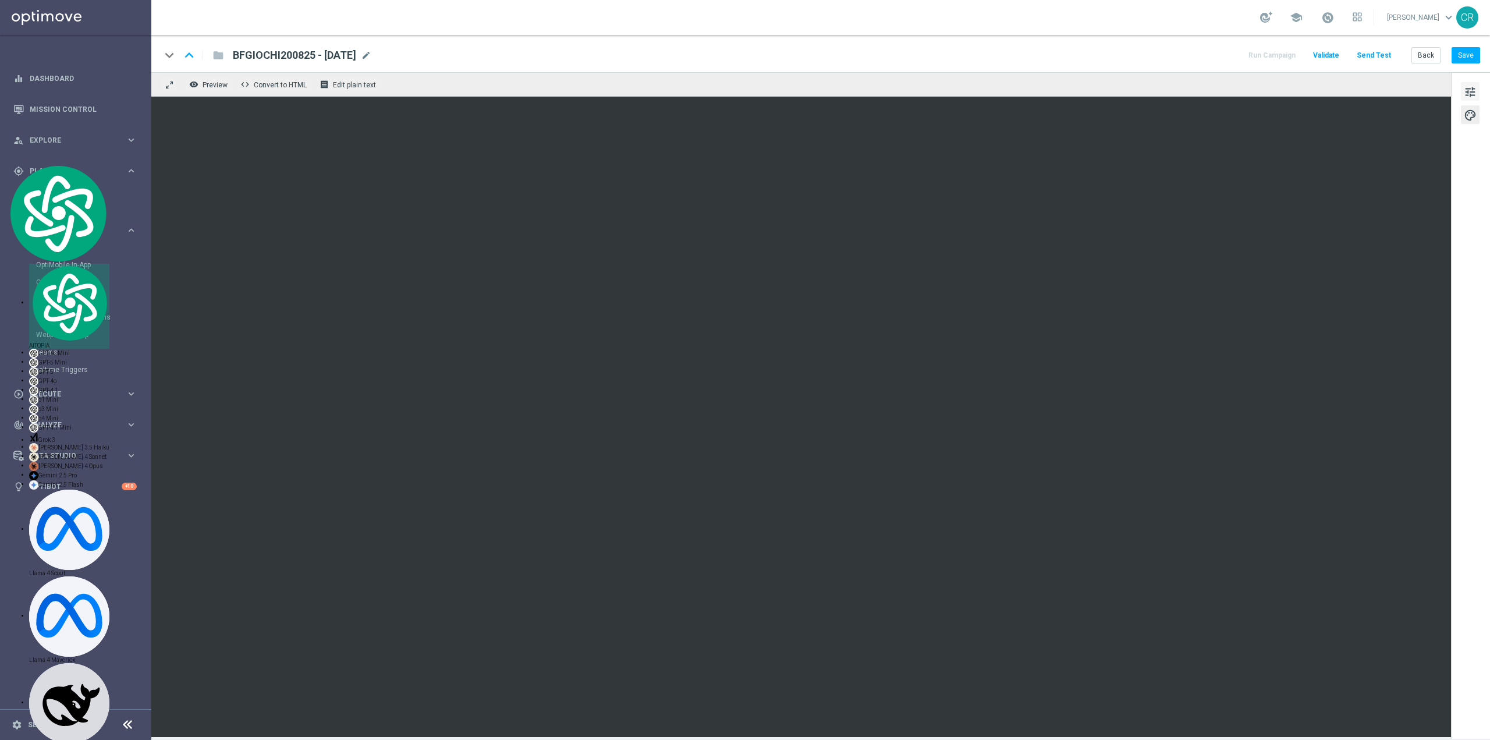
click at [1469, 89] on span "tune" at bounding box center [1469, 91] width 13 height 15
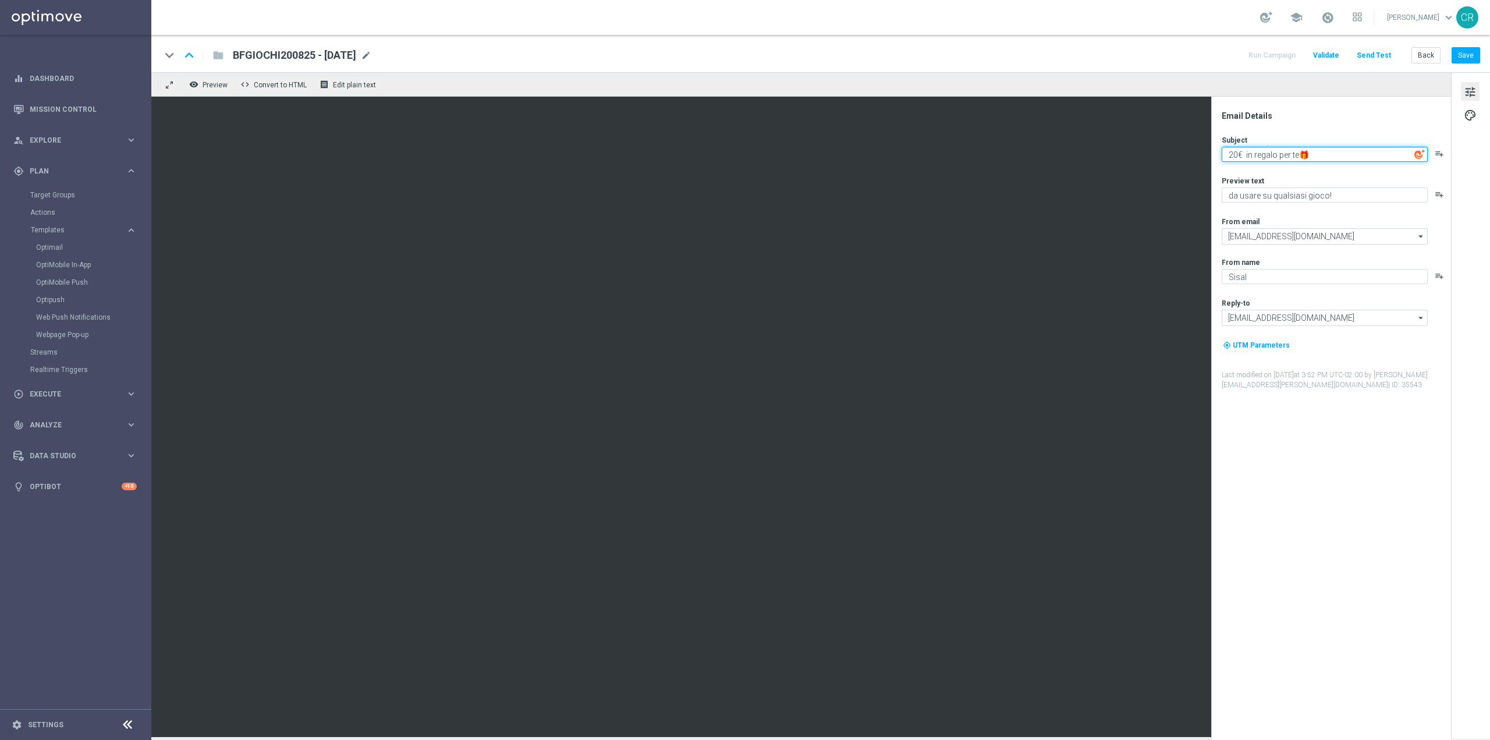
click at [1231, 153] on textarea "20€ in regalo per te🎁" at bounding box center [1324, 154] width 206 height 15
type textarea "2€ in regalo per te🎁"
click at [1458, 59] on button "Save" at bounding box center [1465, 55] width 29 height 16
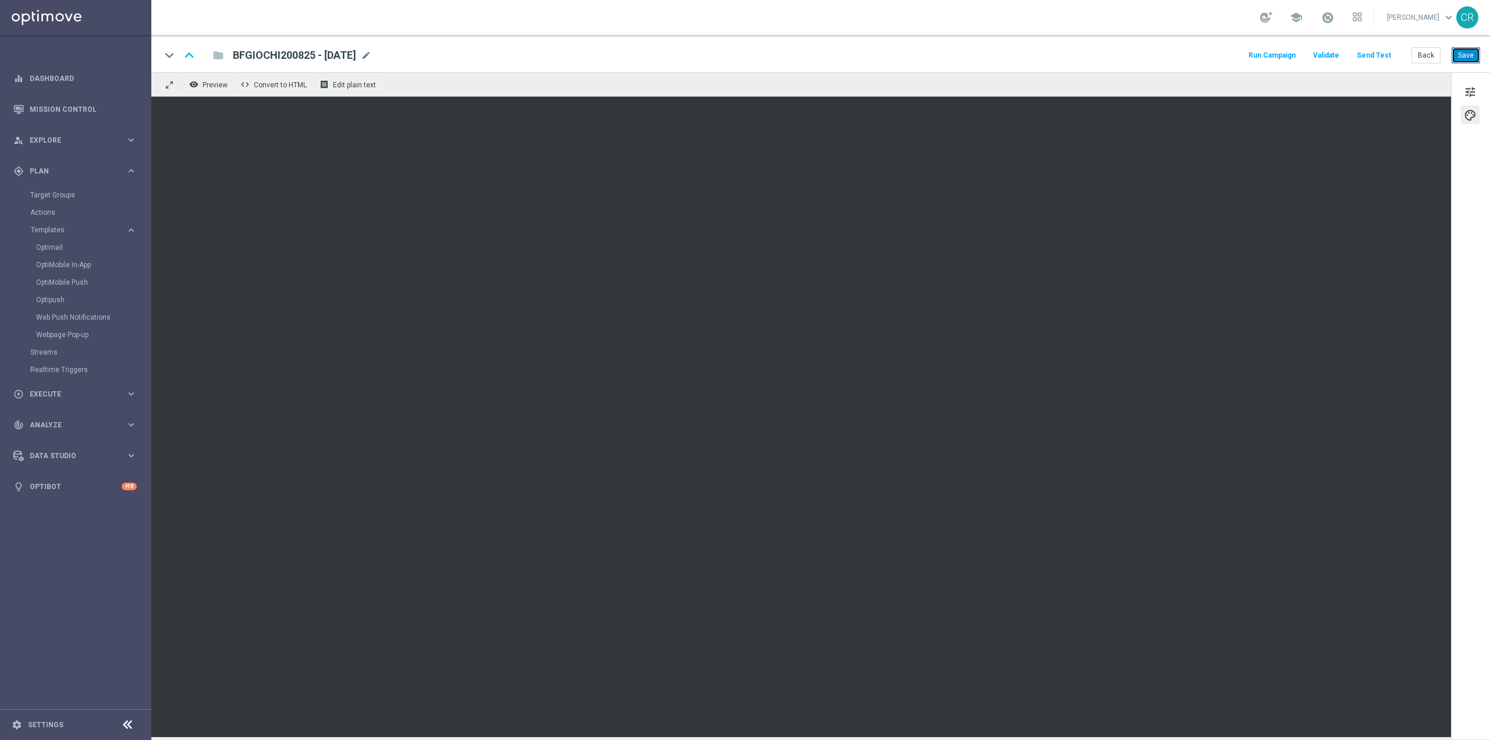
click at [1459, 61] on button "Save" at bounding box center [1465, 55] width 29 height 16
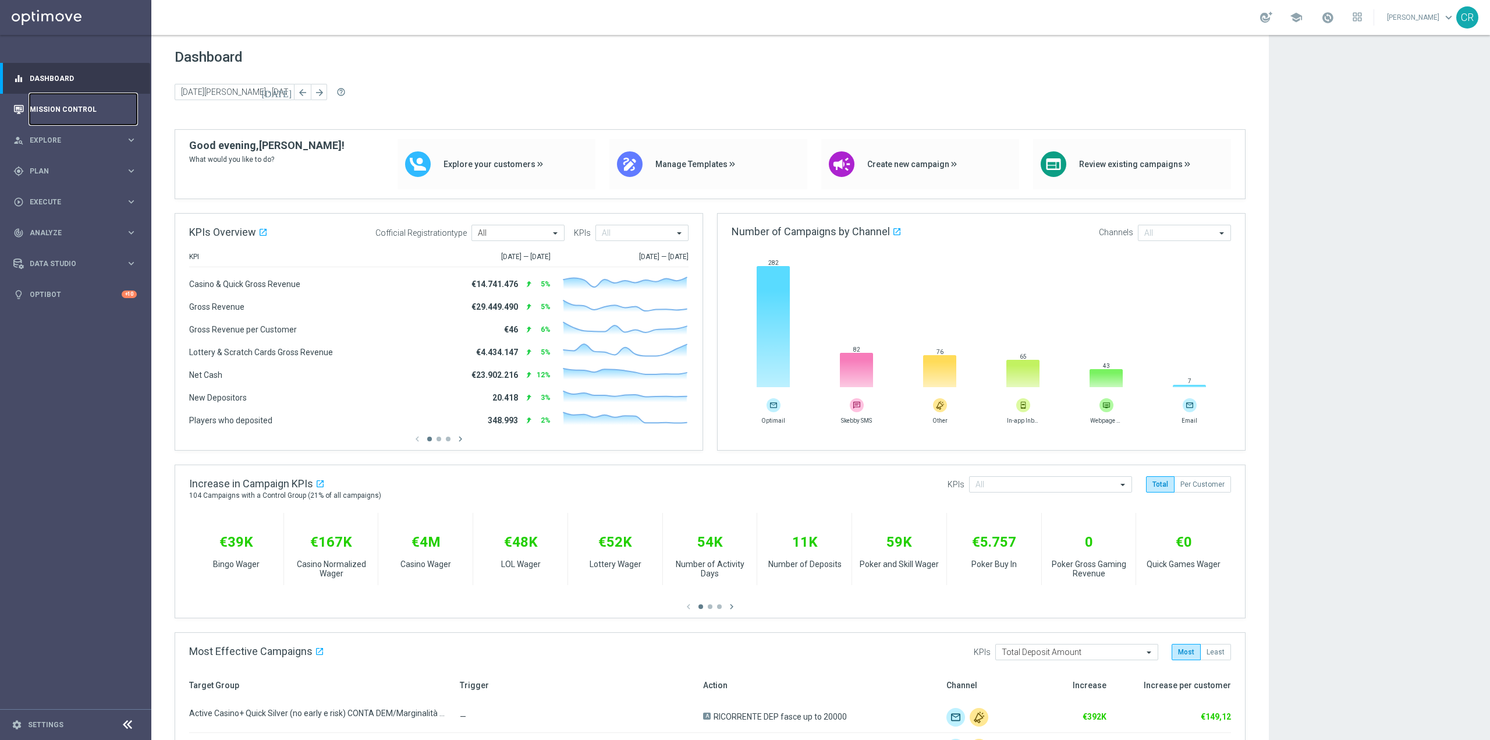
click at [84, 116] on link "Mission Control" at bounding box center [83, 109] width 107 height 31
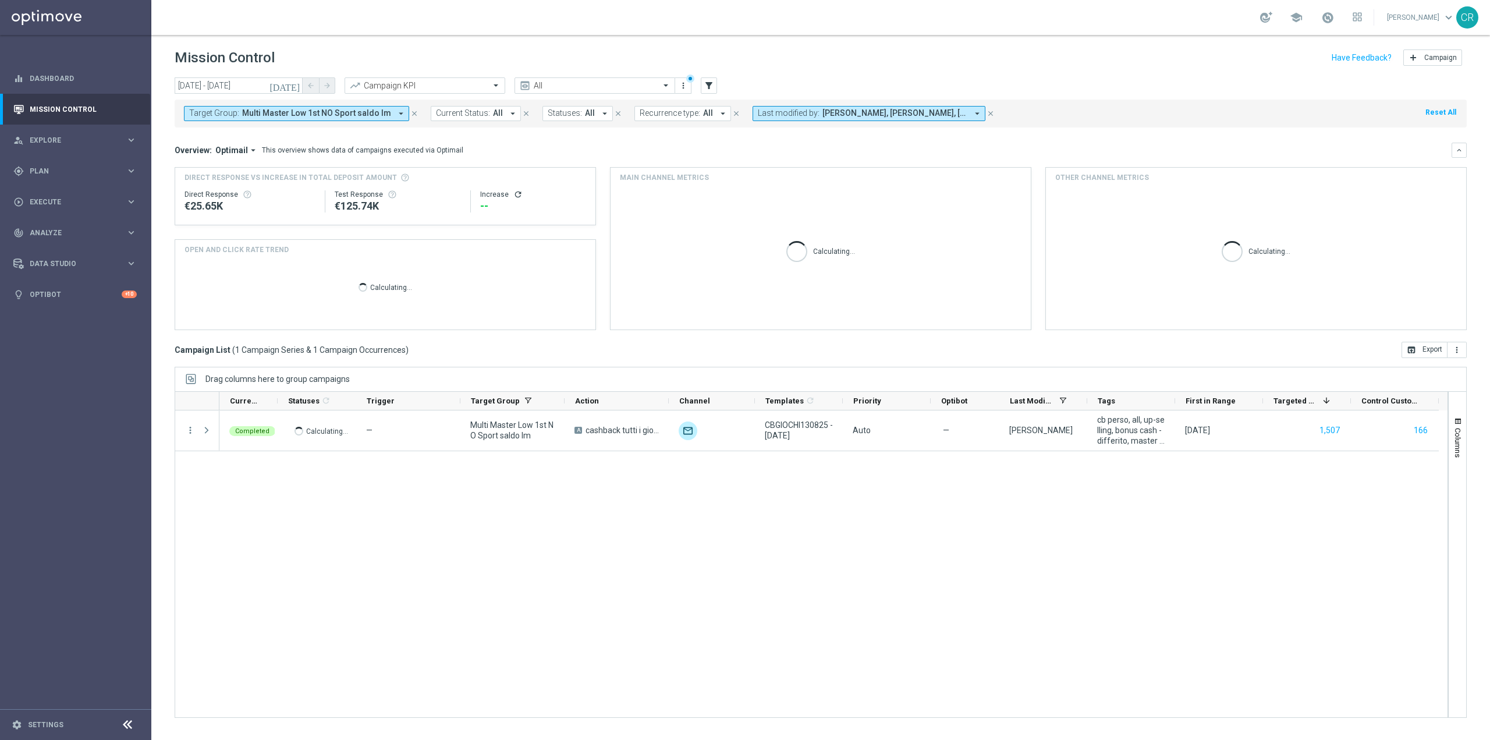
click at [279, 113] on span "Multi Master Low 1st NO Sport saldo lm" at bounding box center [316, 113] width 149 height 10
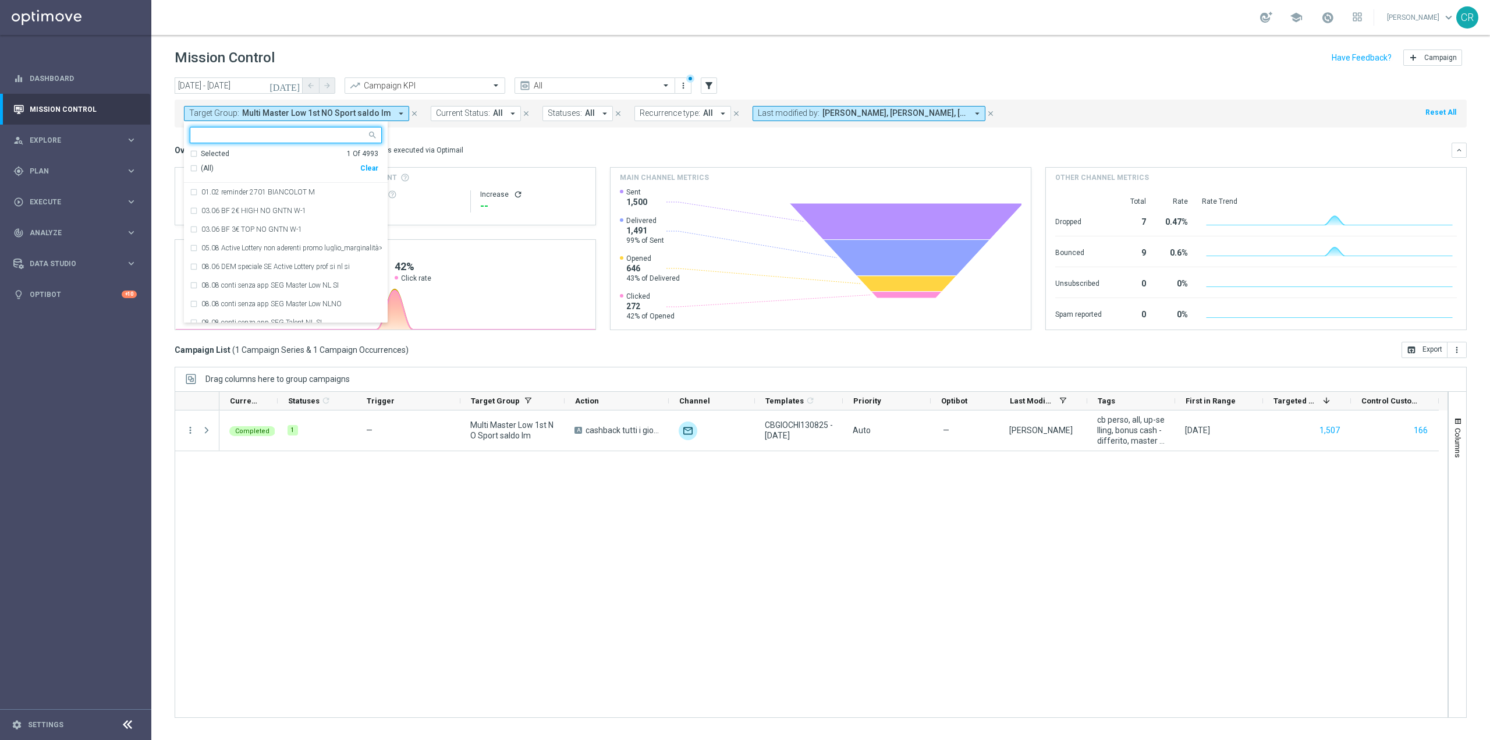
click at [0, 0] on div "Clear" at bounding box center [0, 0] width 0 height 0
click at [281, 133] on input "text" at bounding box center [281, 135] width 170 height 10
paste input "Multi Master Low 1st Sport lm"
click at [345, 190] on div "Multi Master Low 1st Sport lm" at bounding box center [291, 192] width 180 height 7
type input "Multi Master Low 1st Sport lm"
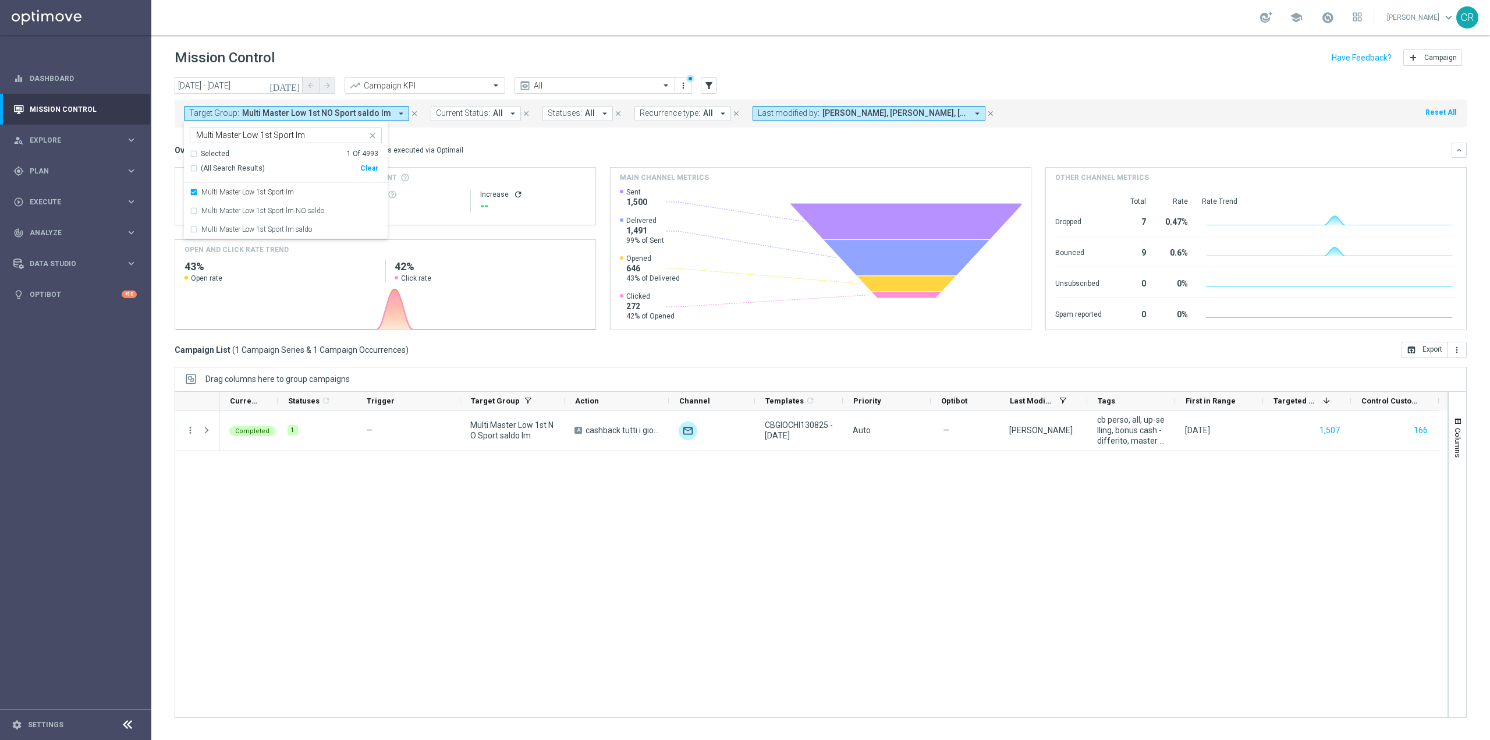
click at [499, 150] on div "Overview: Optimail arrow_drop_down This overview shows data of campaigns execut…" at bounding box center [813, 150] width 1277 height 10
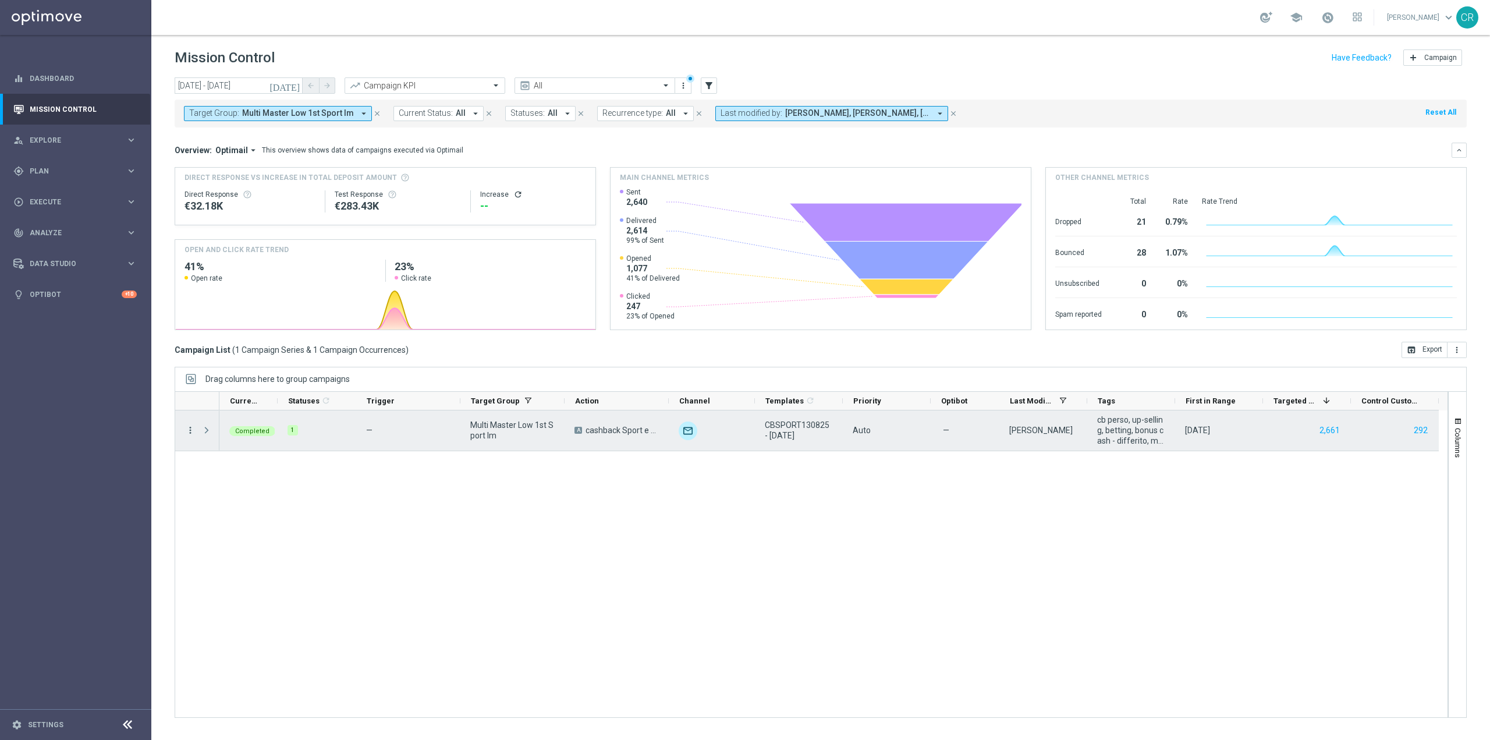
click at [187, 434] on icon "more_vert" at bounding box center [190, 430] width 10 height 10
click at [236, 497] on div "bar_chart Go to Campaign Analysis" at bounding box center [261, 502] width 131 height 16
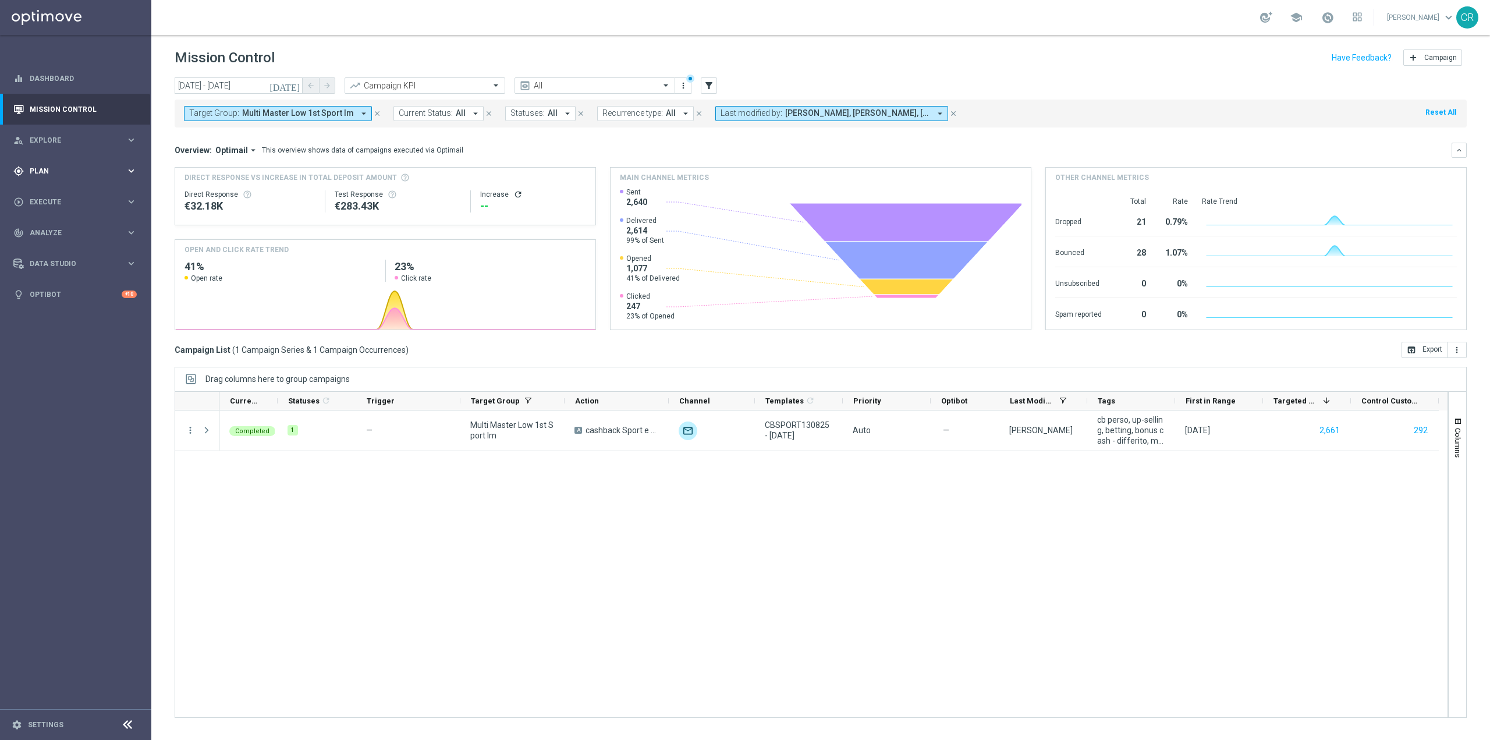
click at [65, 173] on span "Plan" at bounding box center [78, 171] width 96 height 7
click at [65, 226] on span "Templates" at bounding box center [72, 229] width 83 height 7
click at [65, 243] on link "Optimail" at bounding box center [78, 247] width 85 height 9
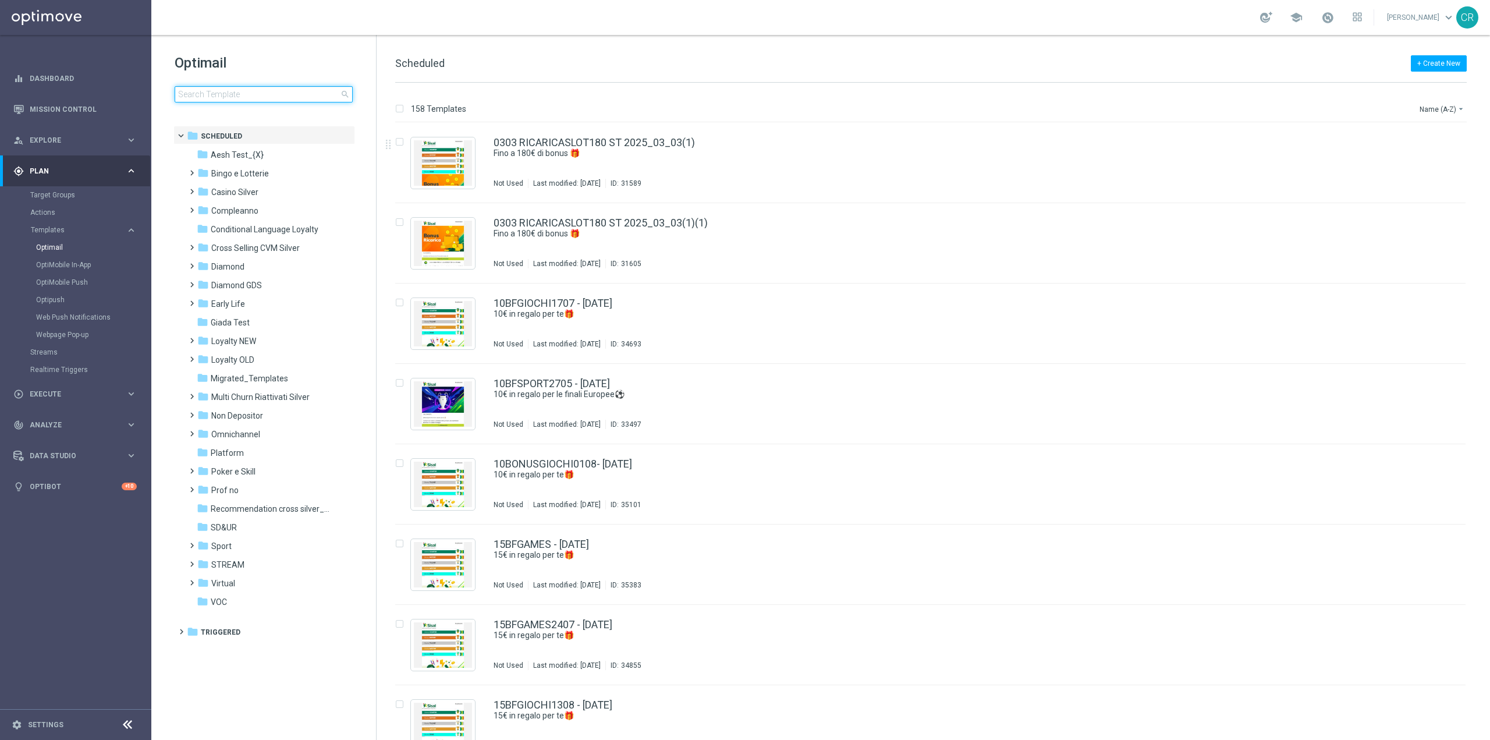
click at [184, 86] on input at bounding box center [264, 94] width 178 height 16
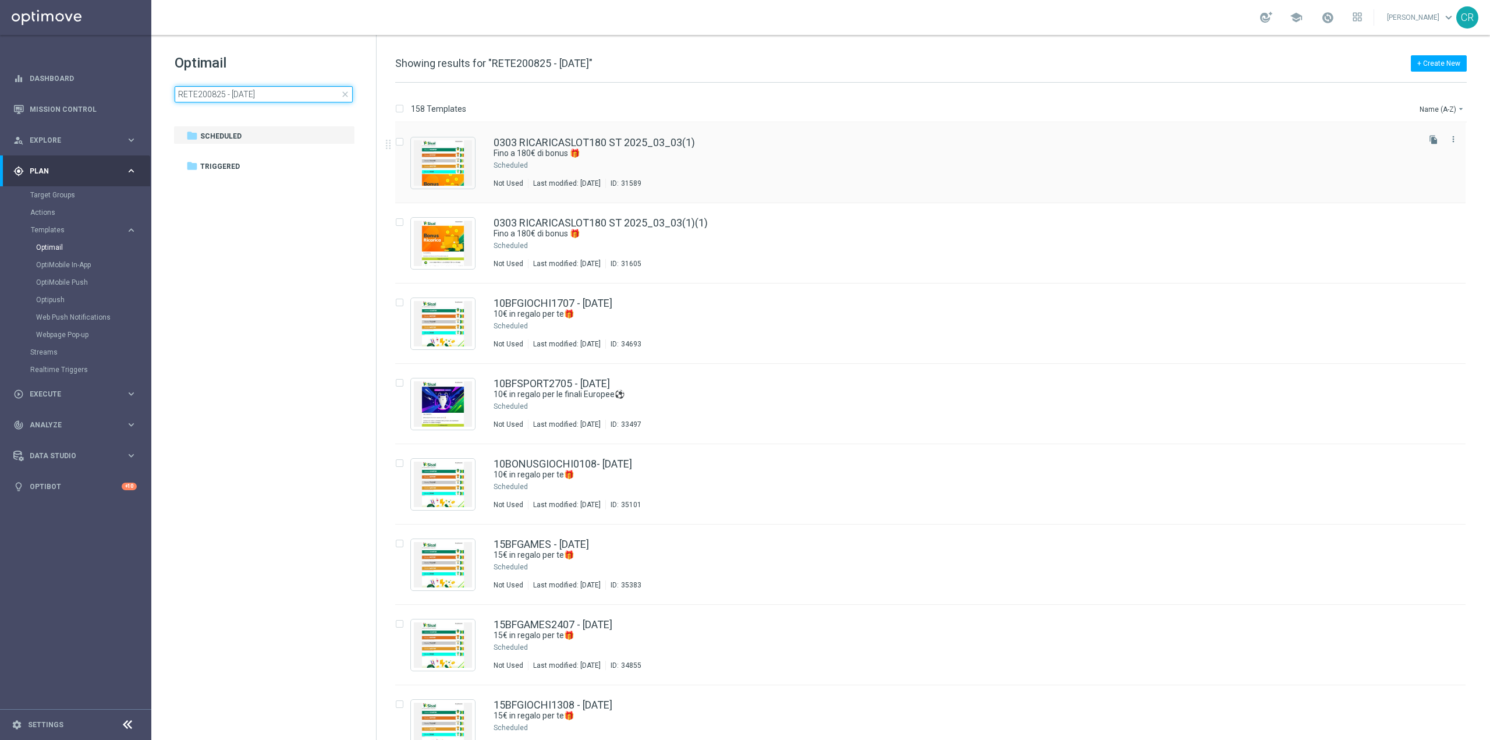
type input "RETE200825 - 2025-08-20"
click at [699, 173] on div "0303 RICARICASLOT180 ST 2025_03_03(1) Fino a 180€ di bonus 🎁​ Scheduled Not Use…" at bounding box center [954, 162] width 923 height 51
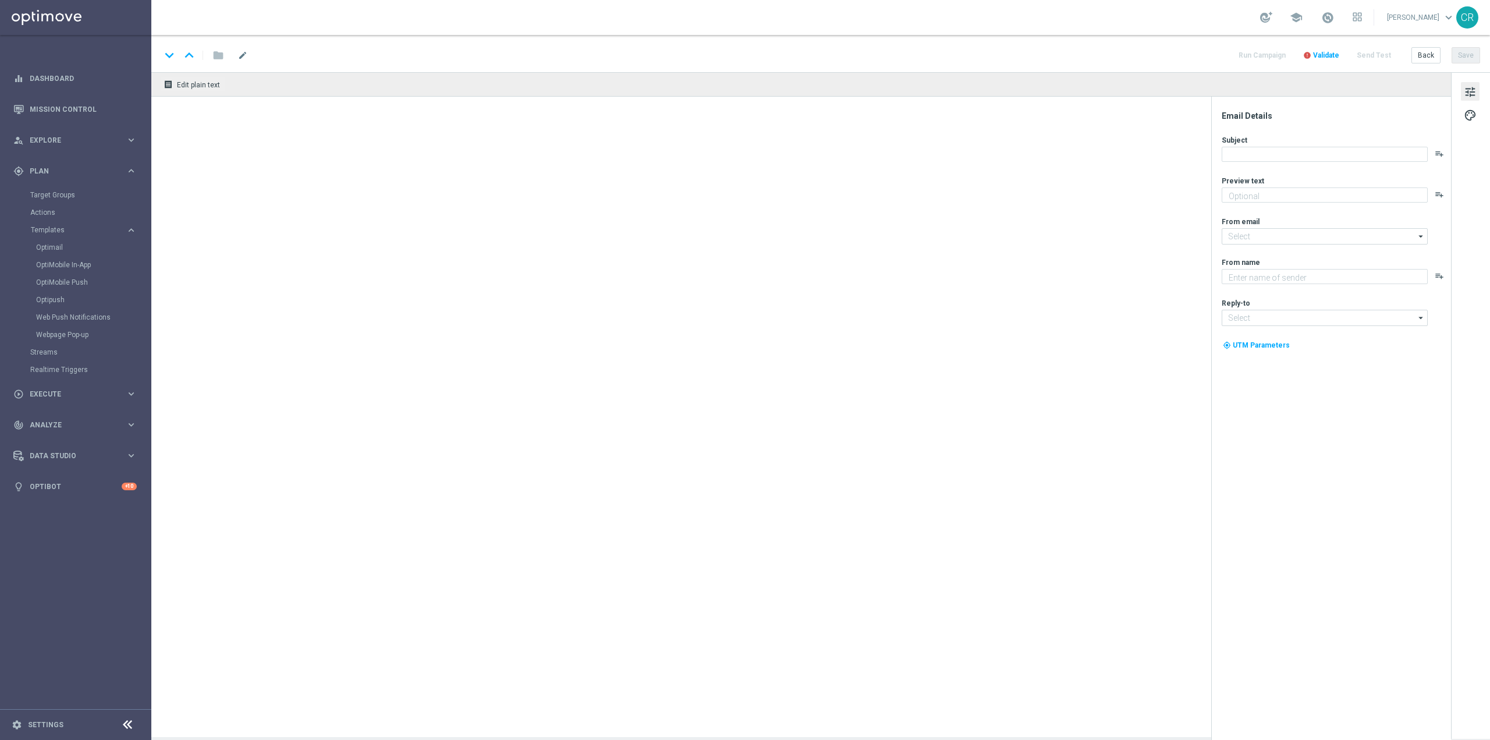
type textarea "Scopri la promozione che ti abbiamo riservato"
type input "[EMAIL_ADDRESS][DOMAIN_NAME]"
type textarea "Sisal"
type input "[EMAIL_ADDRESS][DOMAIN_NAME]"
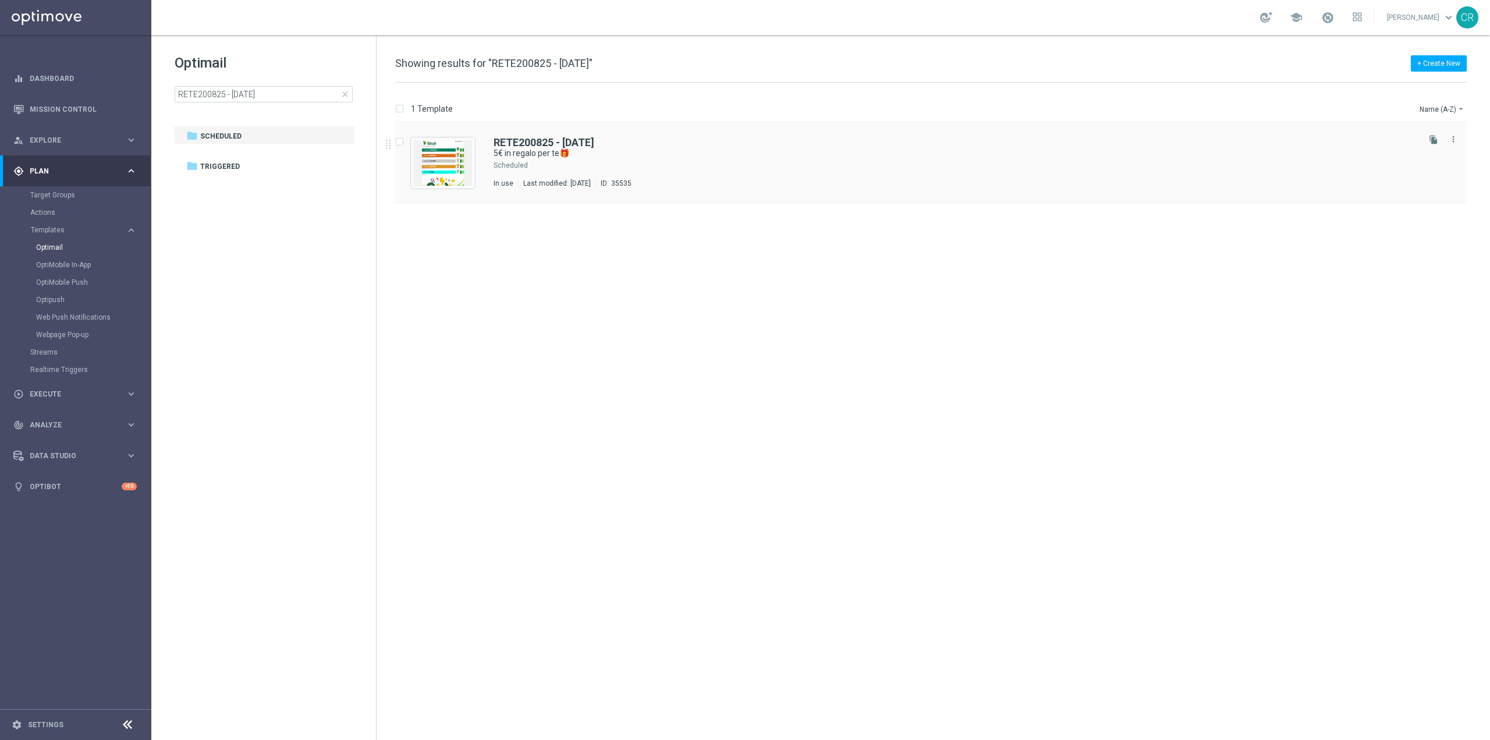
click at [774, 160] on div "RETE200825 - 2025-08-20 5€ in regalo per te🎁 Scheduled In use Last modified: We…" at bounding box center [954, 162] width 923 height 51
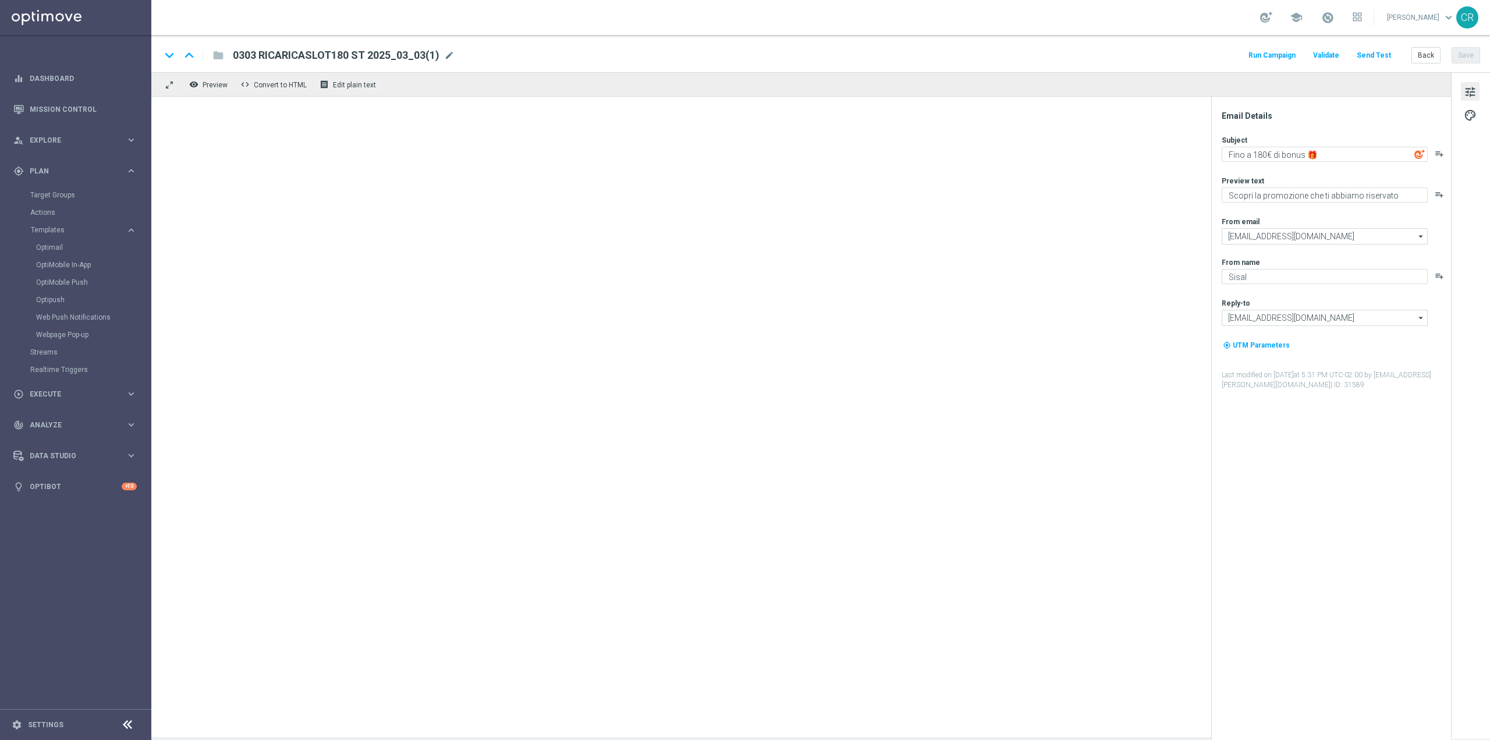
type textarea "5€ in regalo per te🎁"
type textarea "da usare su qualsiasi gioco!"
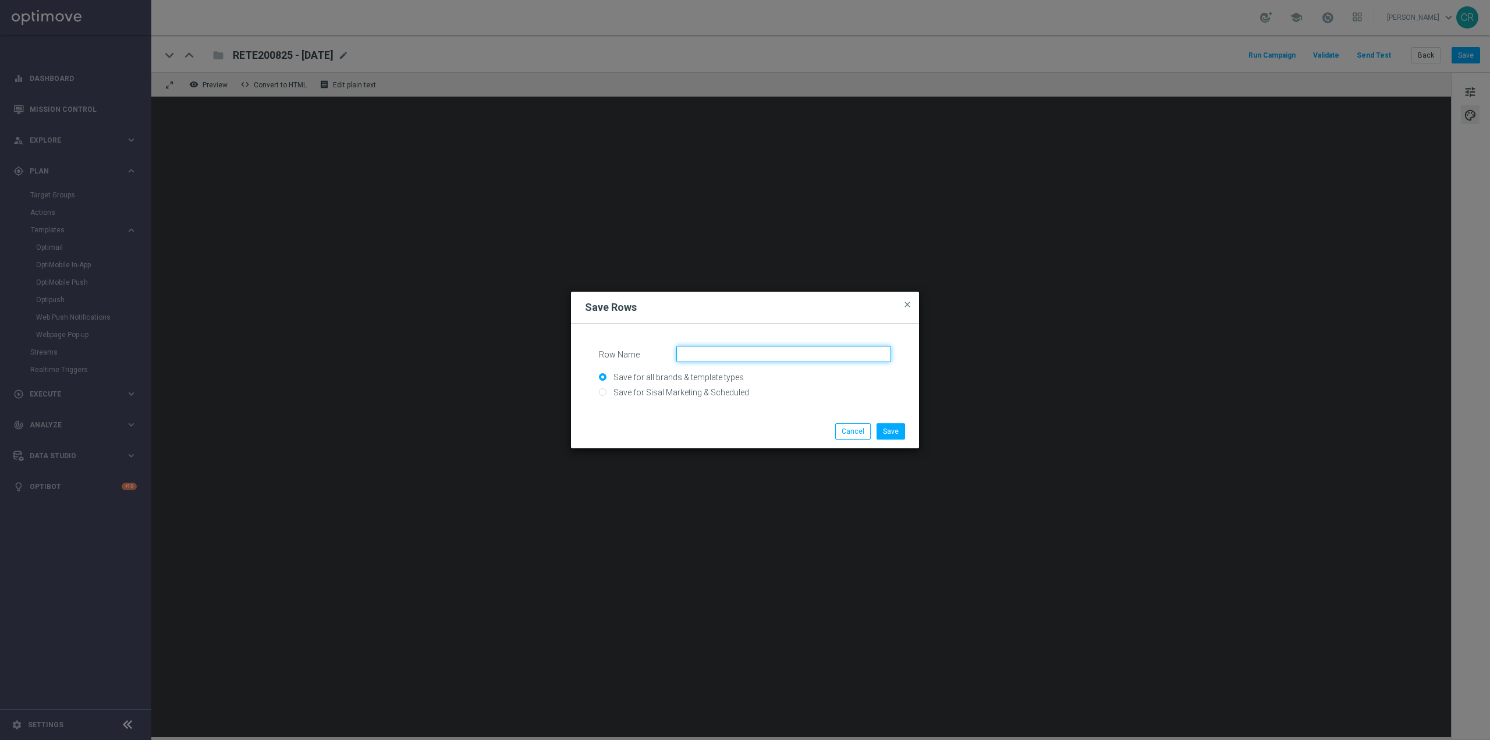
click at [749, 353] on input "Row Name" at bounding box center [783, 354] width 215 height 16
type input "calcio1"
click at [691, 384] on input "Save for all brands & template types" at bounding box center [745, 382] width 292 height 16
click at [691, 392] on input "Save for Sisal Marketing & Scheduled" at bounding box center [745, 397] width 292 height 16
radio input "true"
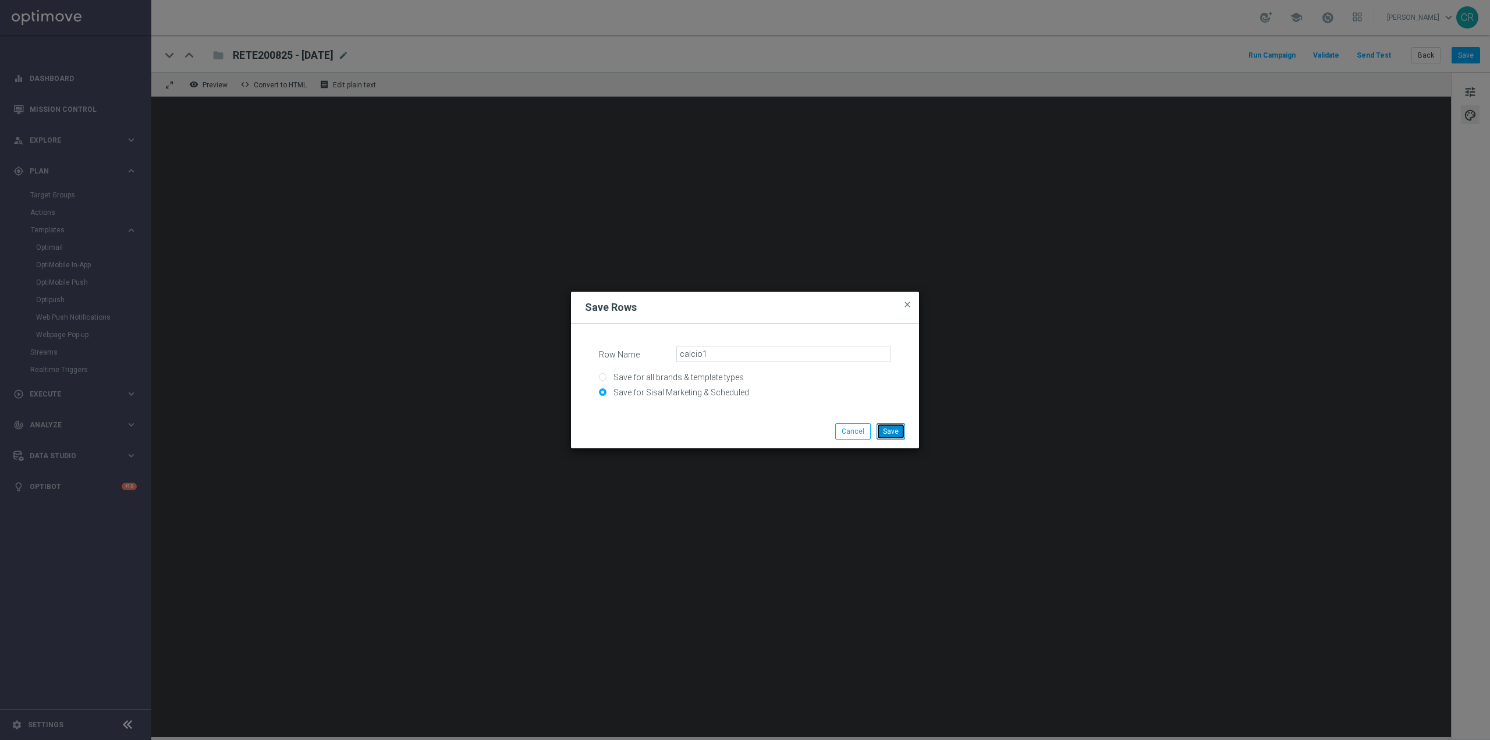
click at [894, 430] on button "Save" at bounding box center [890, 431] width 29 height 16
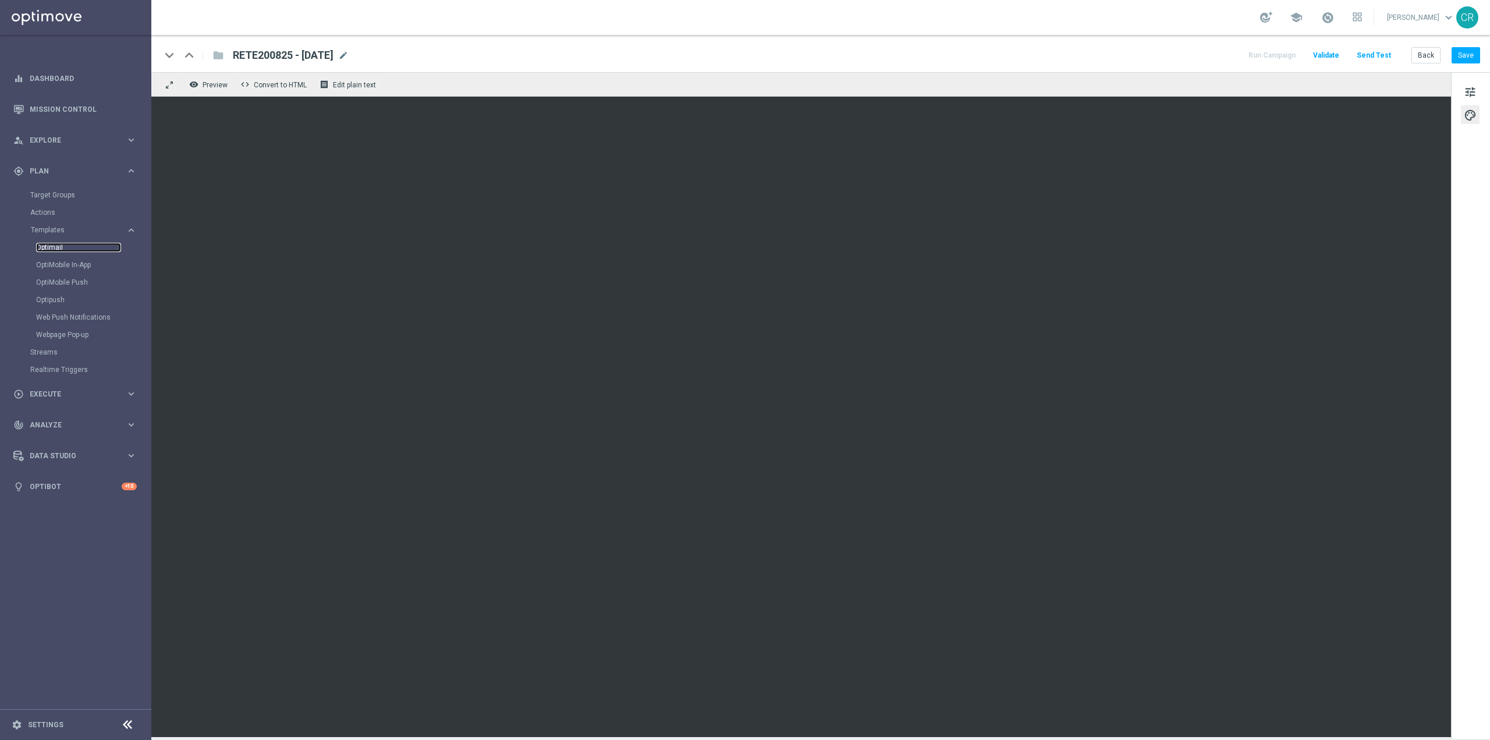
click at [50, 244] on link "Optimail" at bounding box center [78, 247] width 85 height 9
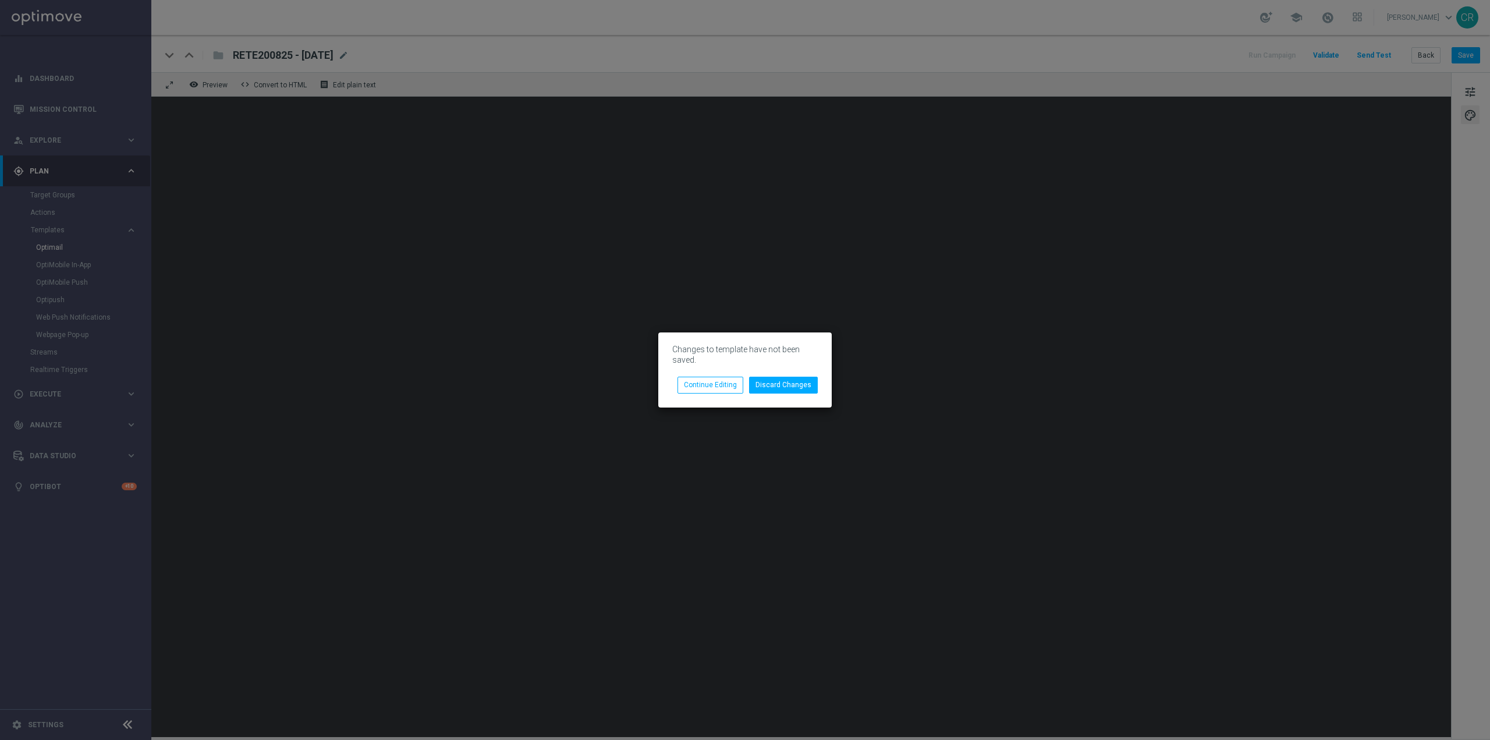
click at [964, 394] on modal-container "Changes to template have not been saved. Discard Changes Continue Editing" at bounding box center [745, 370] width 1490 height 740
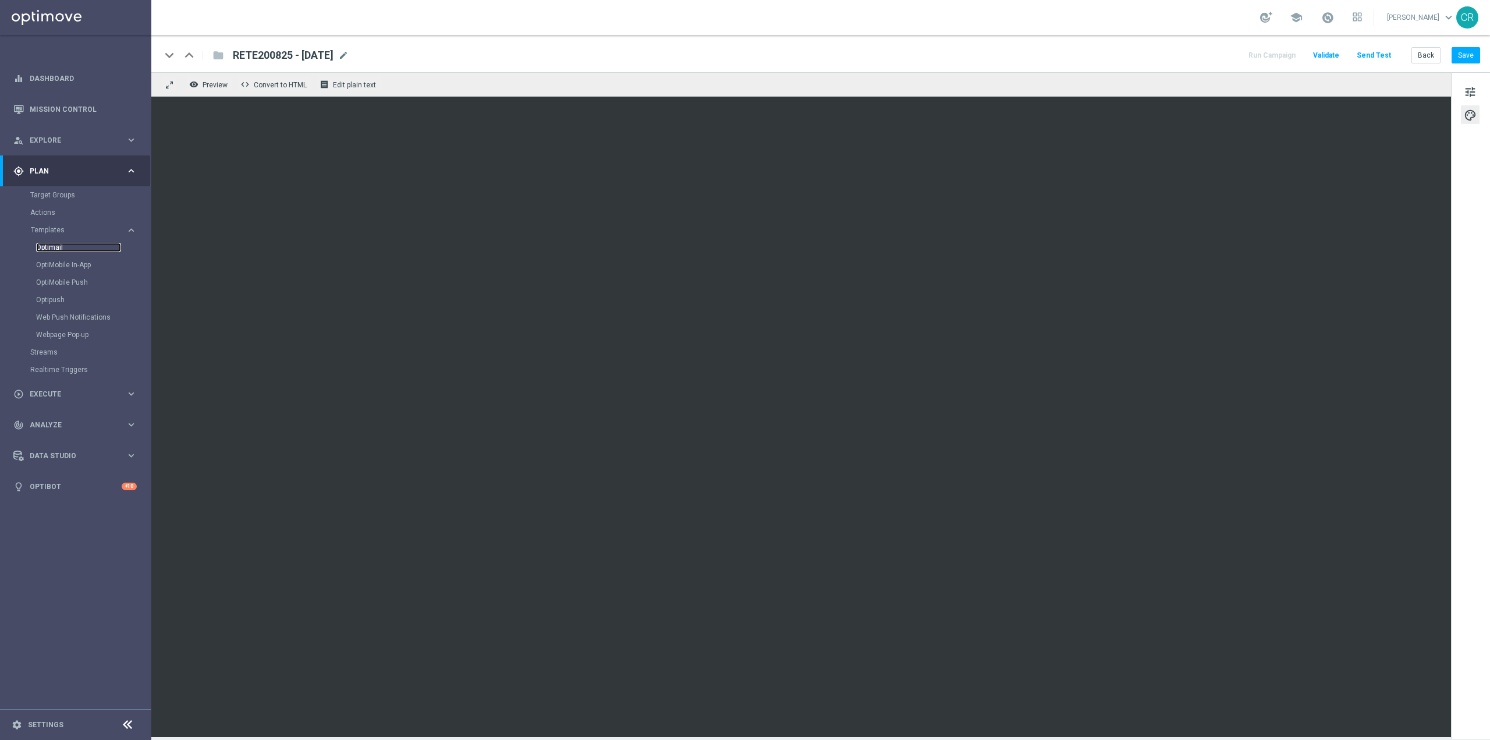
click at [54, 245] on link "Optimail" at bounding box center [78, 247] width 85 height 9
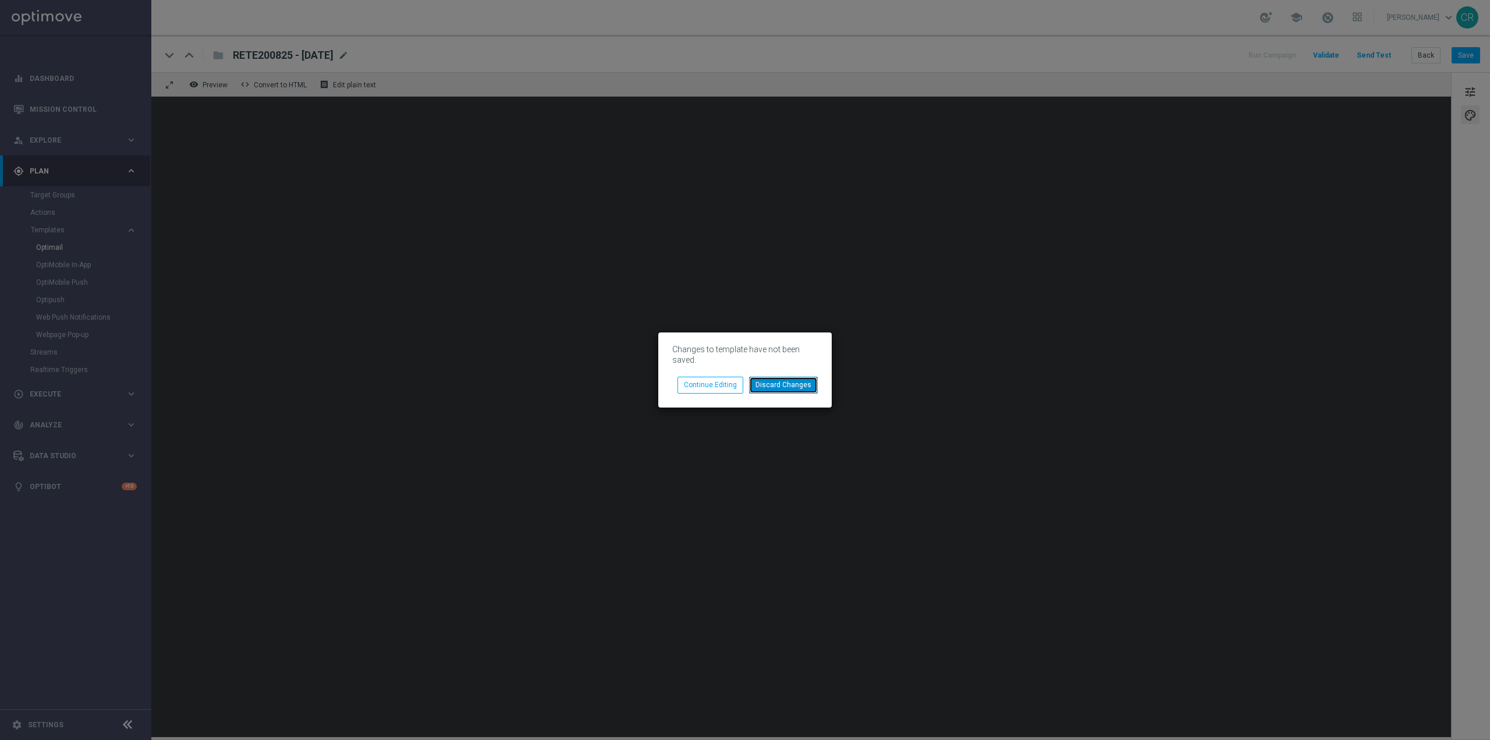
click at [779, 389] on button "Discard Changes" at bounding box center [783, 384] width 69 height 16
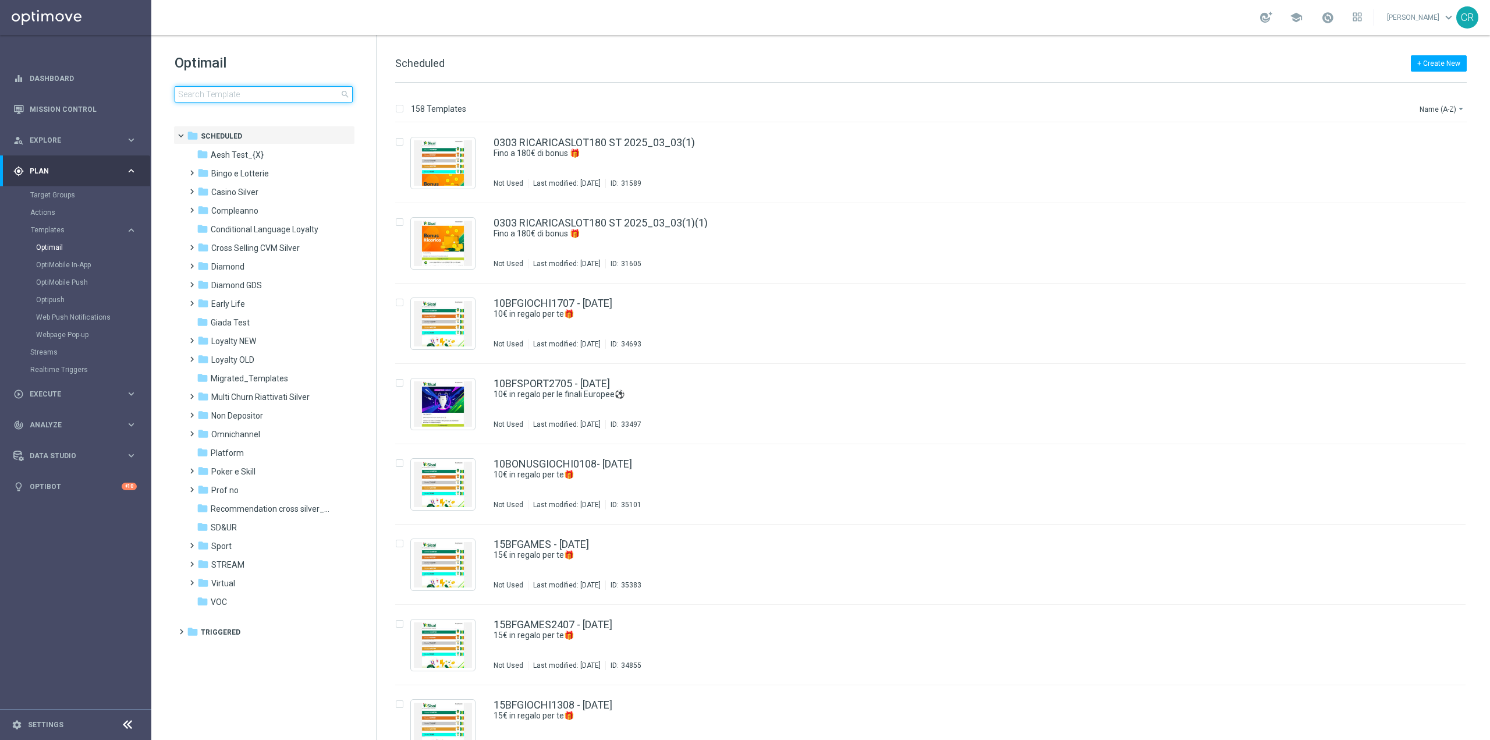
click at [272, 94] on input at bounding box center [264, 94] width 178 height 16
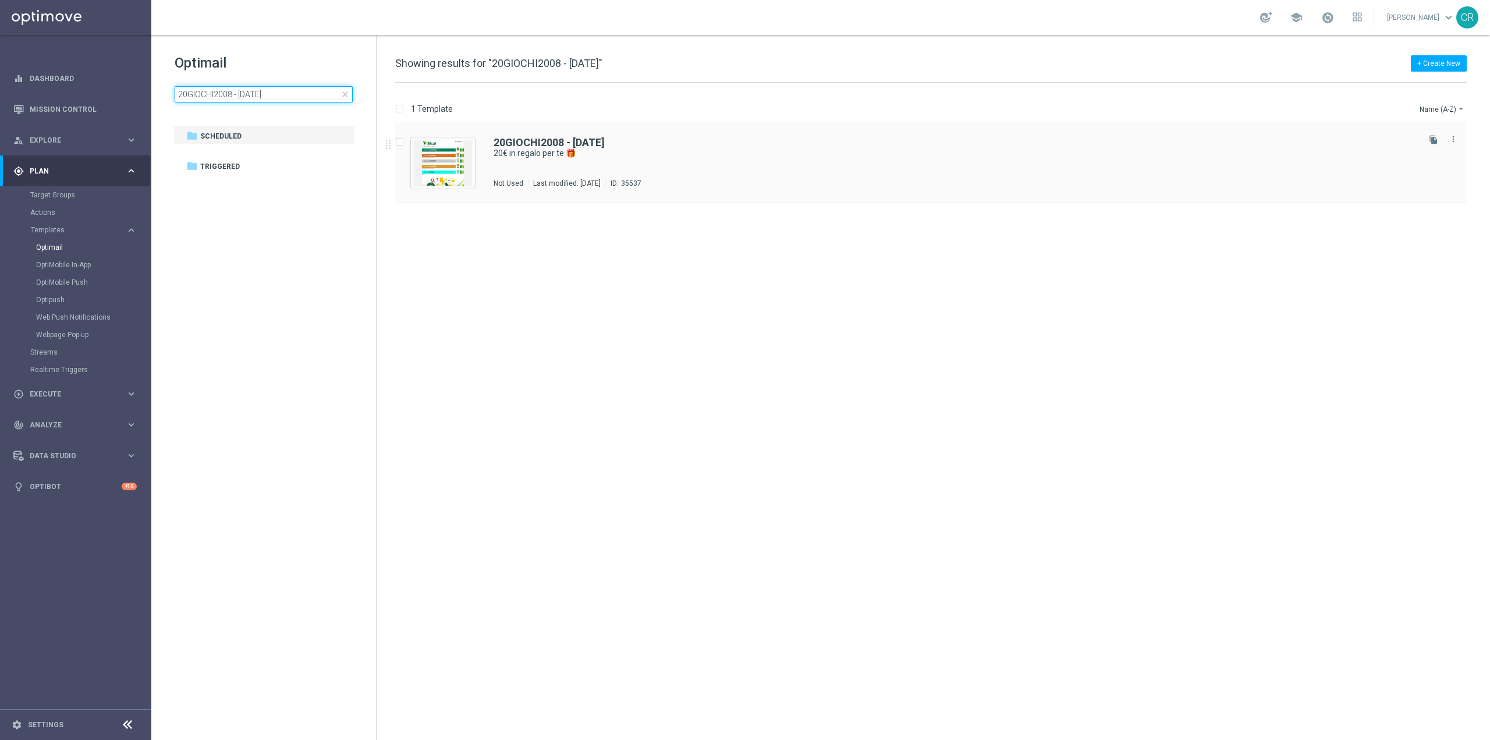
type input "20GIOCHI2008 - 2025-08-20"
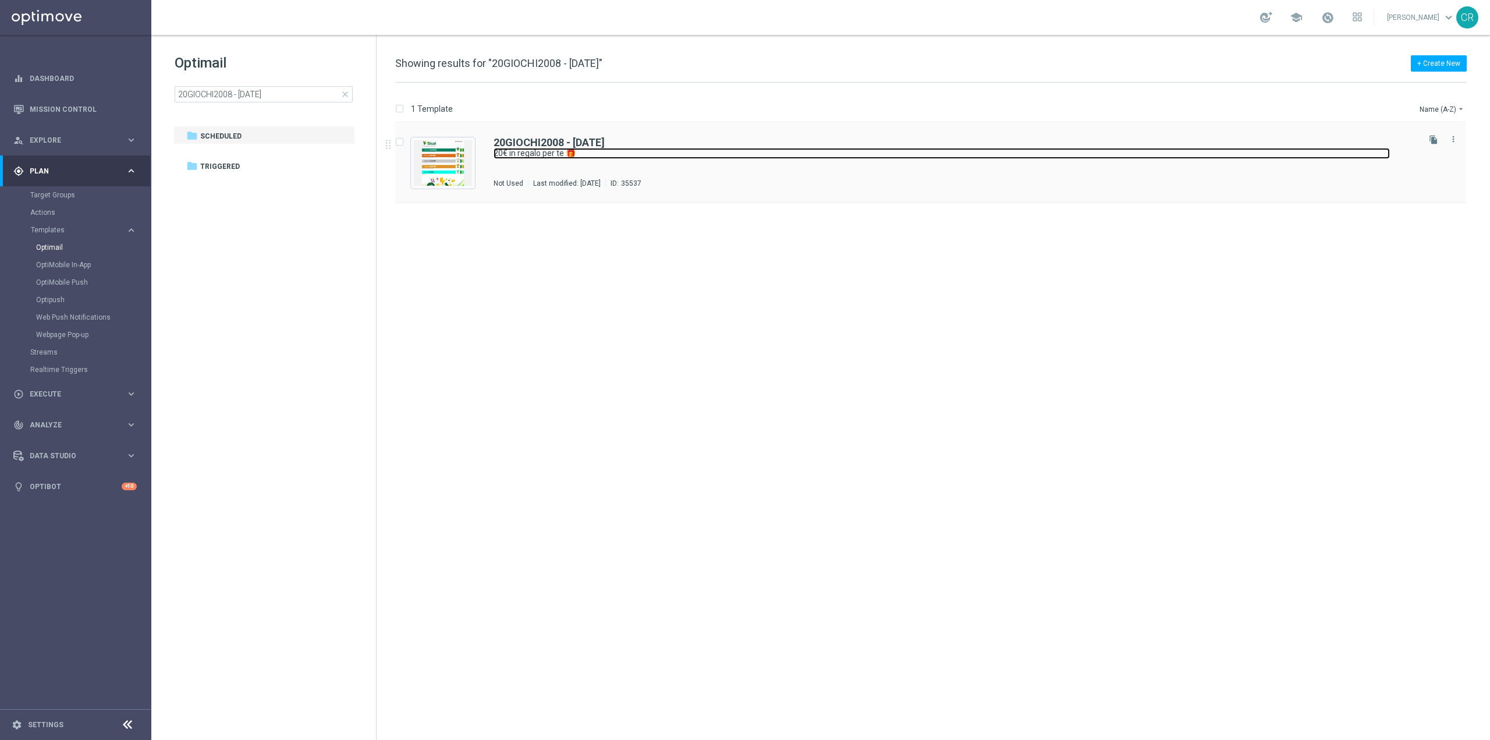
click at [840, 155] on link "20€ in regalo per te 🎁" at bounding box center [941, 153] width 896 height 11
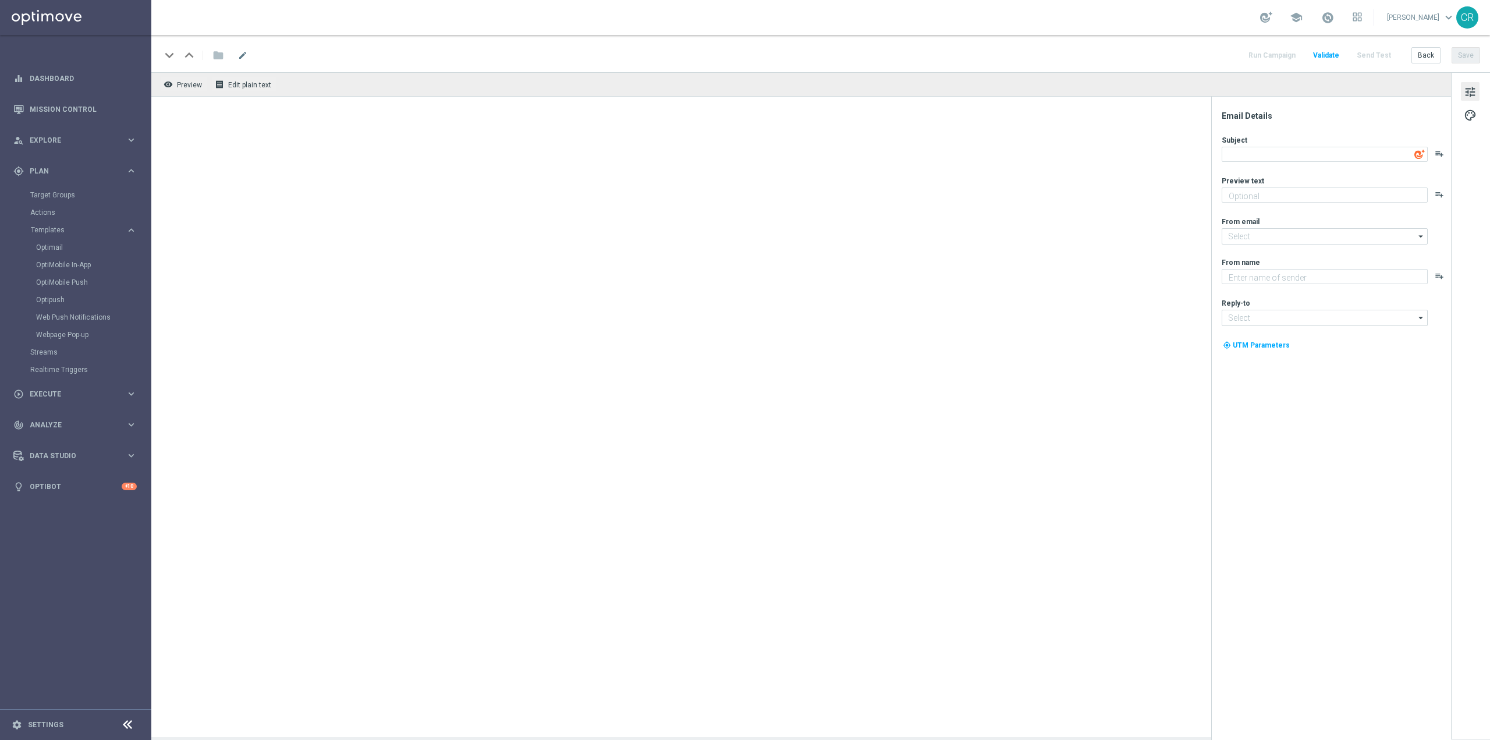
type textarea "20€ in regalo per te 🎁"
type textarea "da usare su qualsiasi gioco!"
type input "[EMAIL_ADDRESS][DOMAIN_NAME]"
type textarea "Sisal"
type input "[EMAIL_ADDRESS][DOMAIN_NAME]"
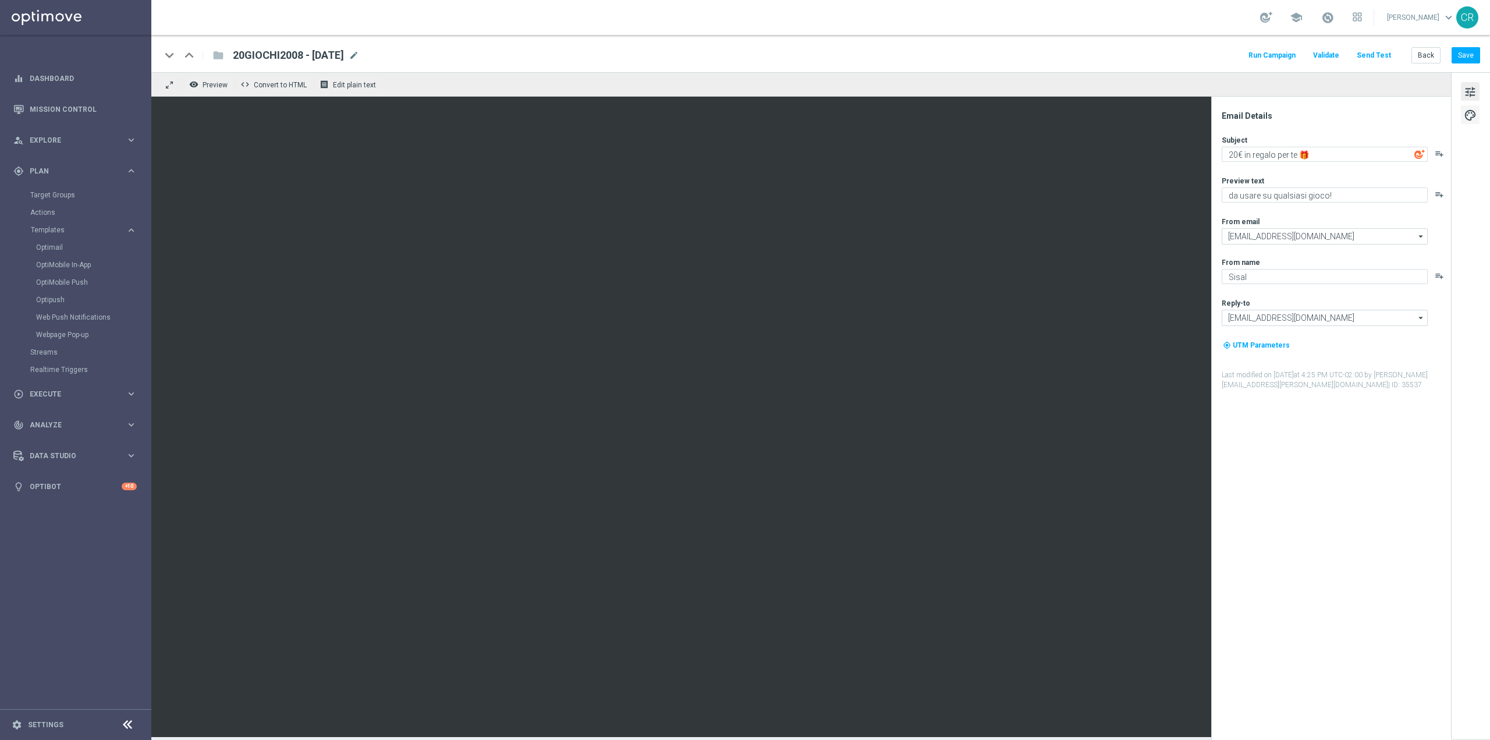
click at [1469, 114] on span "palette" at bounding box center [1469, 115] width 13 height 15
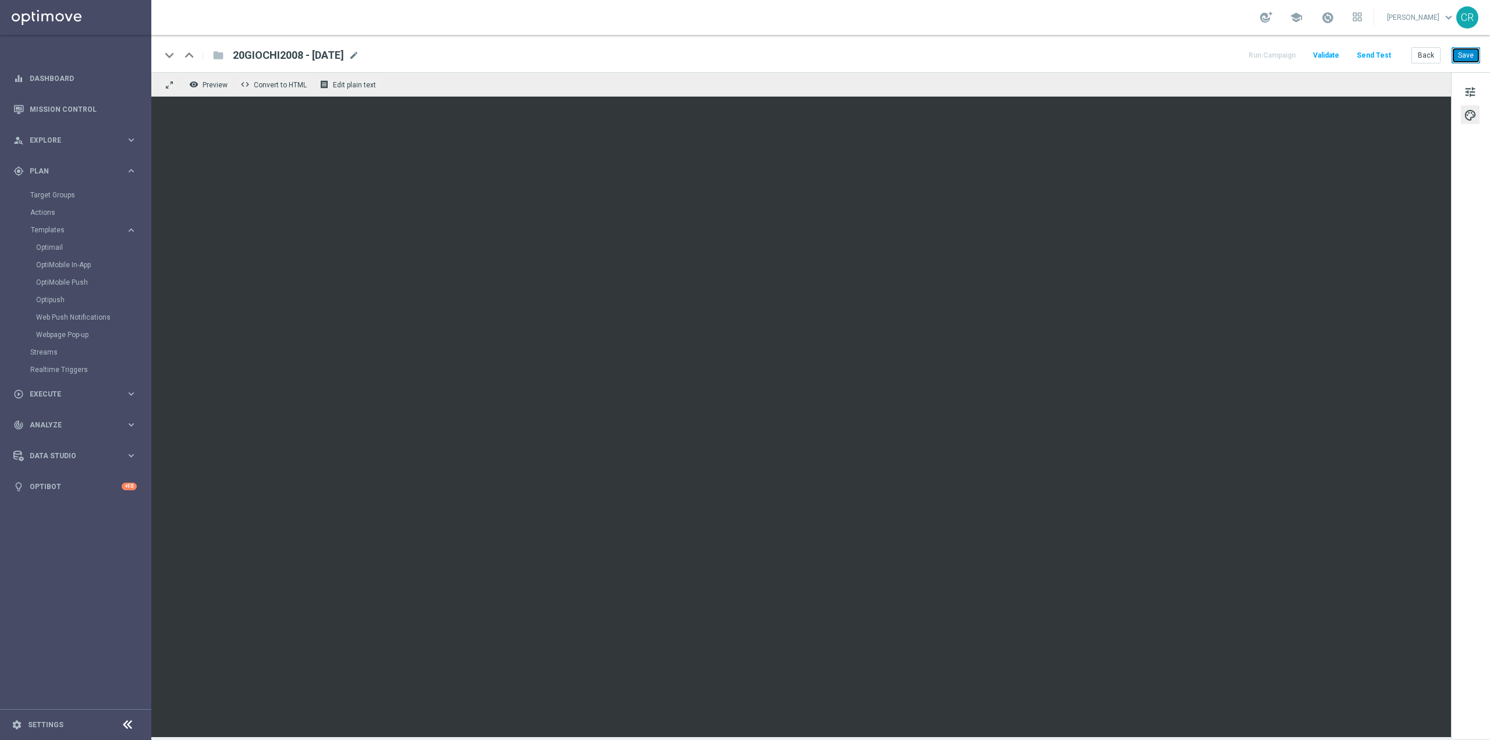
click at [1463, 58] on button "Save" at bounding box center [1465, 55] width 29 height 16
click at [66, 250] on link "Optimail" at bounding box center [78, 247] width 85 height 9
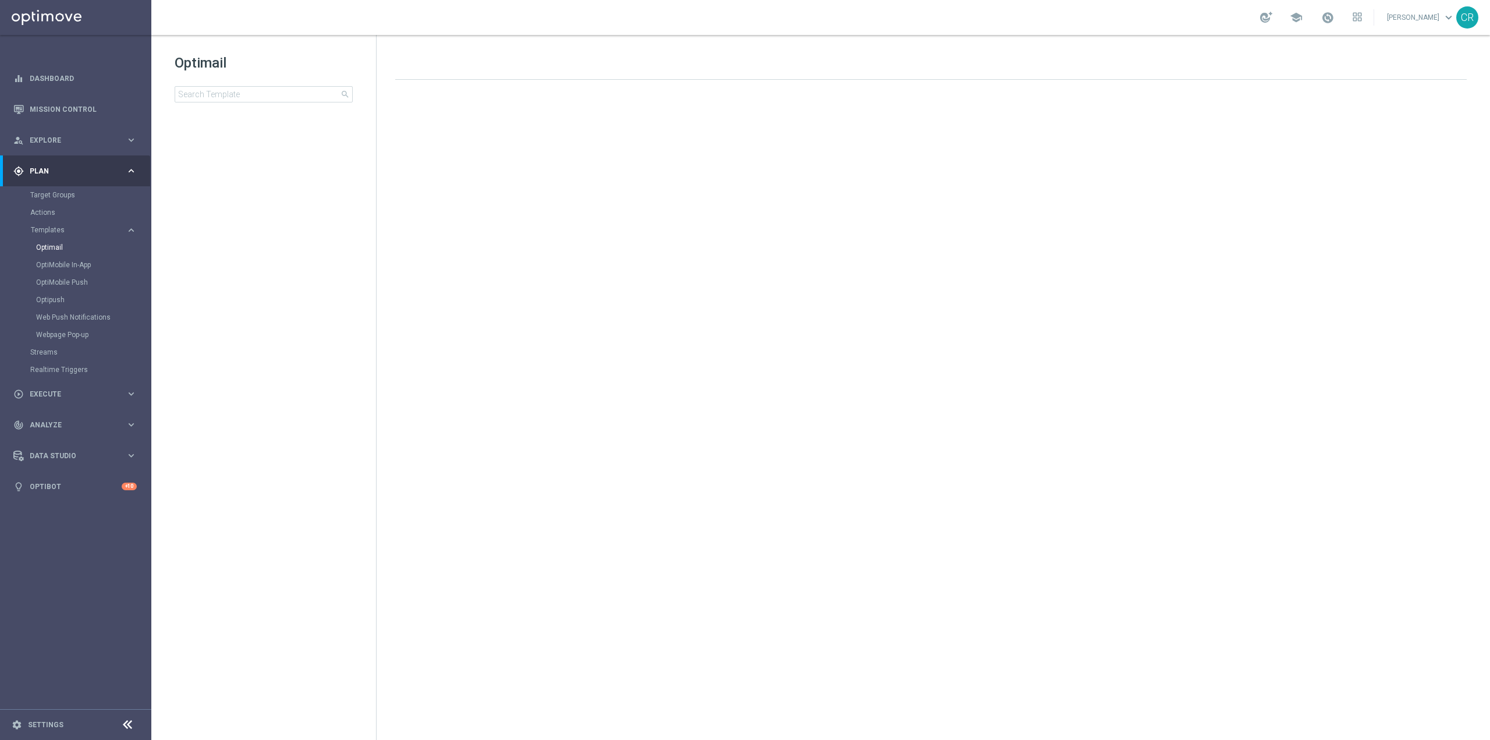
click at [328, 86] on div "Optimail search" at bounding box center [275, 78] width 201 height 49
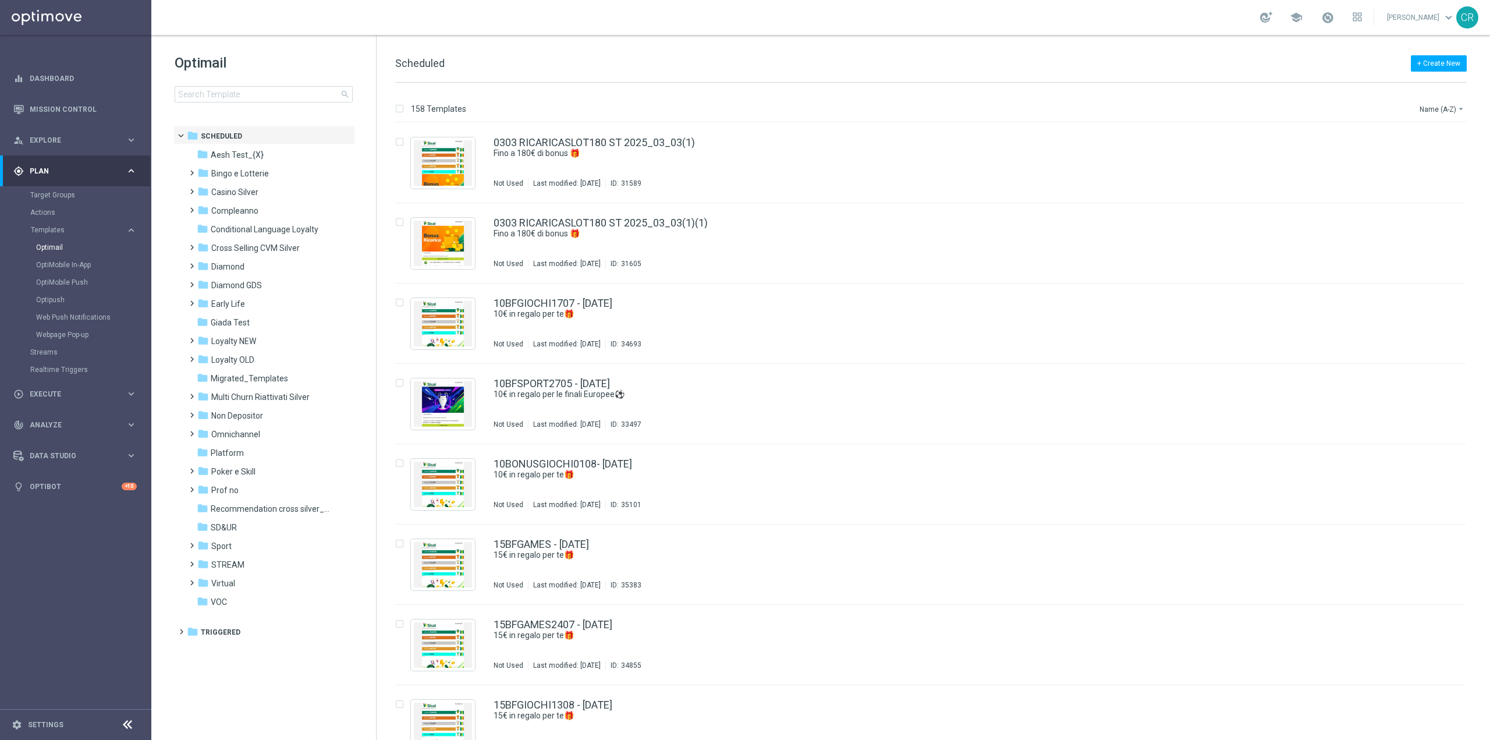
click at [328, 86] on div "Optimail search" at bounding box center [275, 78] width 201 height 49
click at [327, 87] on input at bounding box center [264, 94] width 178 height 16
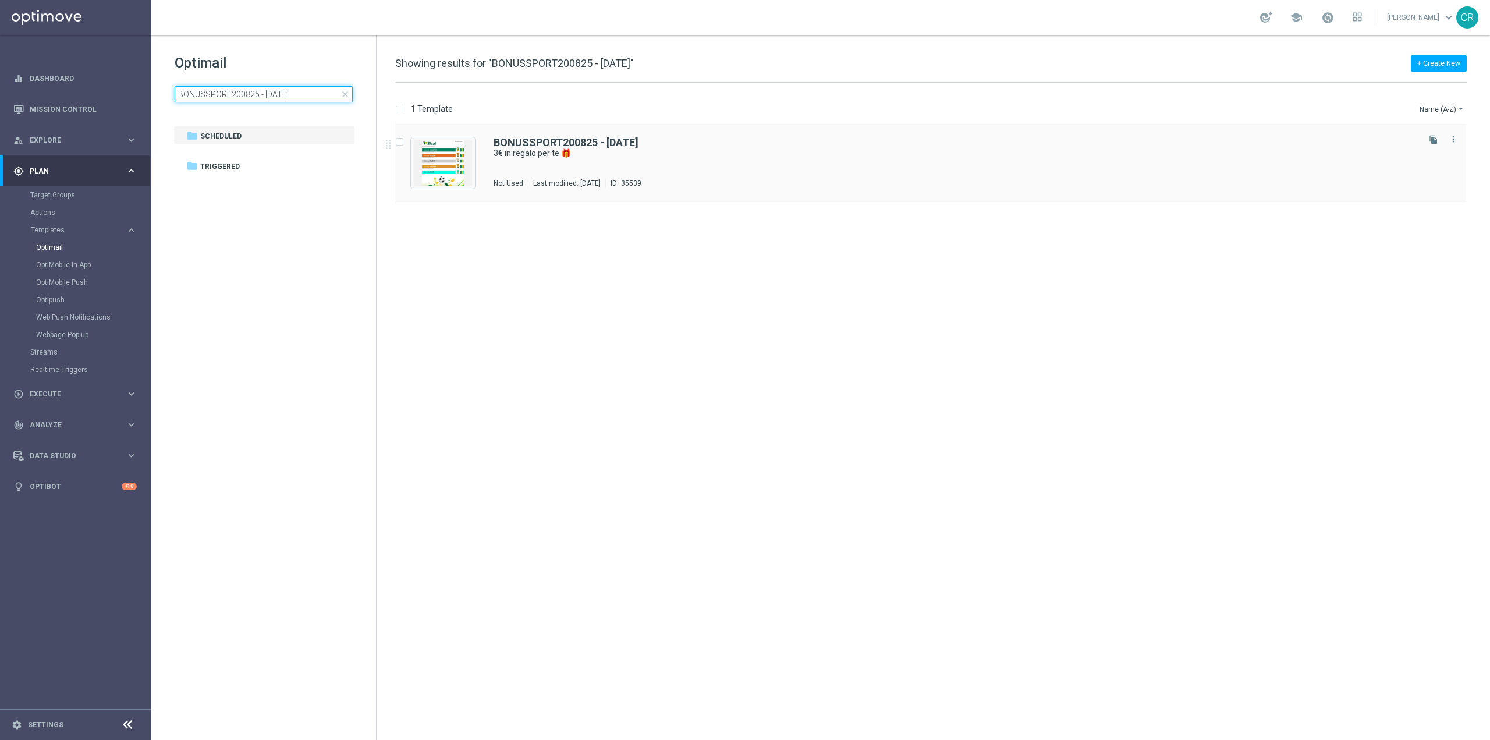
type input "BONUSSPORT200825 - 2025-08-20"
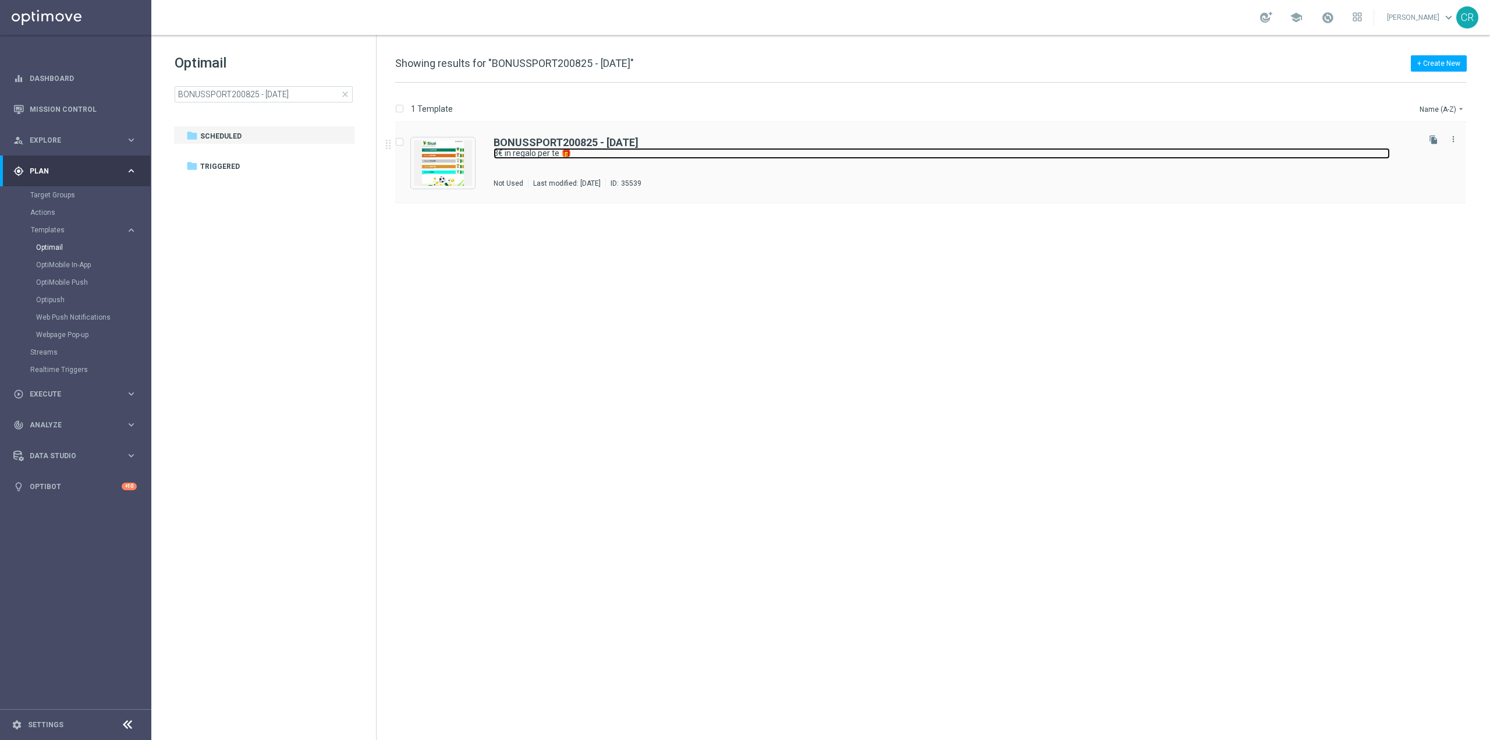
click at [832, 157] on link "3€ in regalo per te 🎁" at bounding box center [941, 153] width 896 height 11
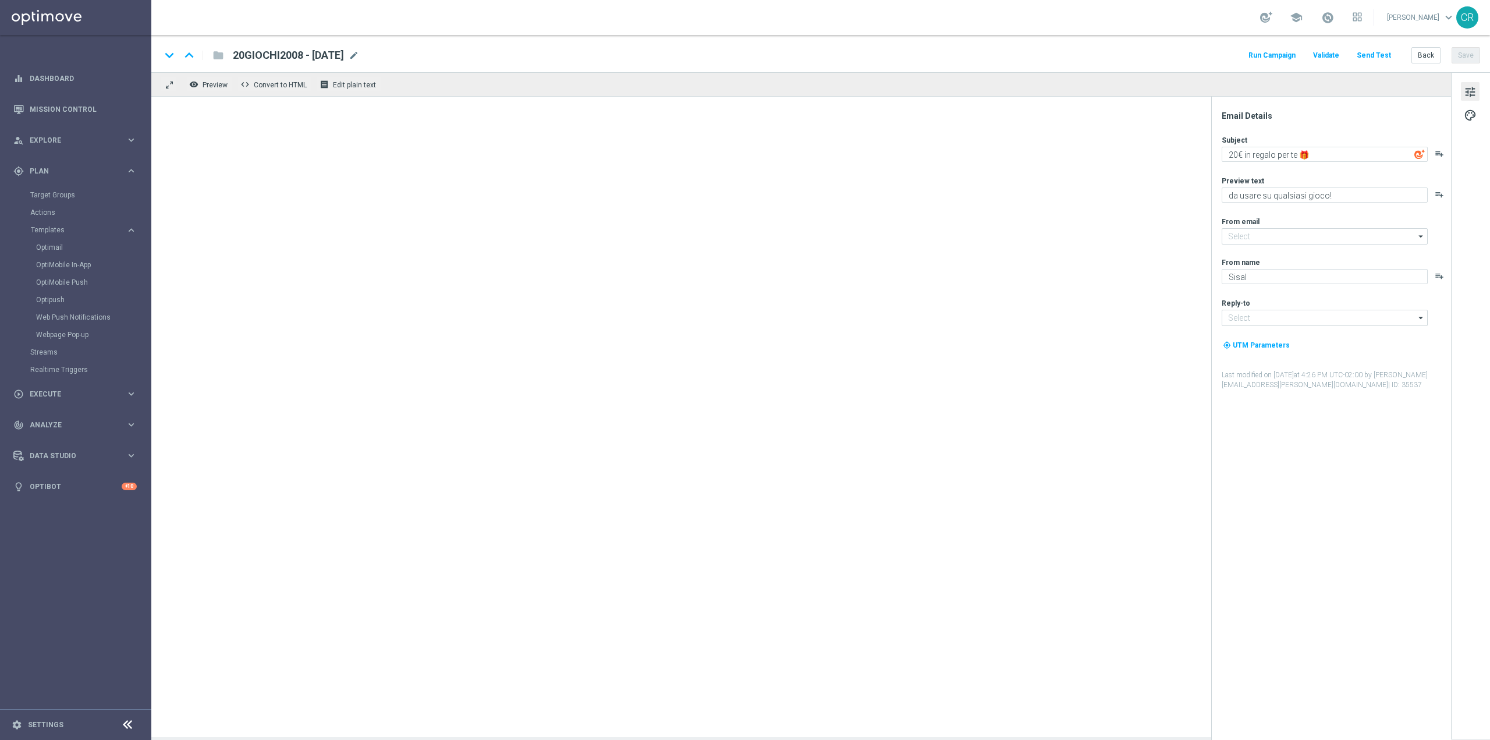
type textarea "3€ in regalo per te 🎁"
type textarea "da usare sulle Scommesse Sportive! ⚽"
type input "[EMAIL_ADDRESS][DOMAIN_NAME]"
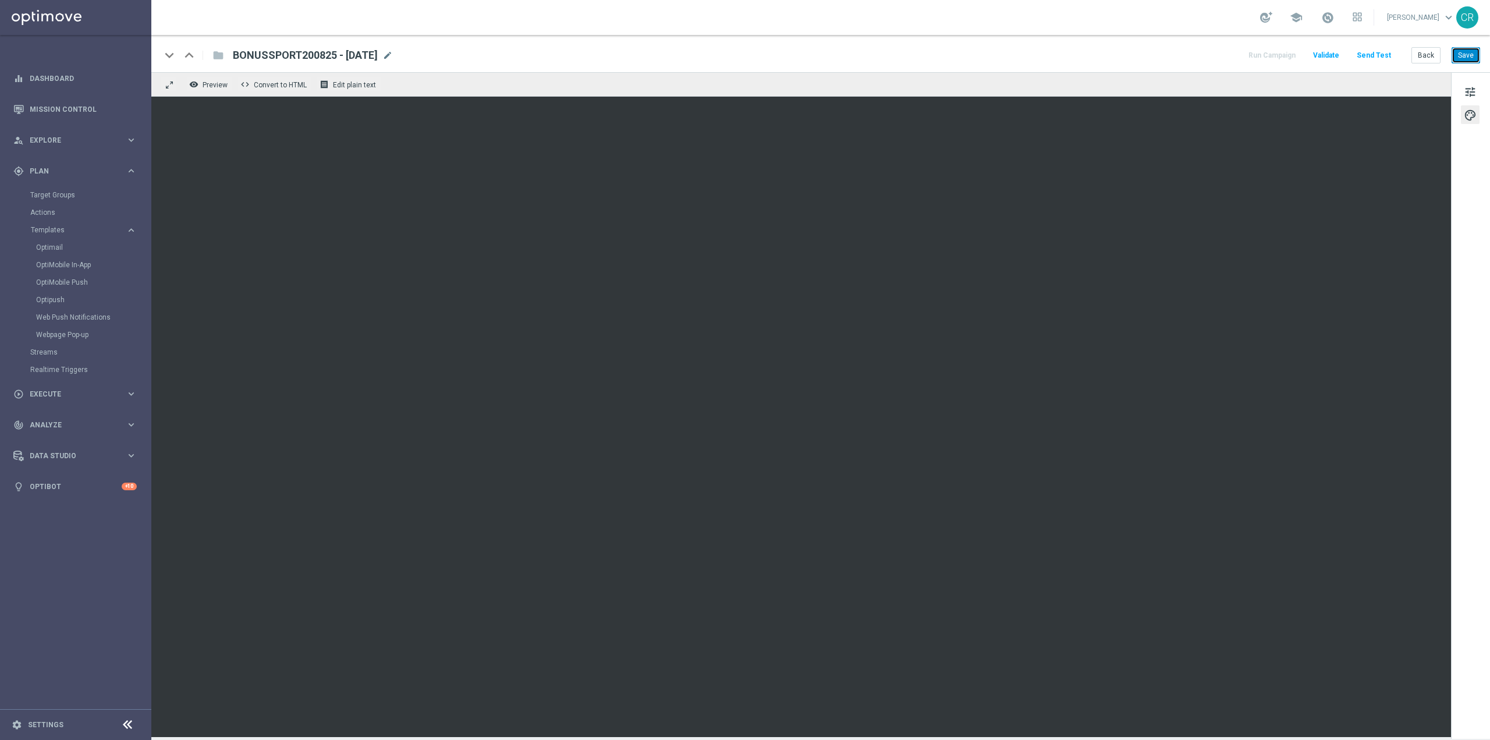
click at [1466, 52] on button "Save" at bounding box center [1465, 55] width 29 height 16
click at [45, 251] on link "Optimail" at bounding box center [78, 247] width 85 height 9
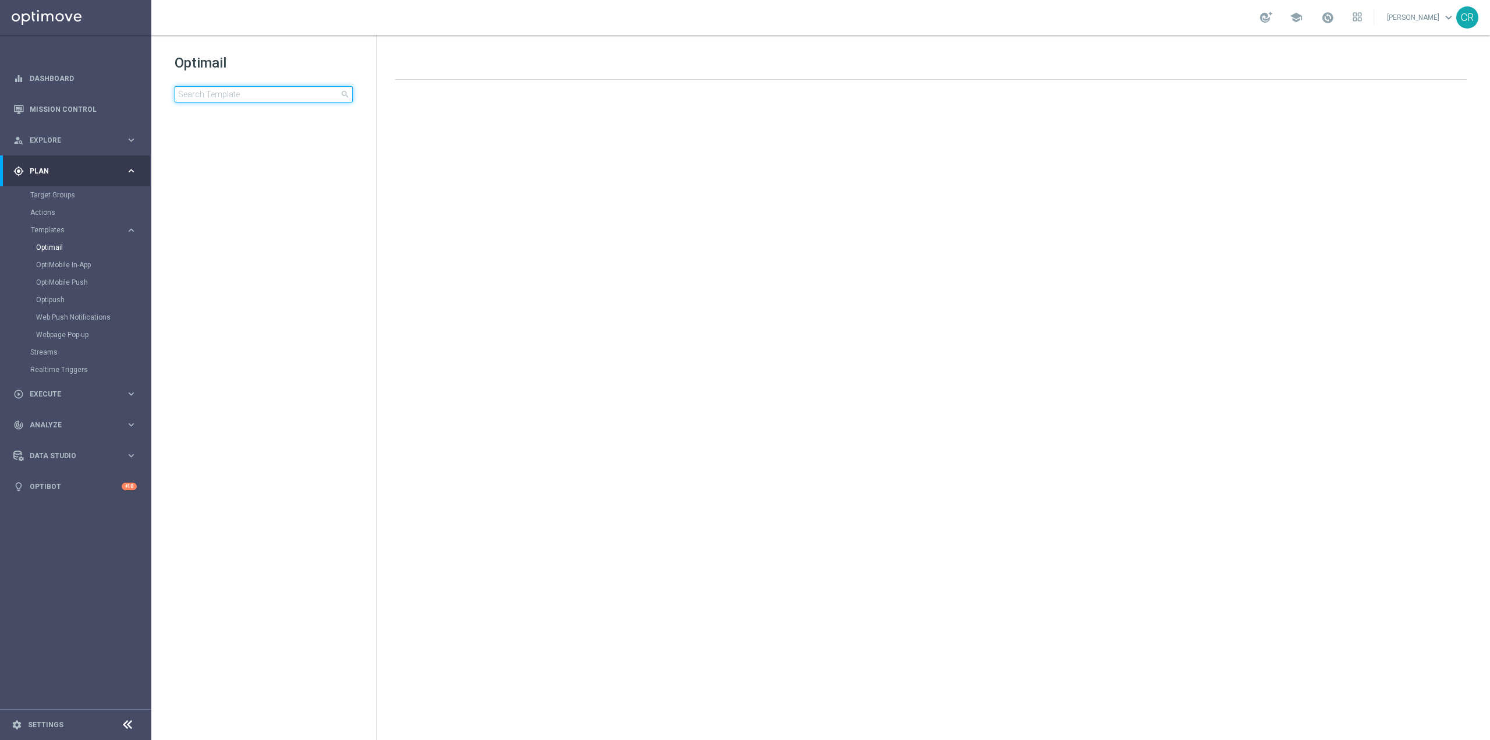
click at [301, 98] on input at bounding box center [264, 94] width 178 height 16
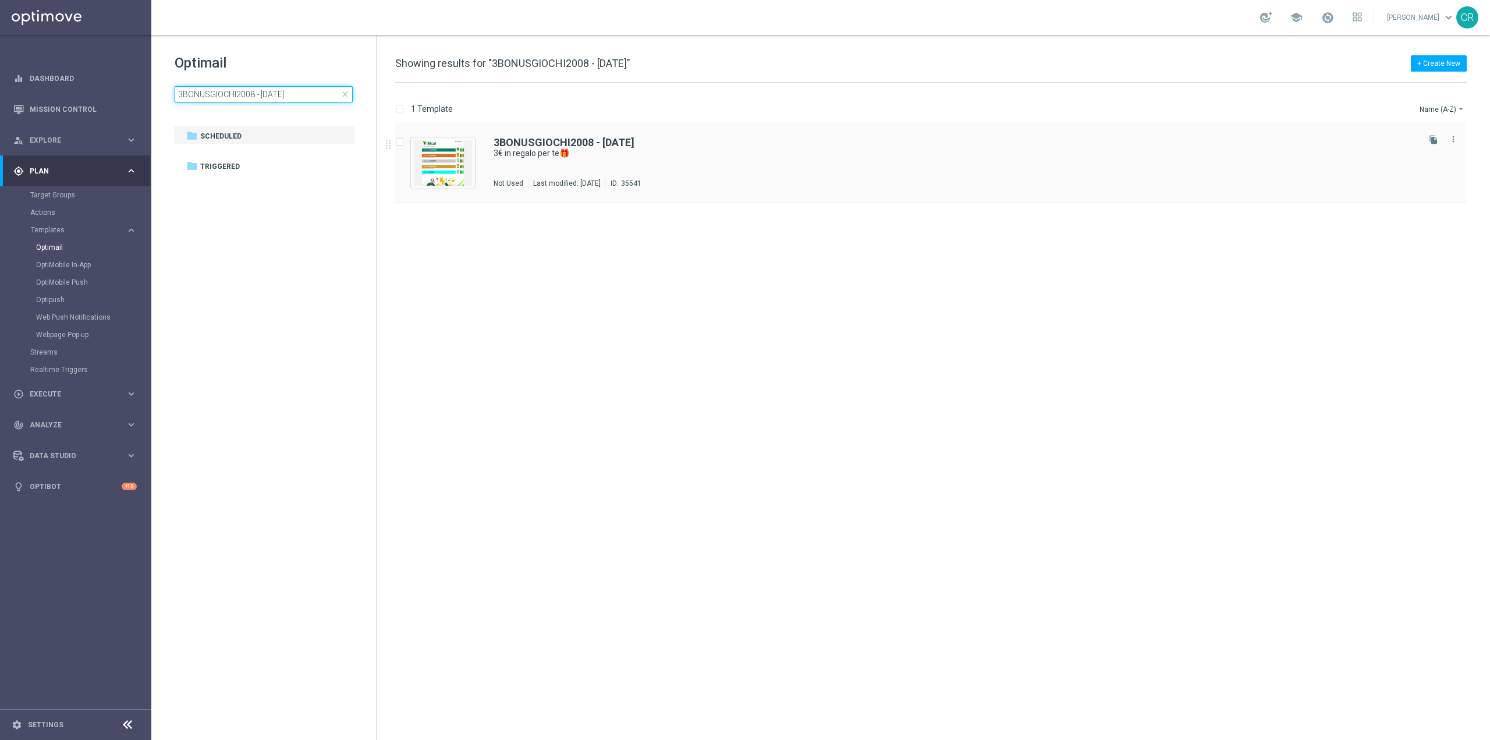
type input "3BONUSGIOCHI2008 - [DATE]"
click at [1008, 162] on div "3BONUSGIOCHI2008 - 2025-08-20 3€ in regalo per te🎁 Not Used Last modified: Wedn…" at bounding box center [954, 162] width 923 height 51
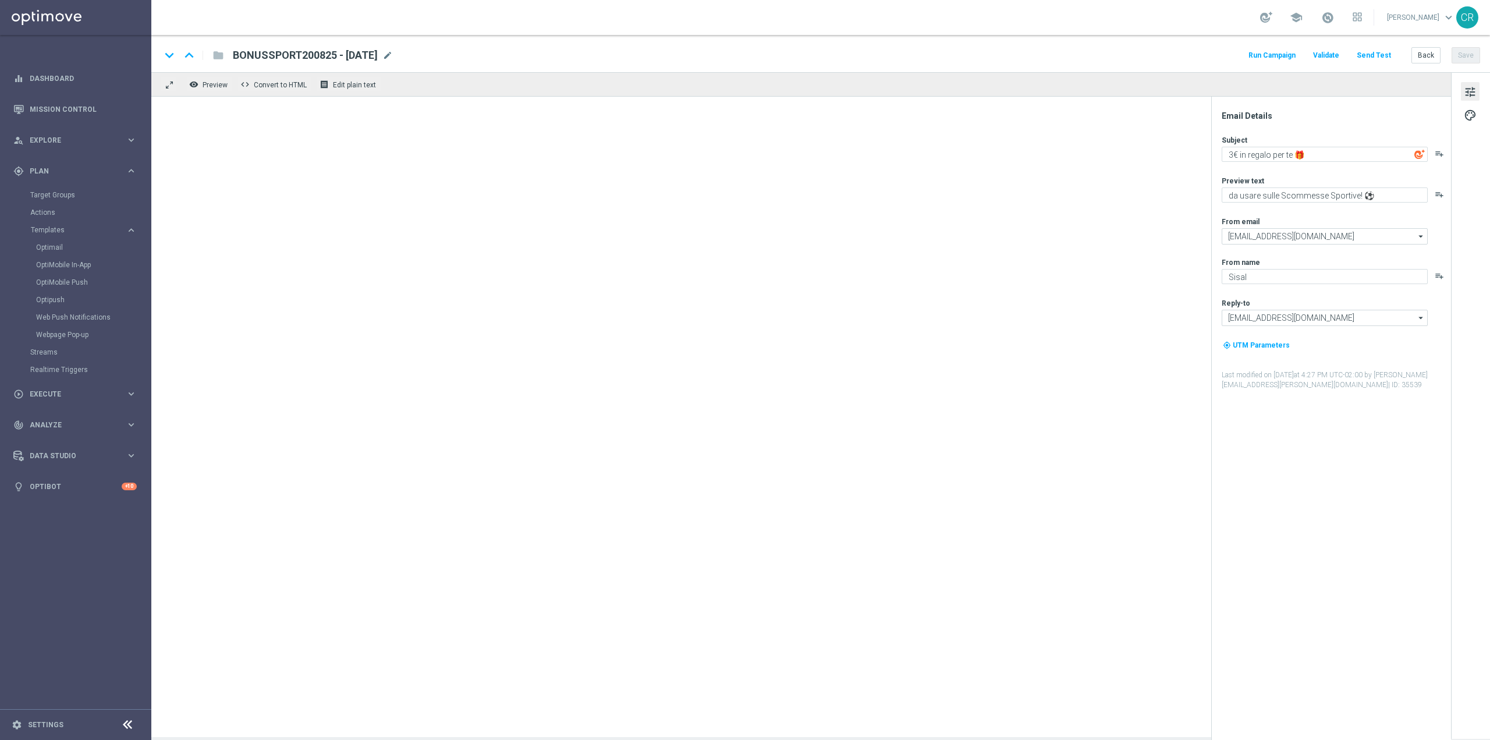
type textarea "3€ in regalo per te🎁"
type textarea "da usare su qualsiasi gioco!"
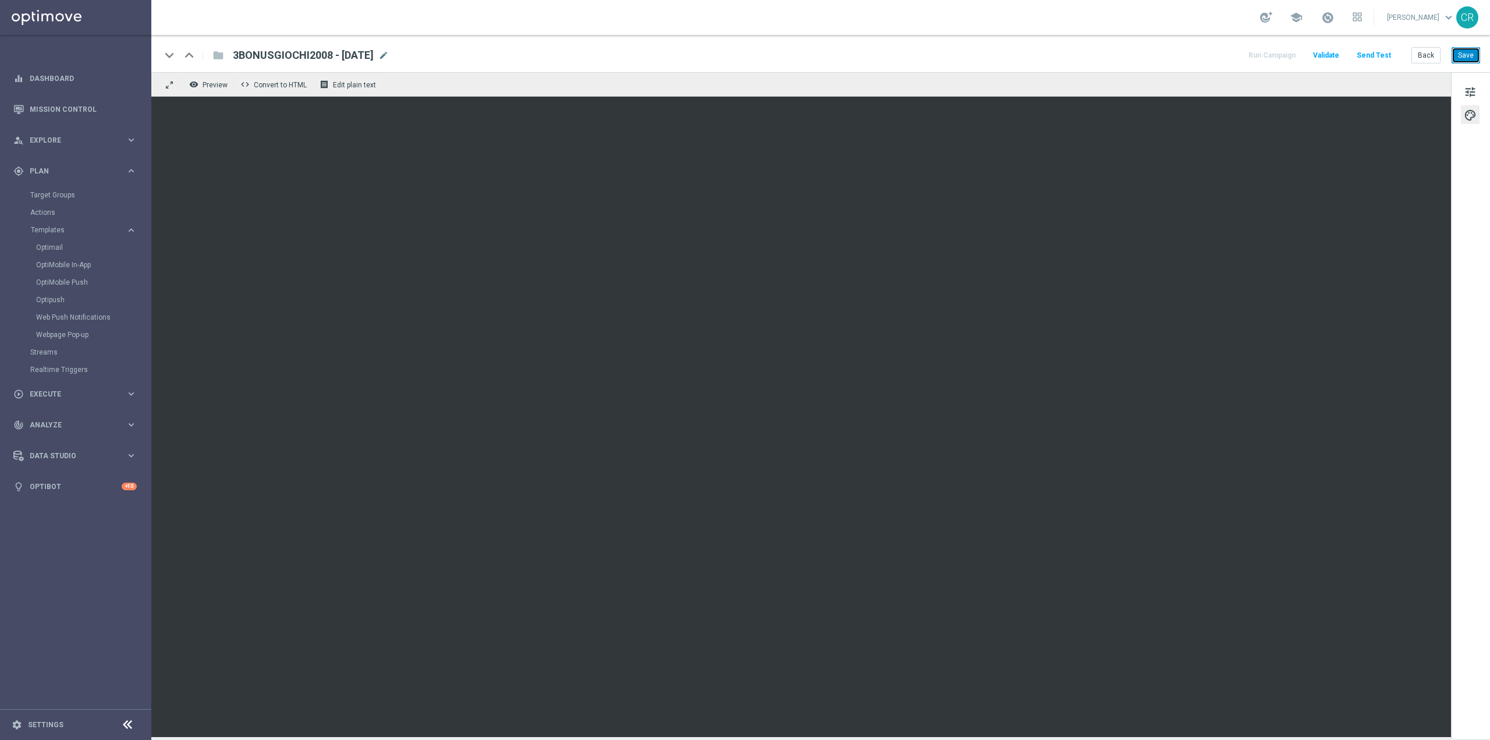
click at [1462, 54] on button "Save" at bounding box center [1465, 55] width 29 height 16
click at [1460, 52] on button "Save" at bounding box center [1465, 55] width 29 height 16
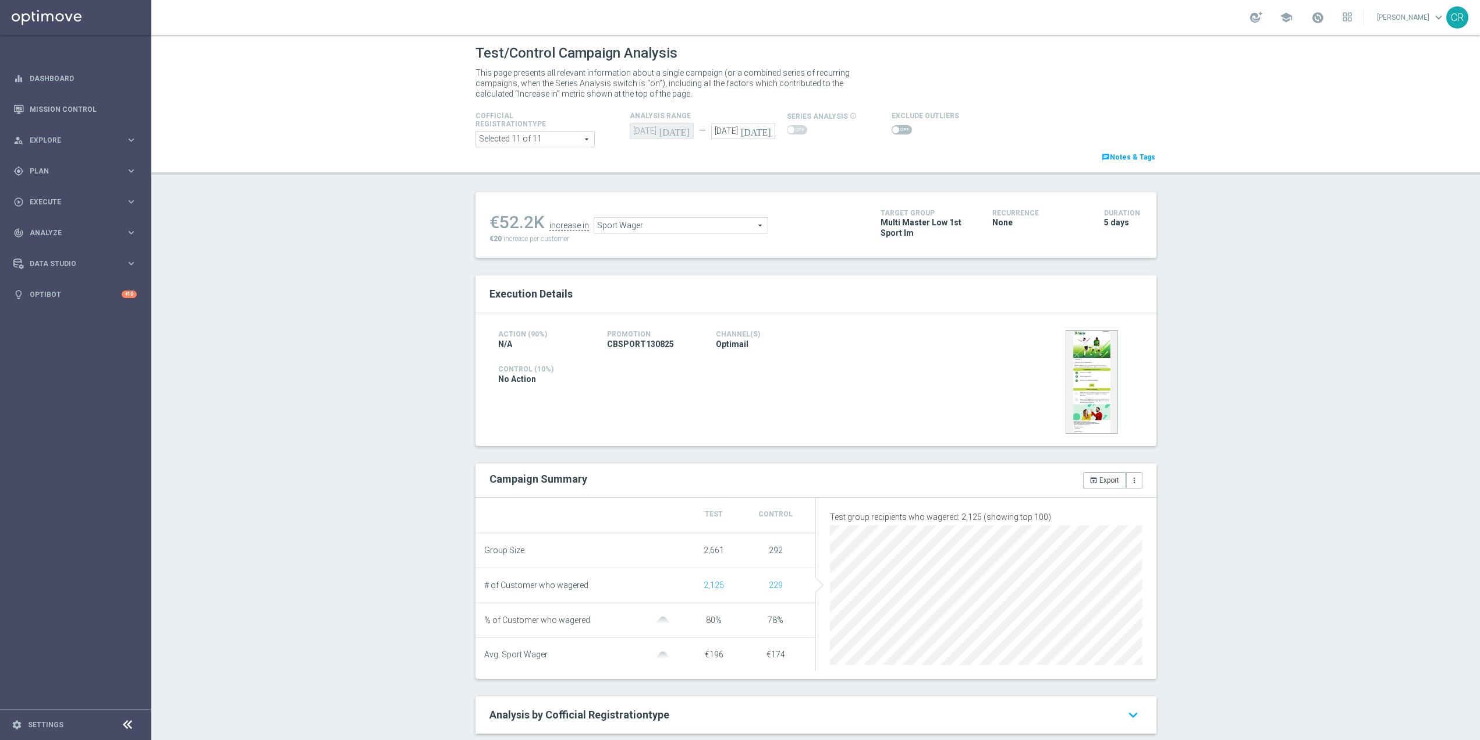
click at [720, 221] on span "Sport Wager" at bounding box center [680, 225] width 173 height 15
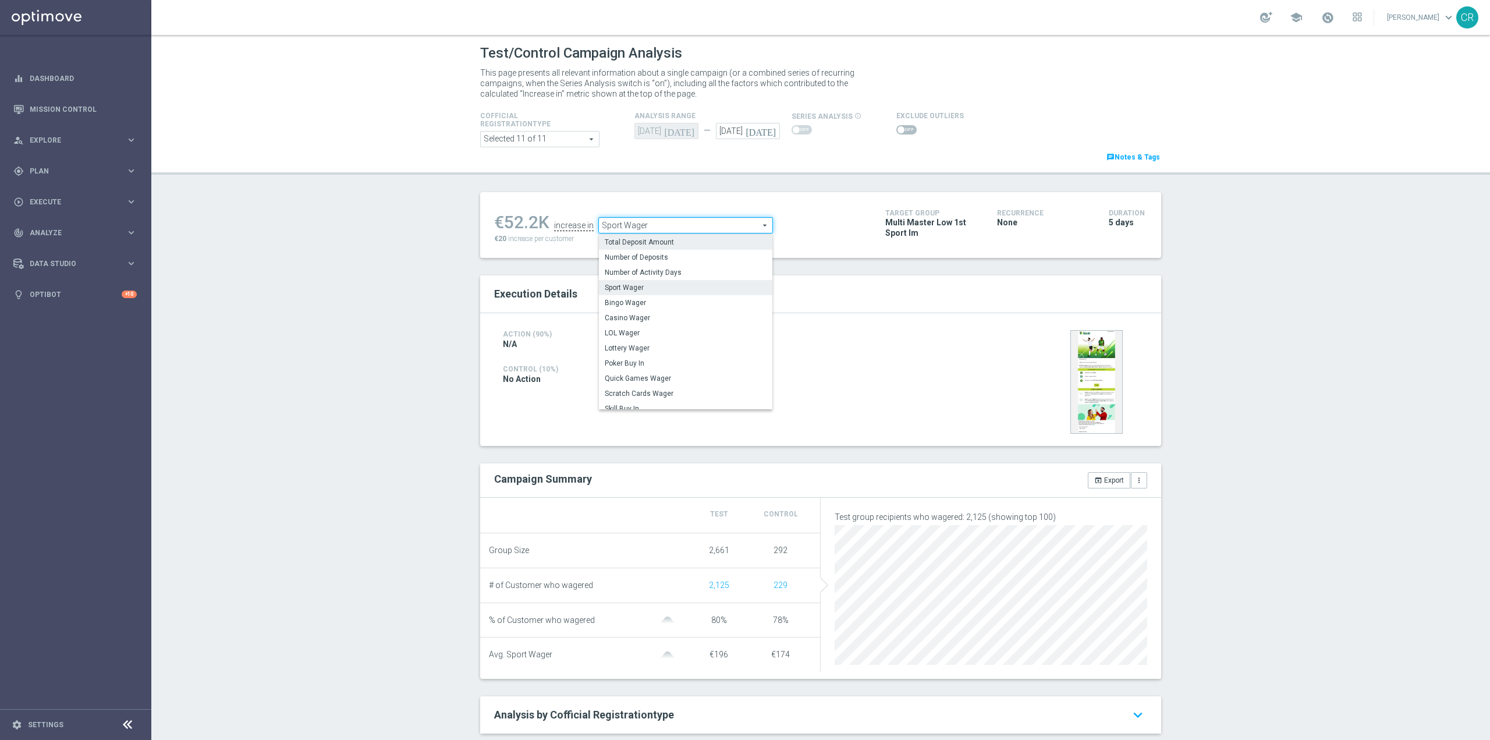
click at [685, 241] on span "Total Deposit Amount" at bounding box center [686, 241] width 162 height 9
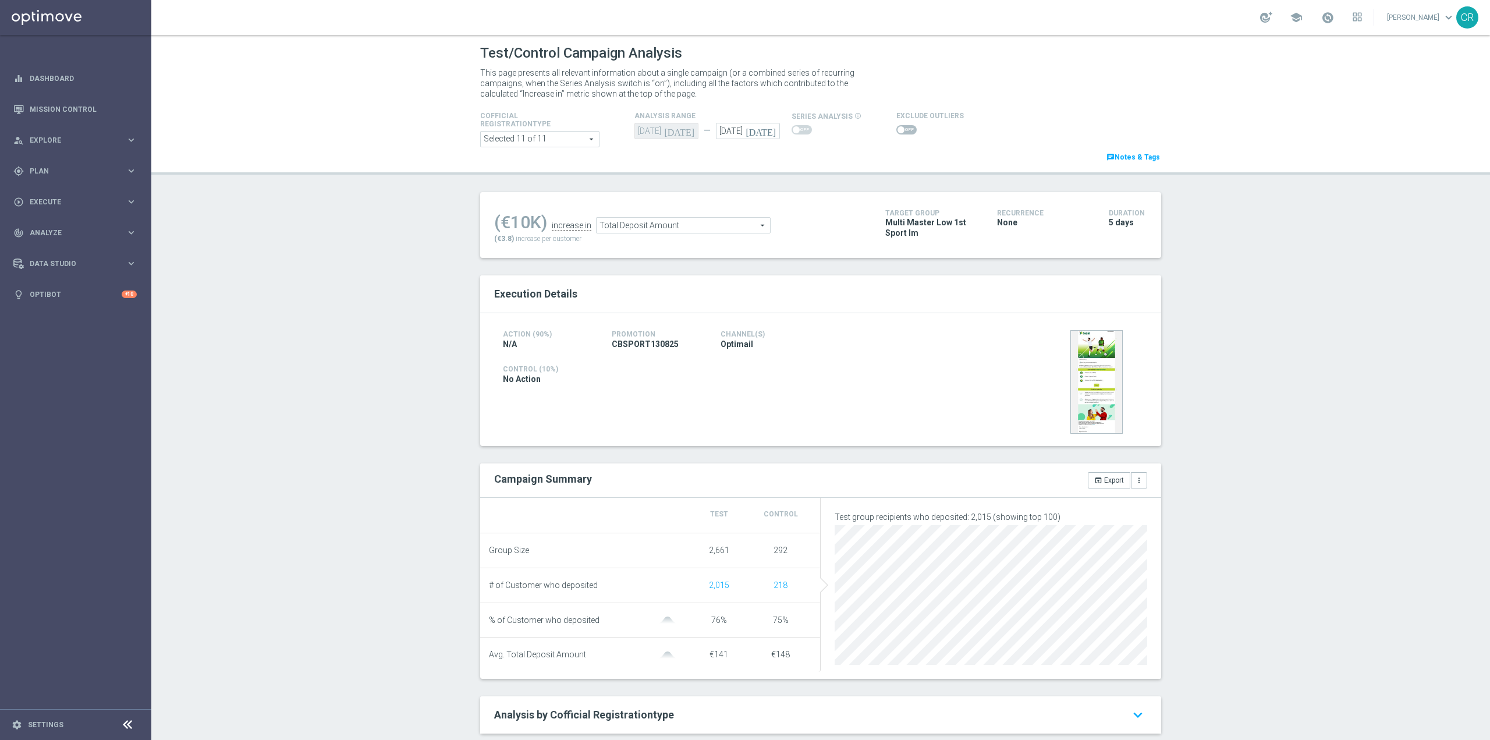
click at [724, 230] on span "Total Deposit Amount" at bounding box center [682, 225] width 173 height 15
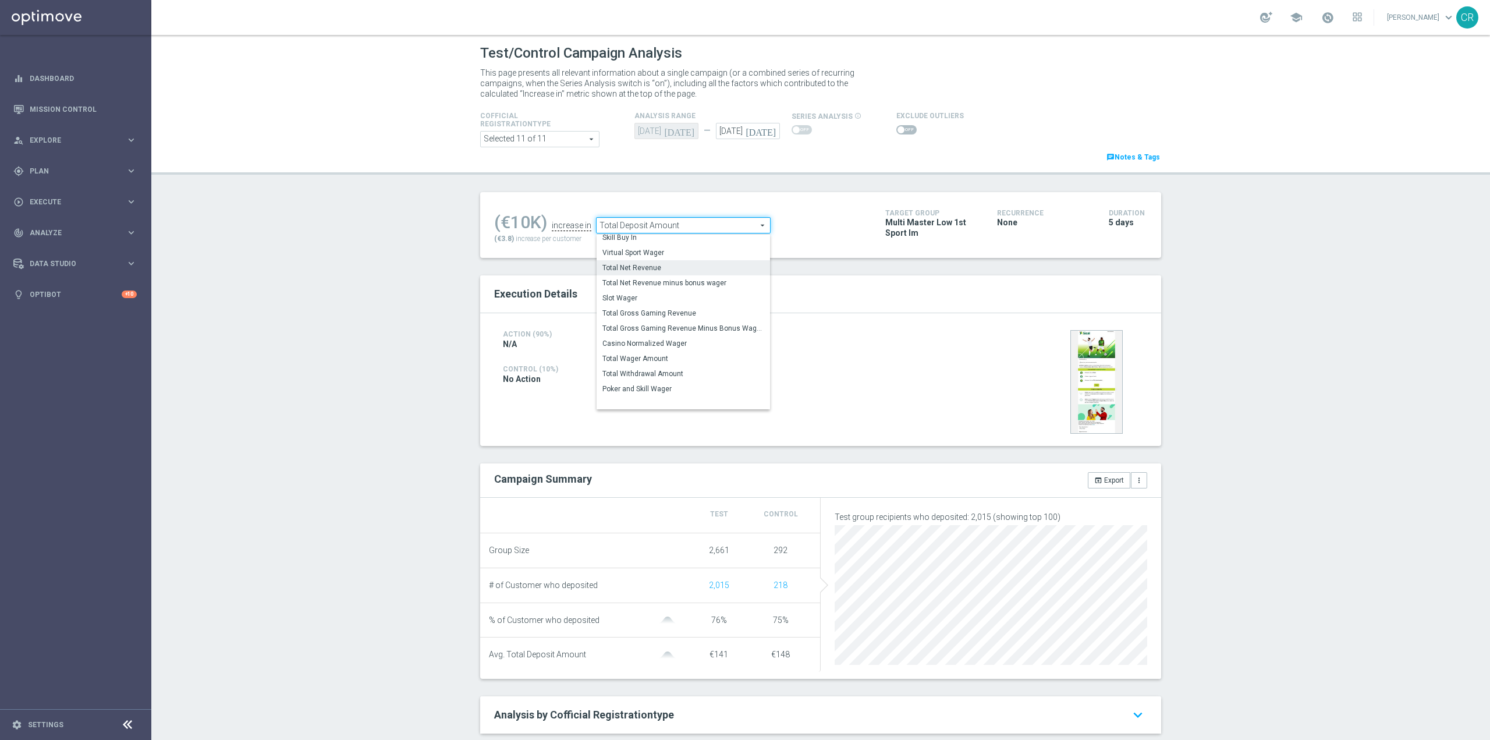
scroll to position [167, 0]
click at [690, 358] on span "Total Wager Amount" at bounding box center [683, 355] width 162 height 9
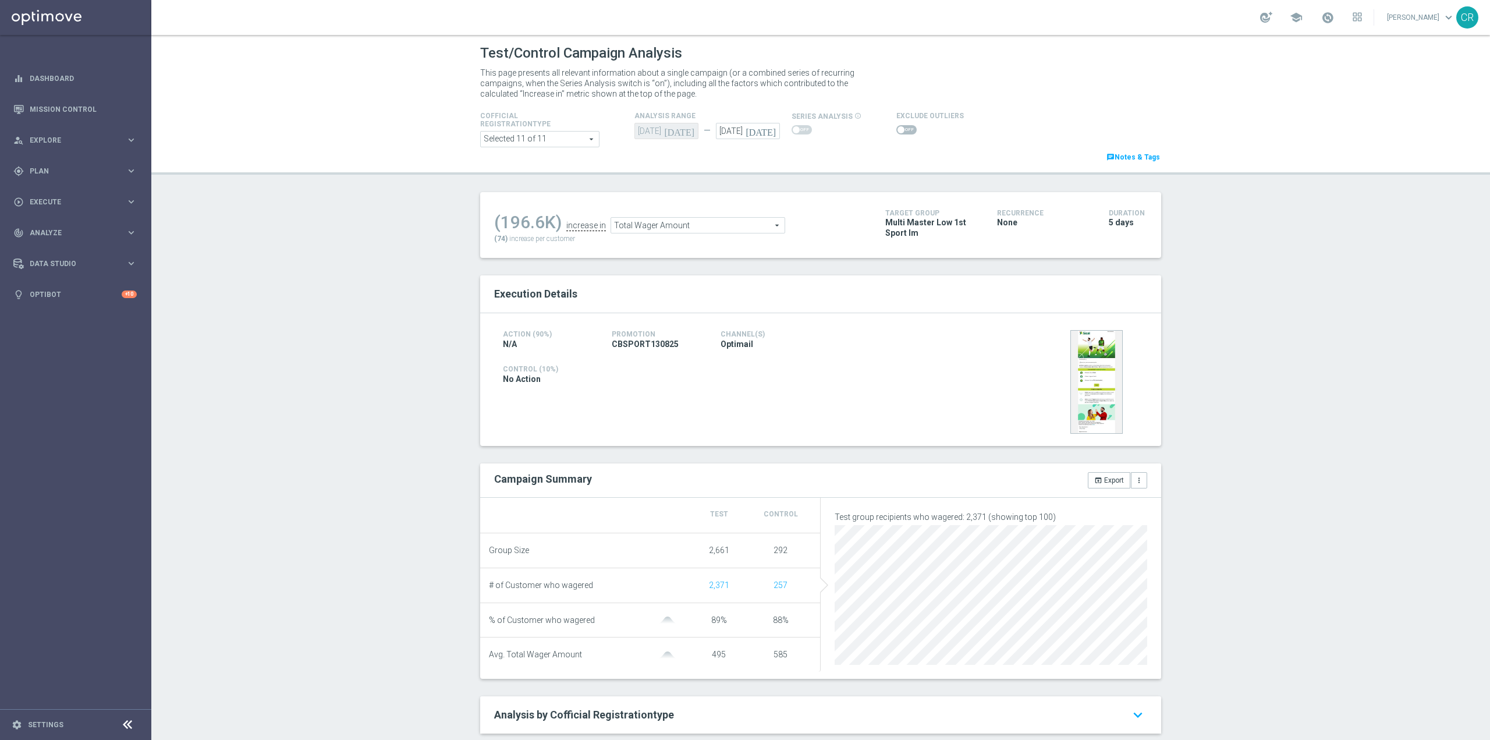
click at [724, 225] on span "Total Wager Amount" at bounding box center [697, 225] width 173 height 15
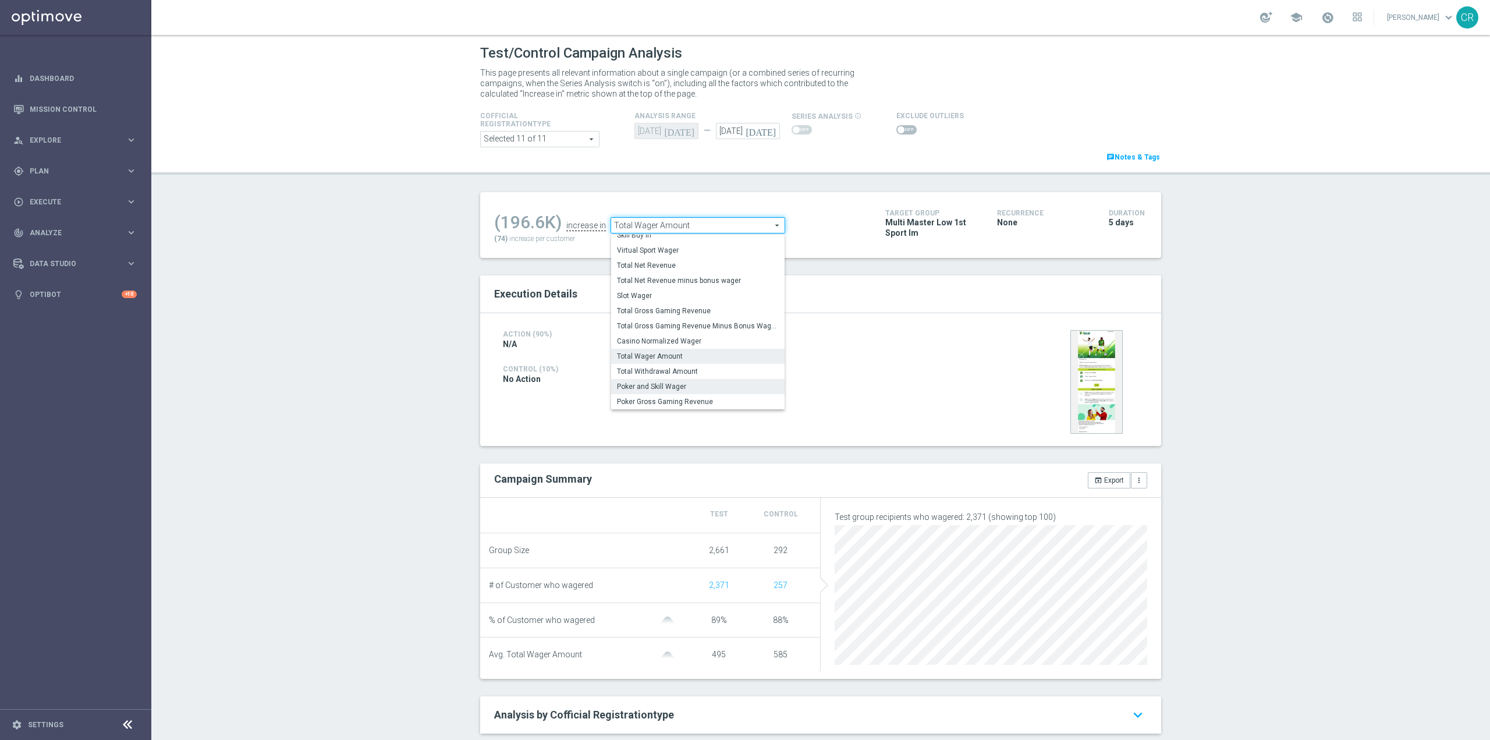
scroll to position [142, 0]
click at [677, 280] on span "Virtual Sport Wager" at bounding box center [698, 276] width 162 height 9
type input "Virtual Sport Wager"
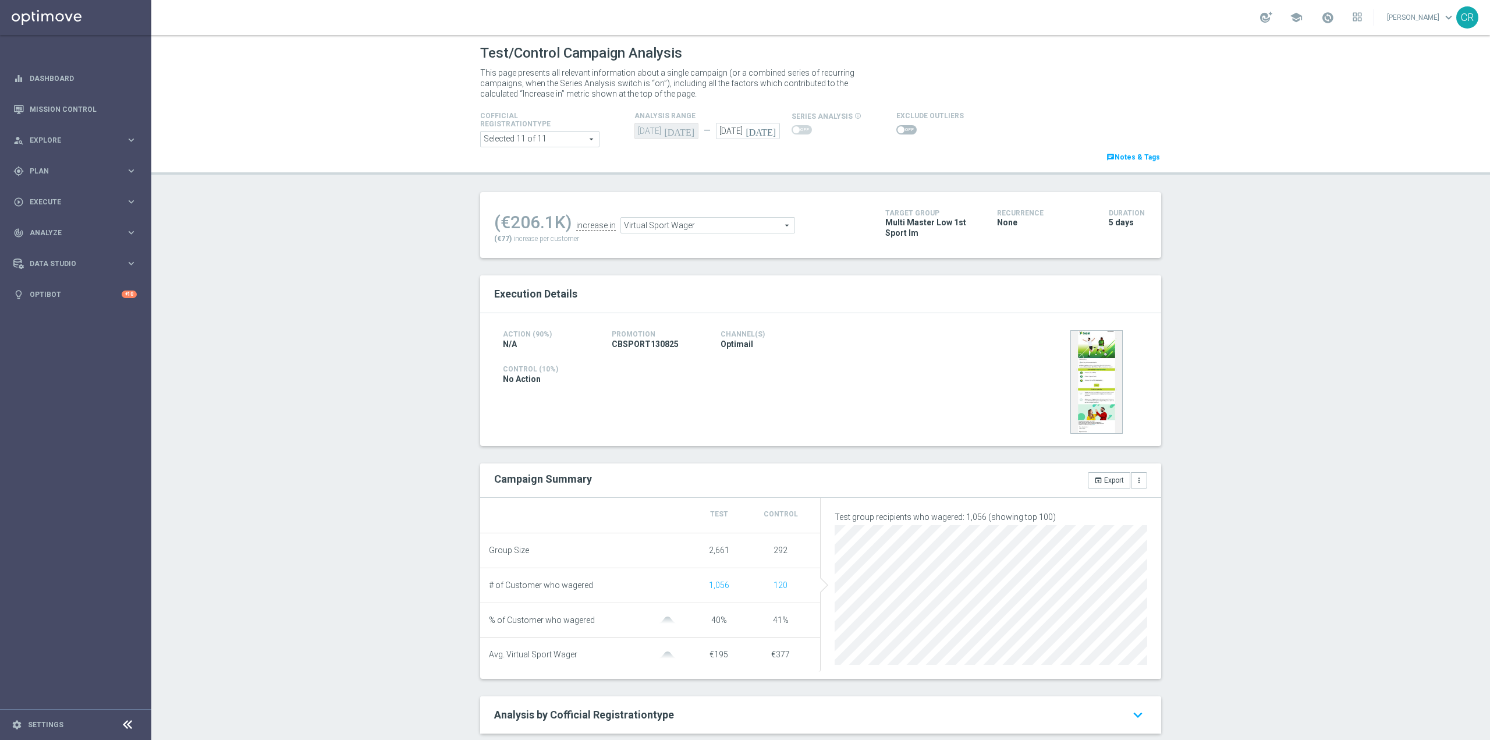
scroll to position [285, 0]
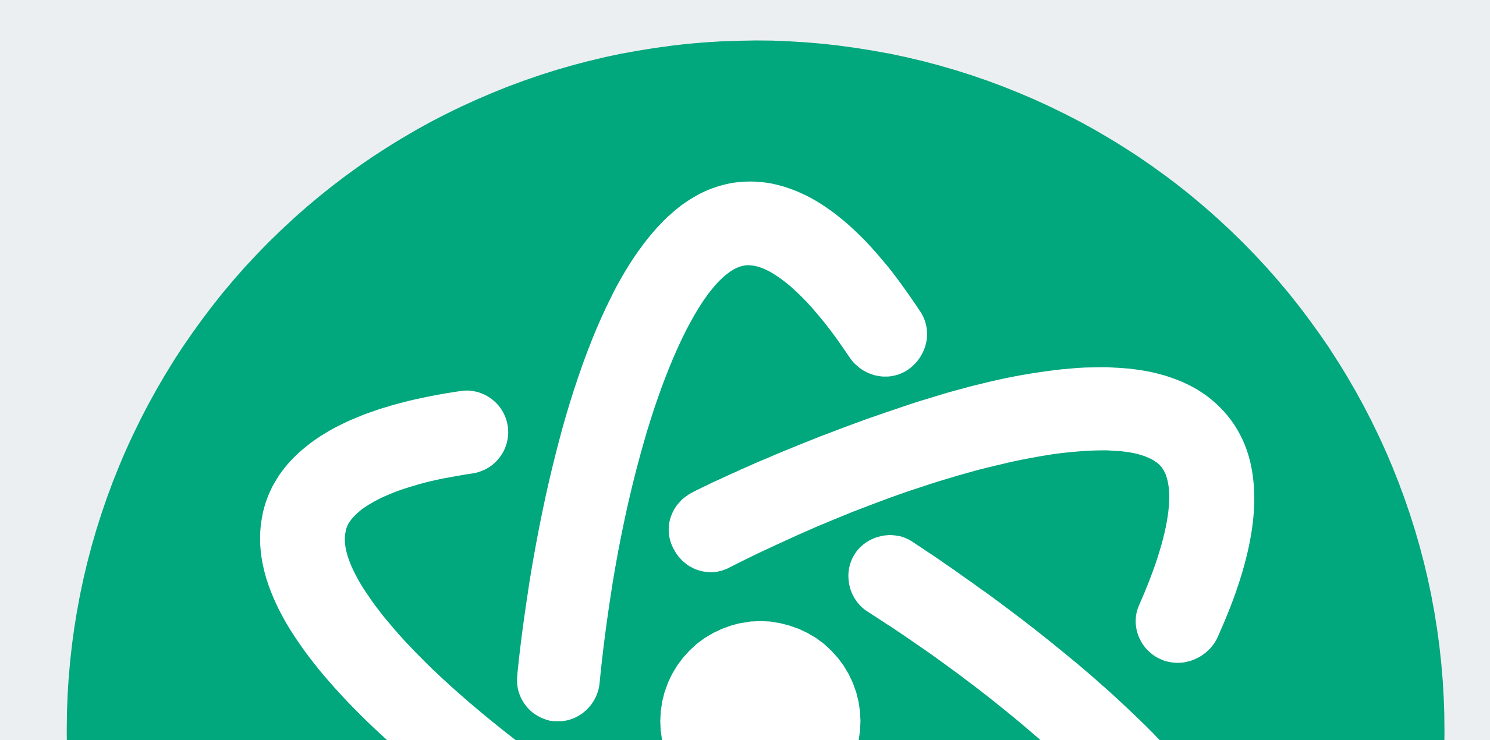
scroll to position [24235, 0]
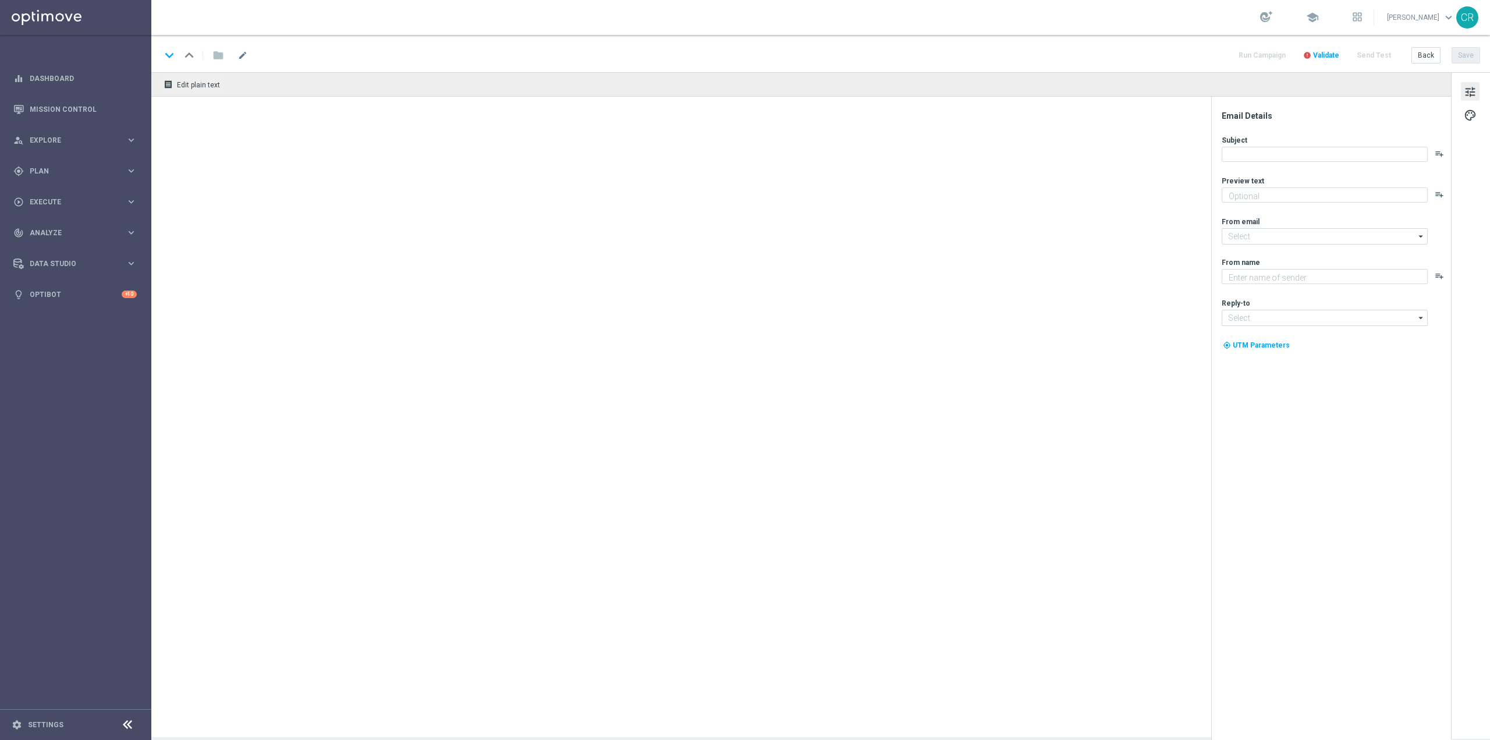
type textarea "da usare su qualsiasi gioco!"
type input "[EMAIL_ADDRESS][DOMAIN_NAME]"
type textarea "Sisal"
type input "[EMAIL_ADDRESS][DOMAIN_NAME]"
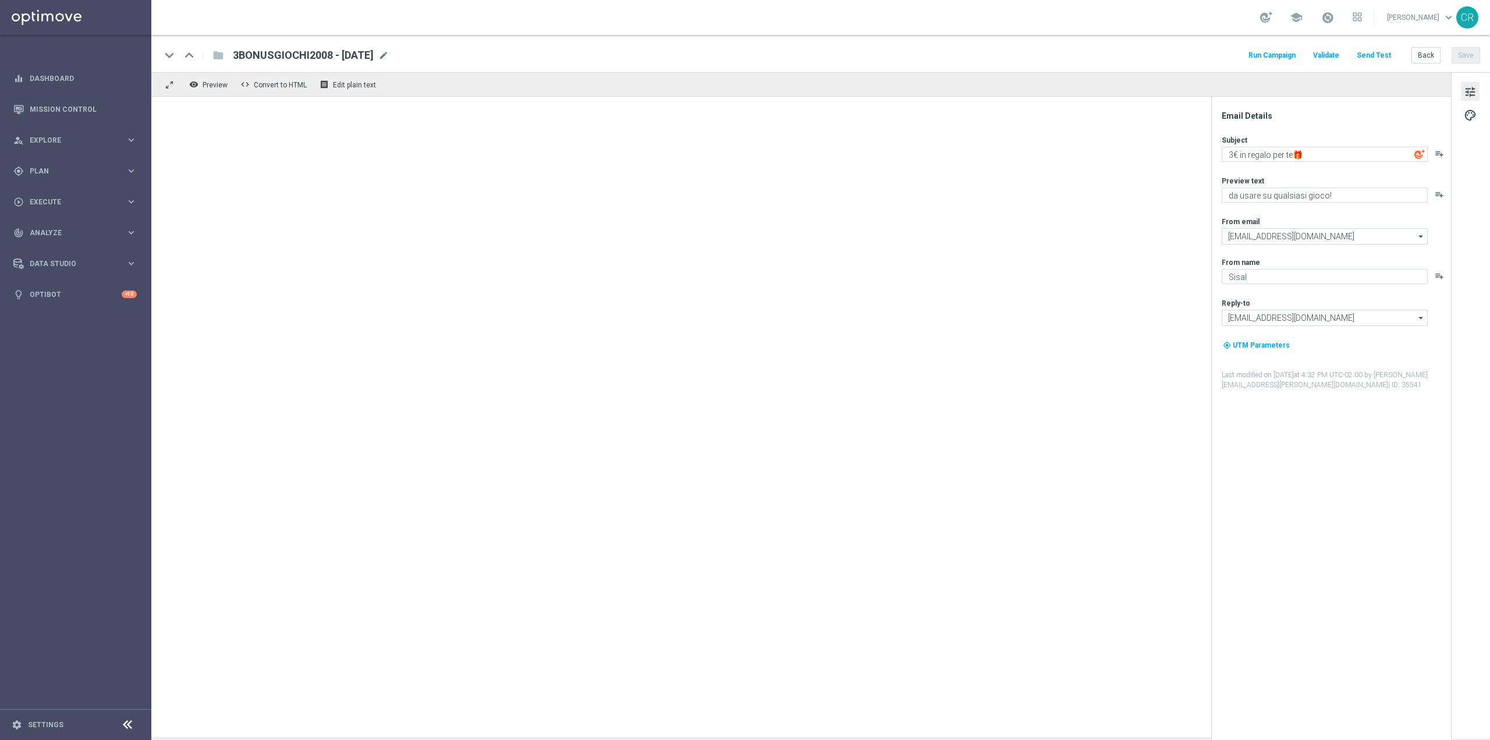
scroll to position [0, 0]
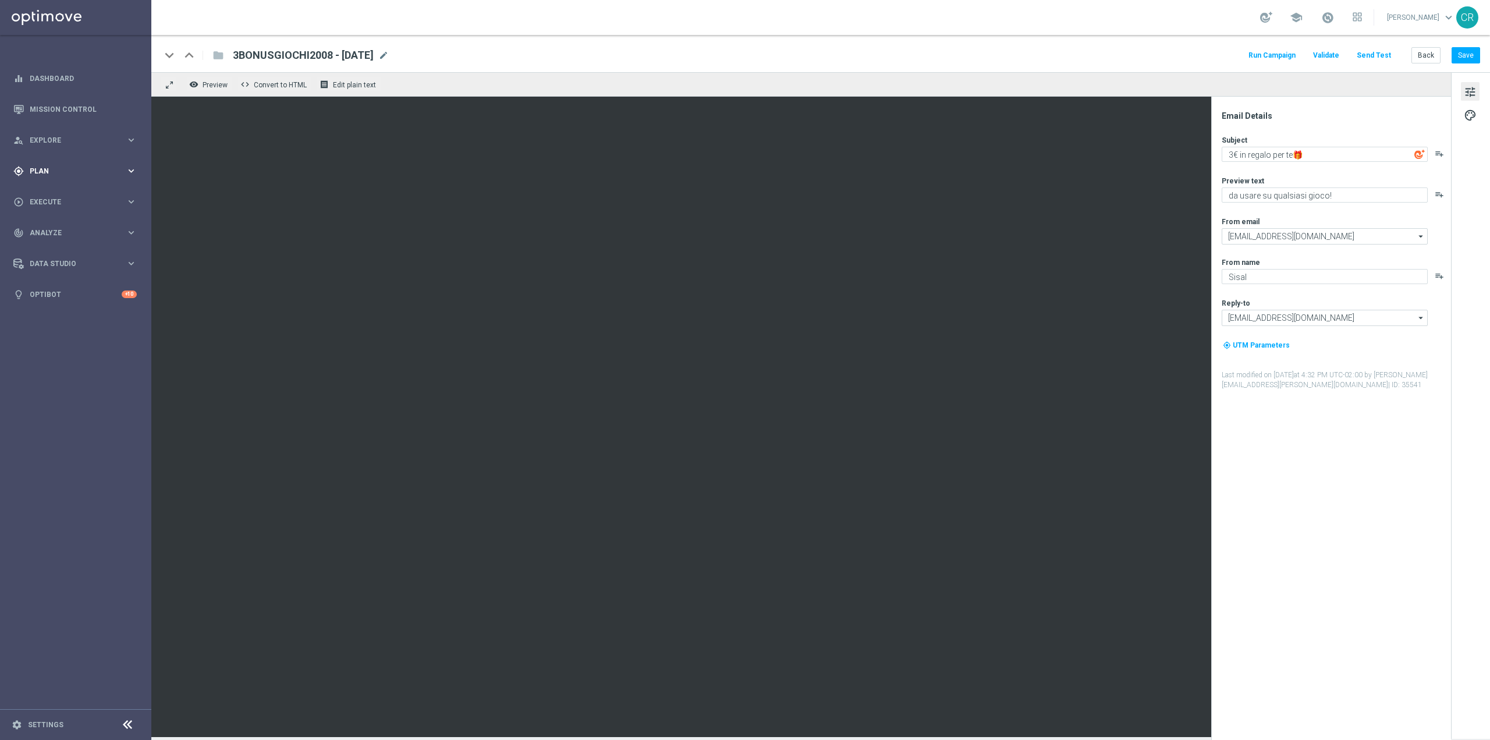
click at [58, 171] on span "Plan" at bounding box center [78, 171] width 96 height 7
click at [90, 233] on span "Templates" at bounding box center [72, 229] width 83 height 7
click at [87, 244] on link "Optimail" at bounding box center [78, 247] width 85 height 9
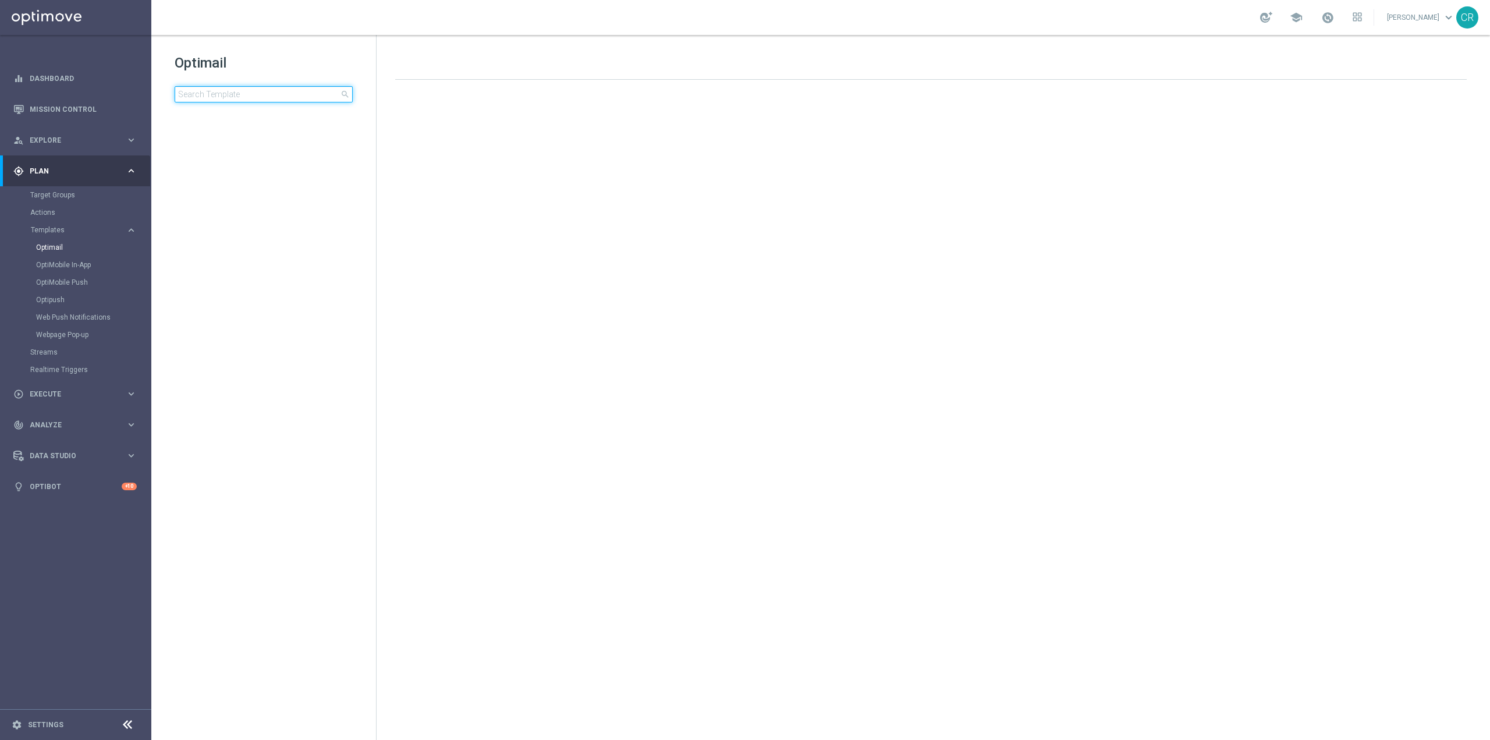
click at [280, 87] on input at bounding box center [264, 94] width 178 height 16
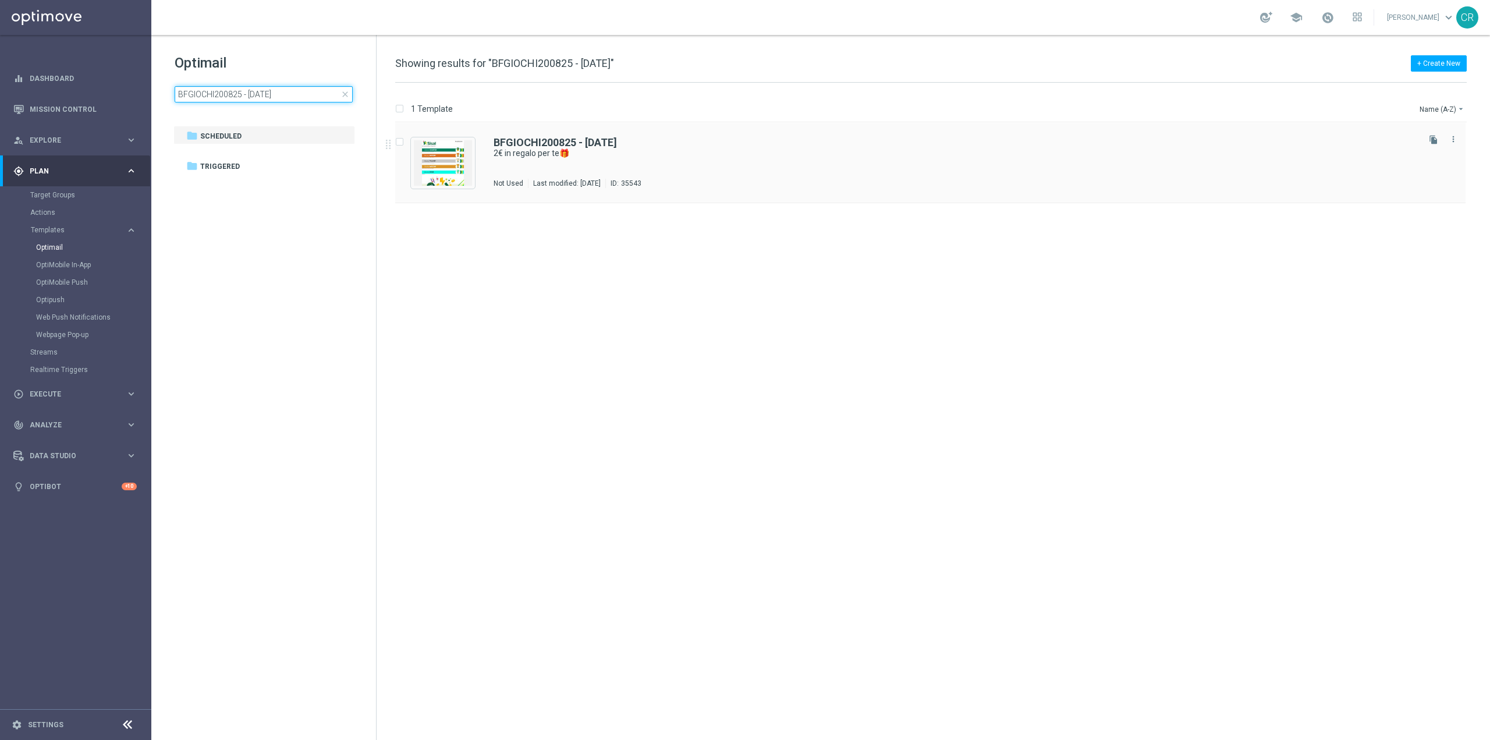
type input "BFGIOCHI200825 - [DATE]"
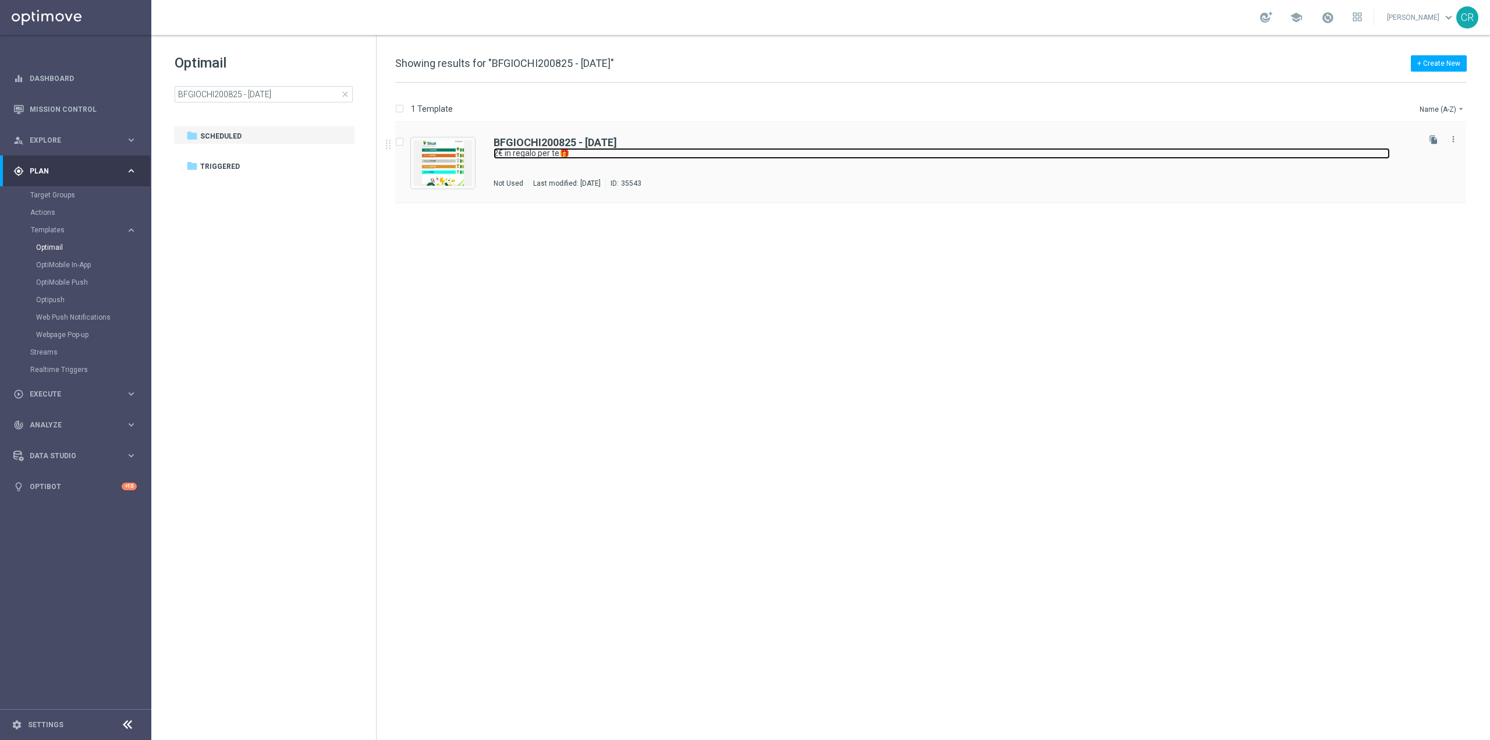
click at [1152, 152] on link "2€ in regalo per te🎁" at bounding box center [941, 153] width 896 height 11
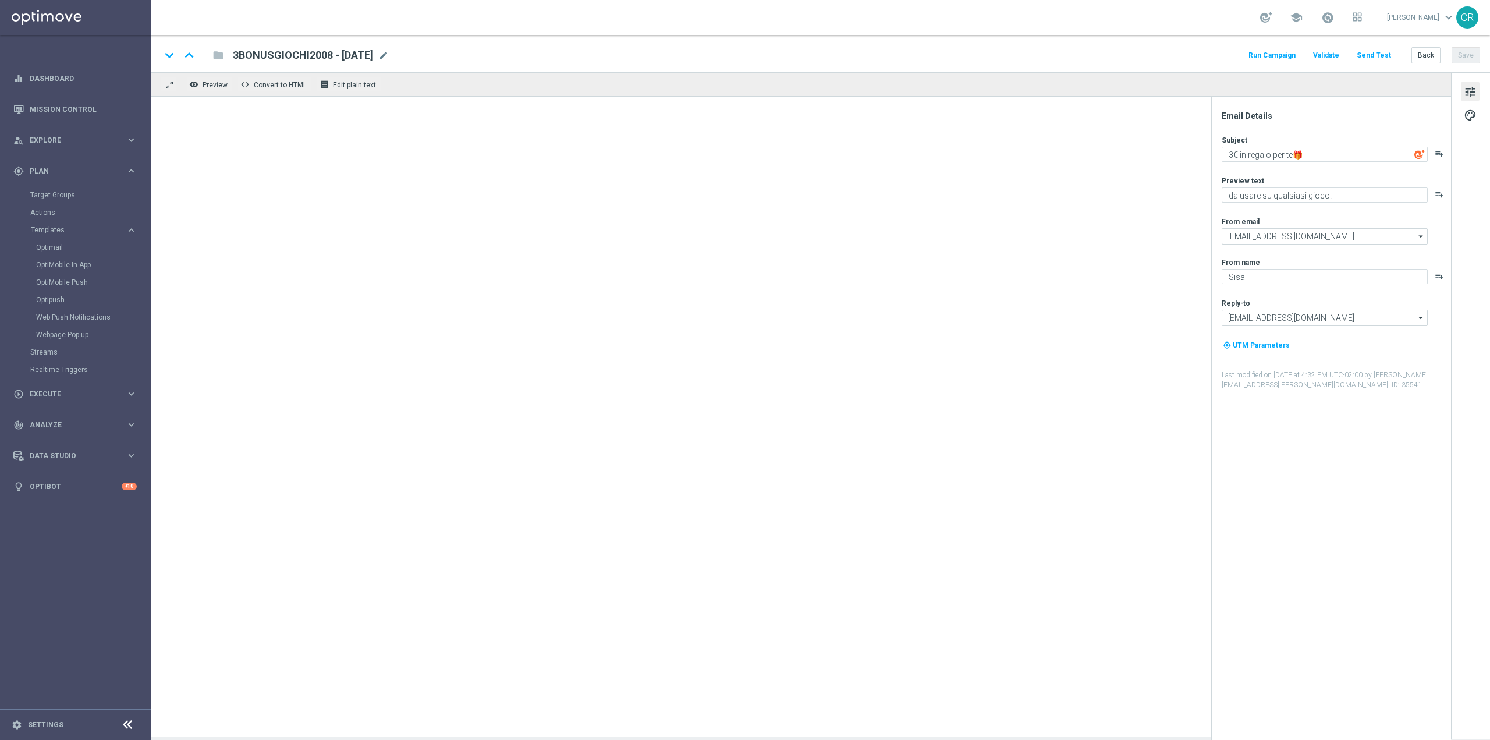
type textarea "2€ in regalo per te🎁"
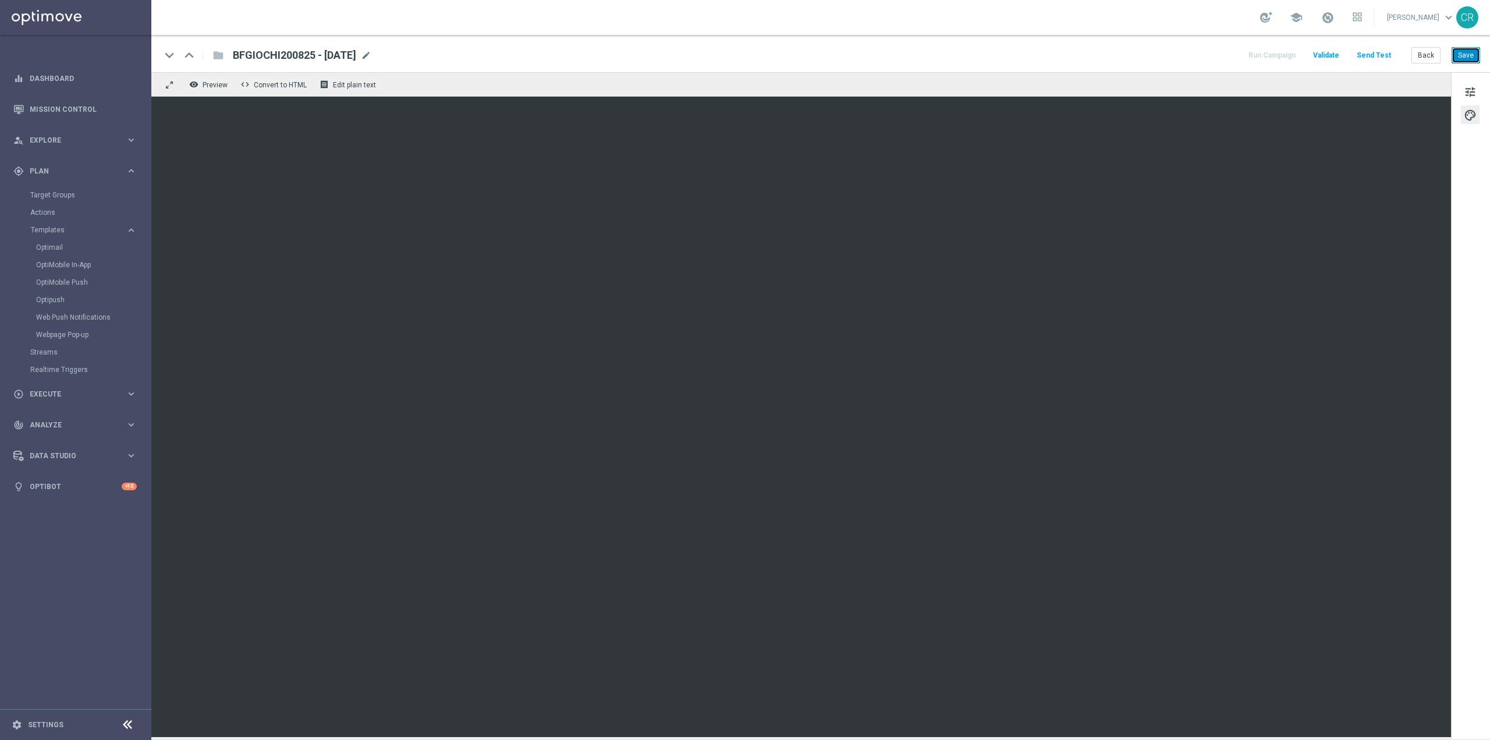
click at [1465, 56] on button "Save" at bounding box center [1465, 55] width 29 height 16
